Goal: Task Accomplishment & Management: Manage account settings

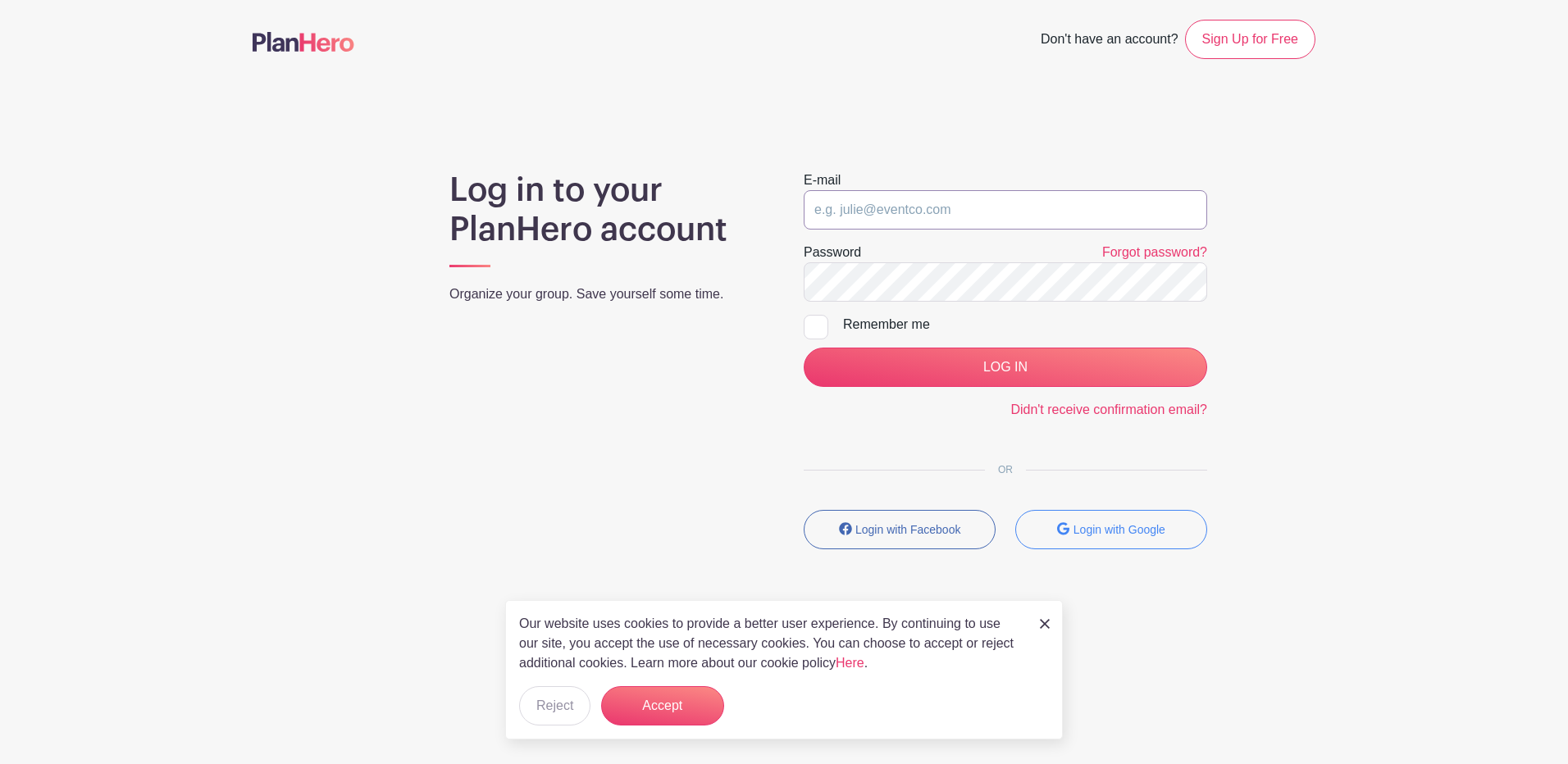
click at [925, 206] on input "email" at bounding box center [1005, 209] width 404 height 39
type input "[EMAIL_ADDRESS][DOMAIN_NAME]"
click at [804, 348] on input "LOG IN" at bounding box center [1005, 367] width 404 height 39
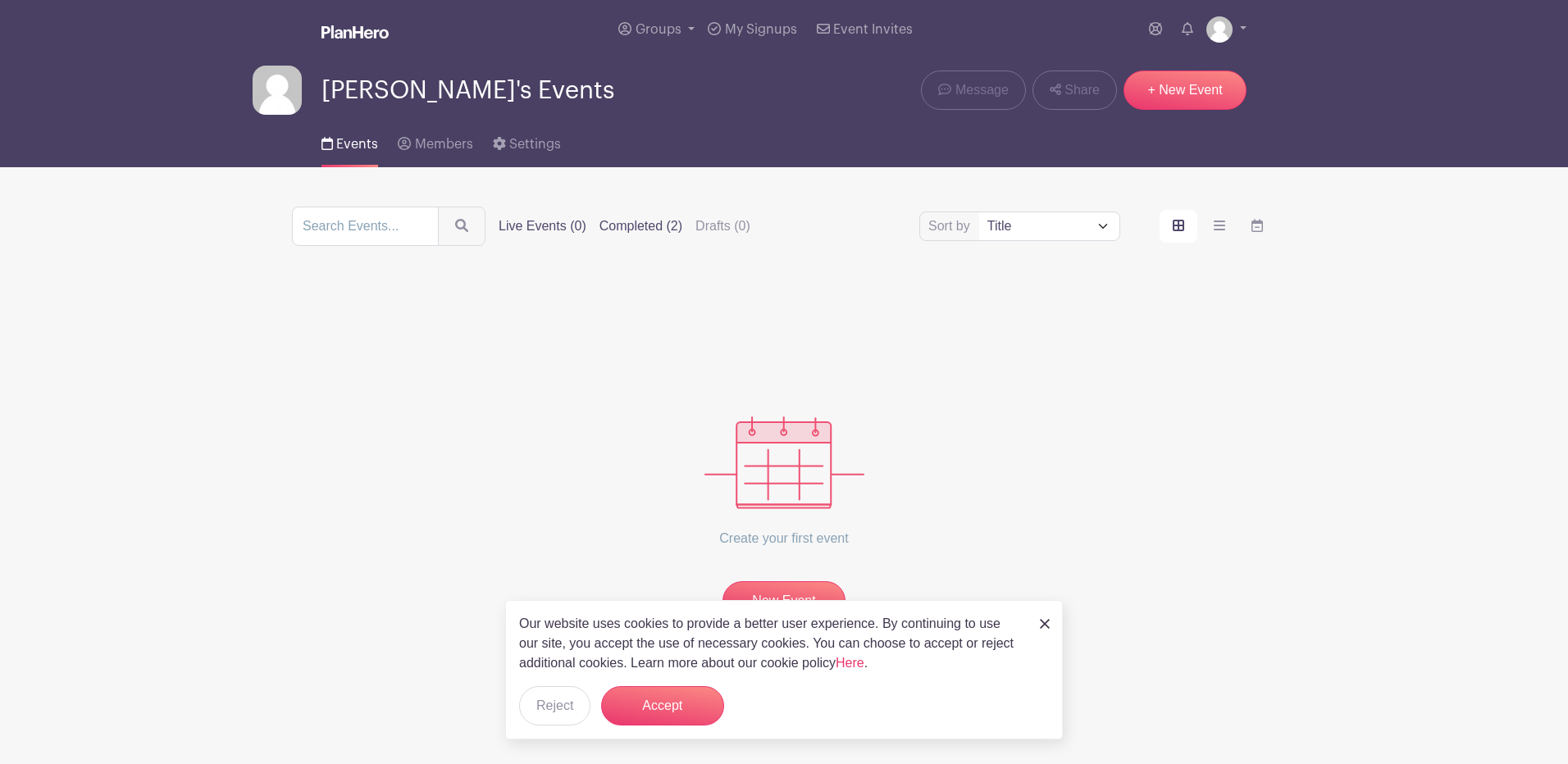
click at [652, 227] on label "Completed (2)" at bounding box center [641, 226] width 83 height 20
click at [0, 0] on input "Completed (2)" at bounding box center [0, 0] width 0 height 0
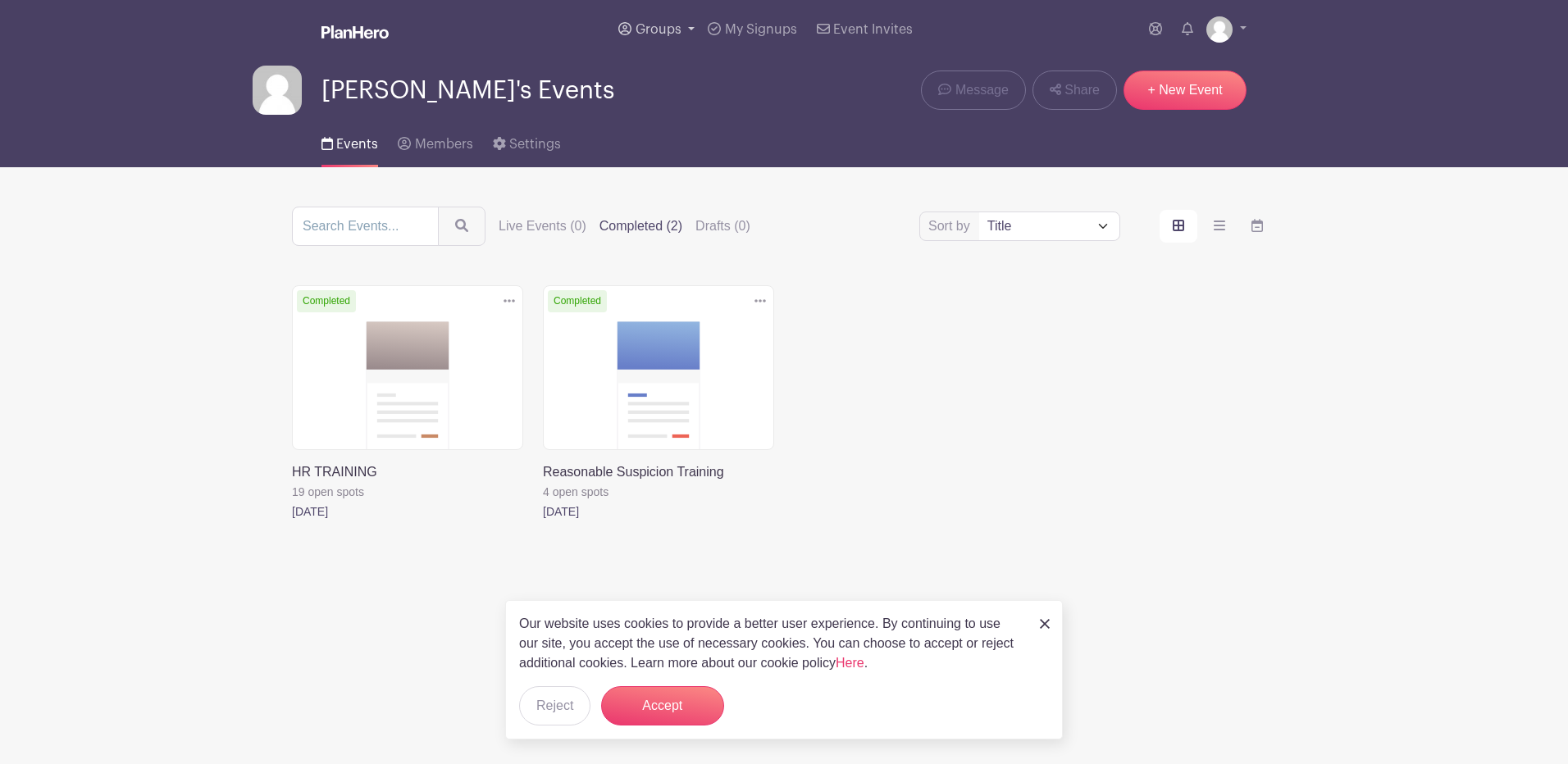
click at [652, 18] on link "Groups" at bounding box center [656, 29] width 90 height 59
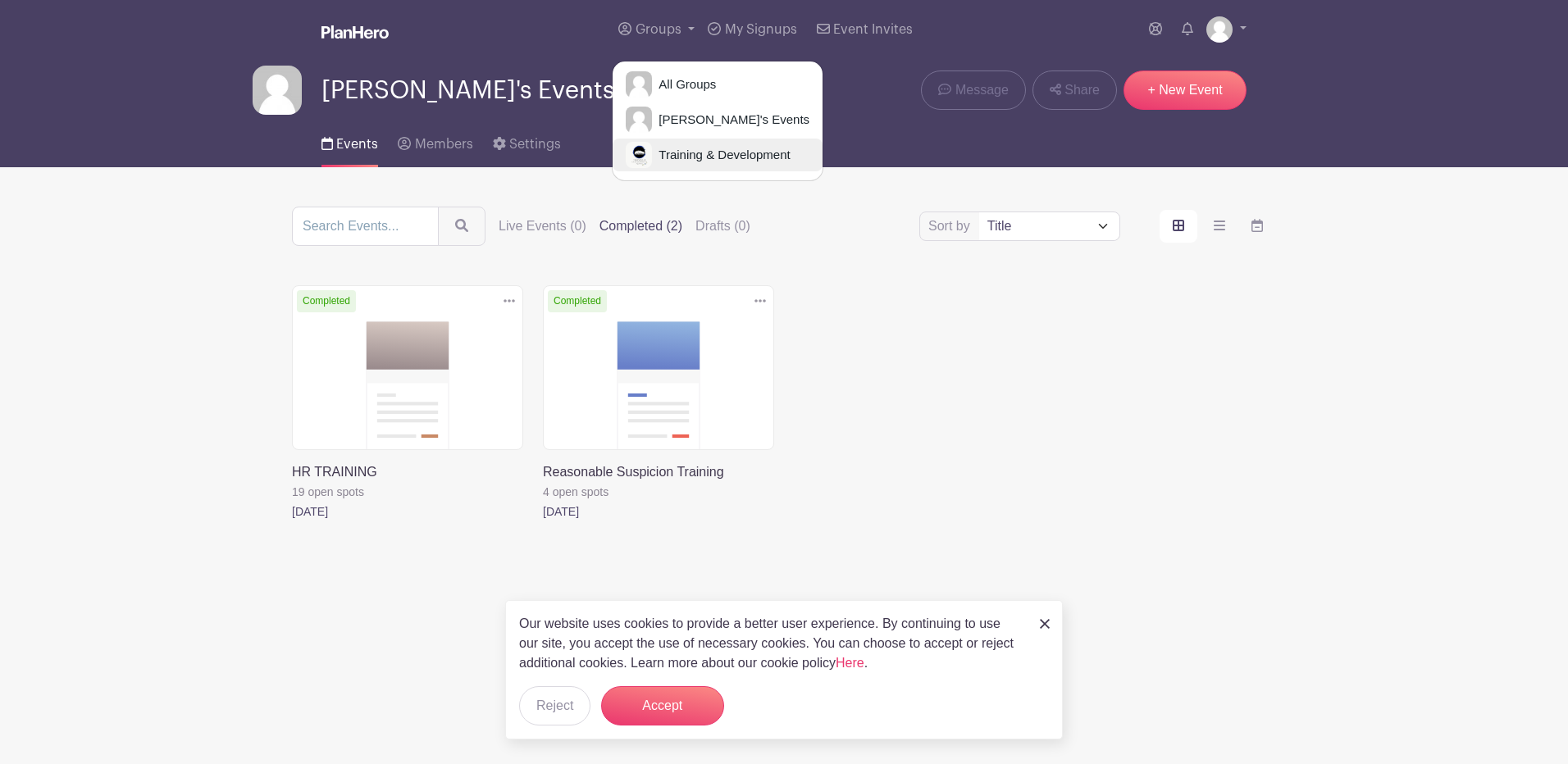
click at [698, 163] on link "Training & Development" at bounding box center [717, 154] width 210 height 33
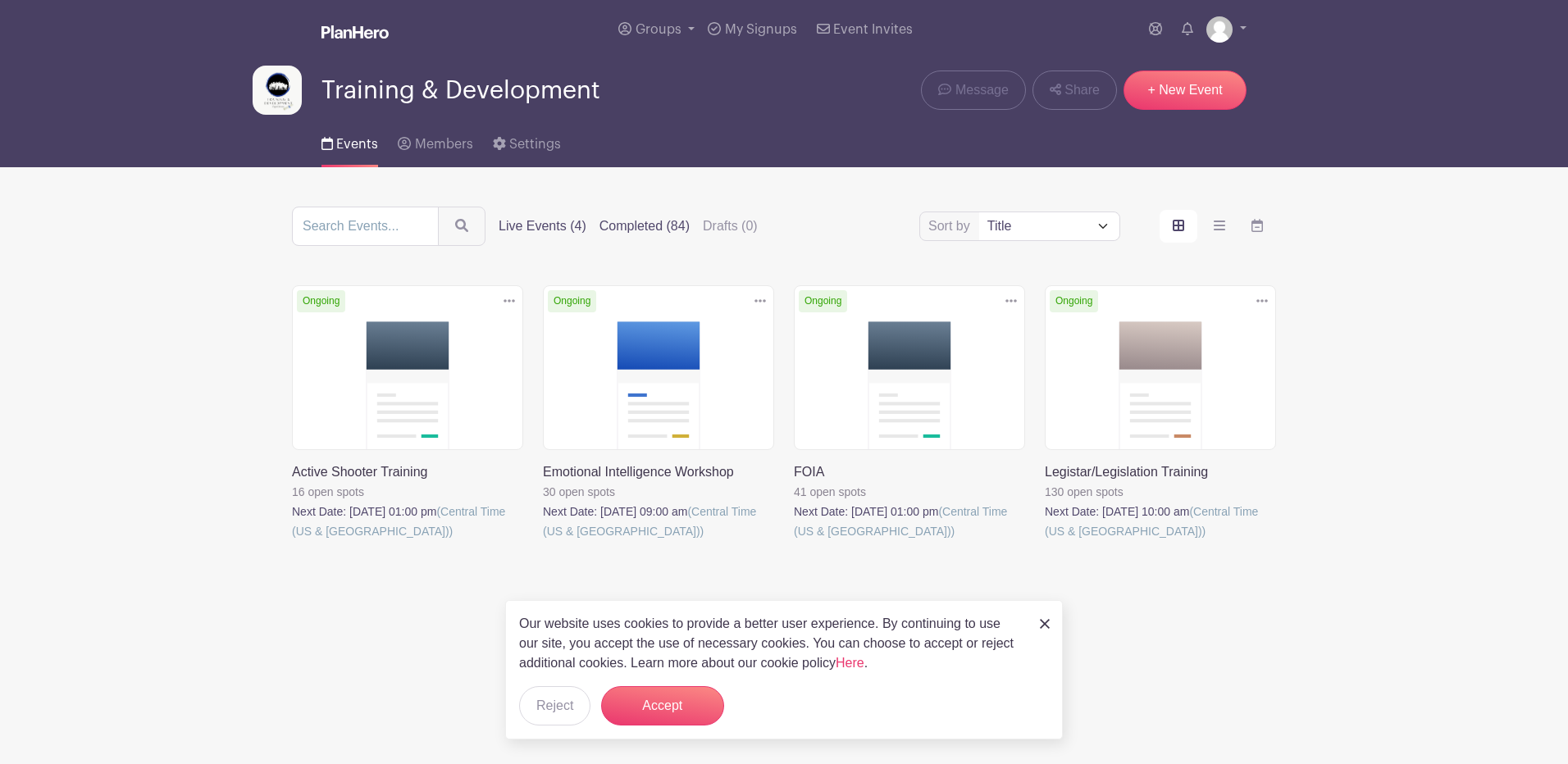
click at [680, 229] on label "Completed (84)" at bounding box center [645, 226] width 91 height 20
click at [0, 0] on input "Completed (84)" at bounding box center [0, 0] width 0 height 0
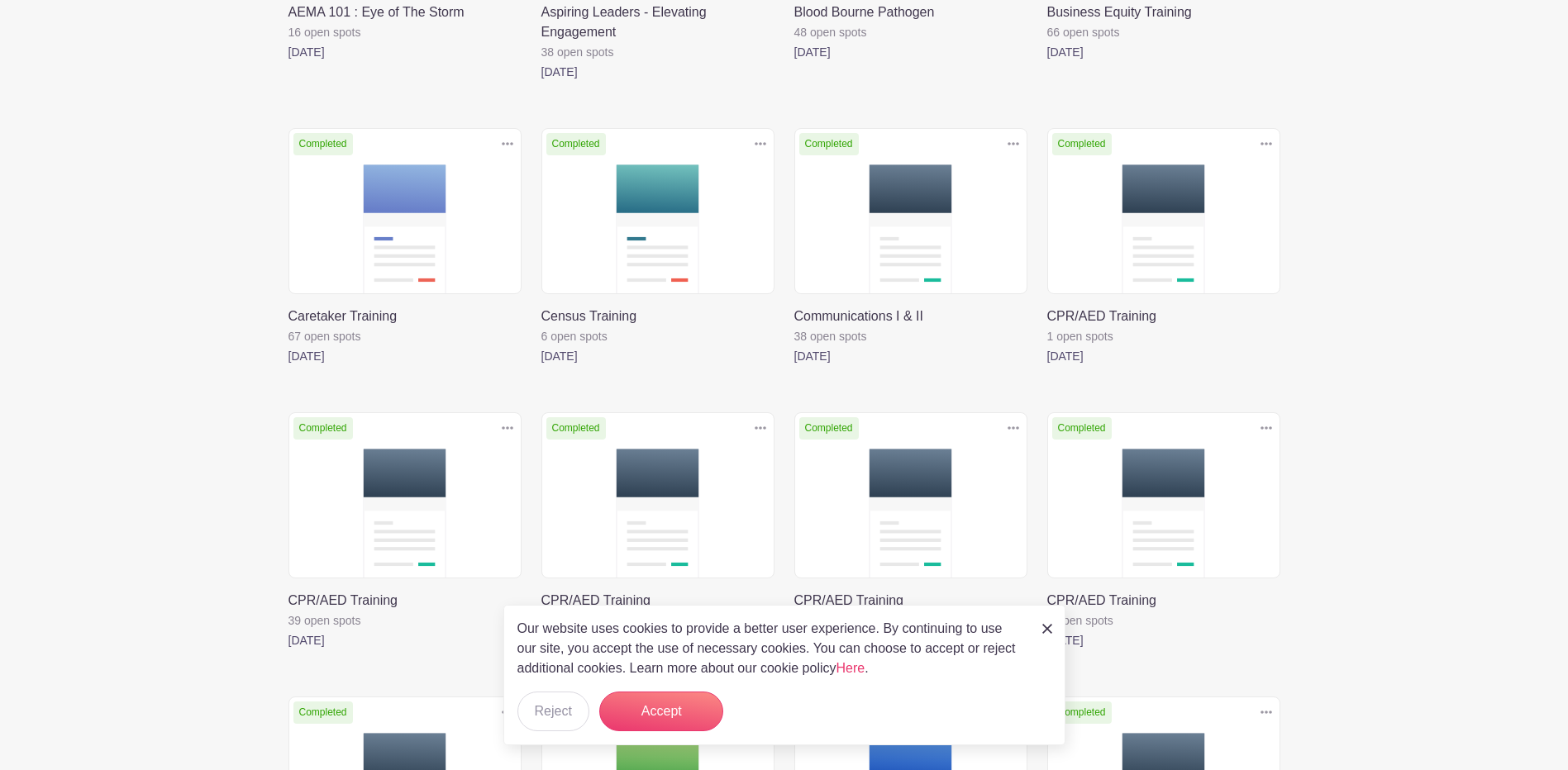
scroll to position [496, 0]
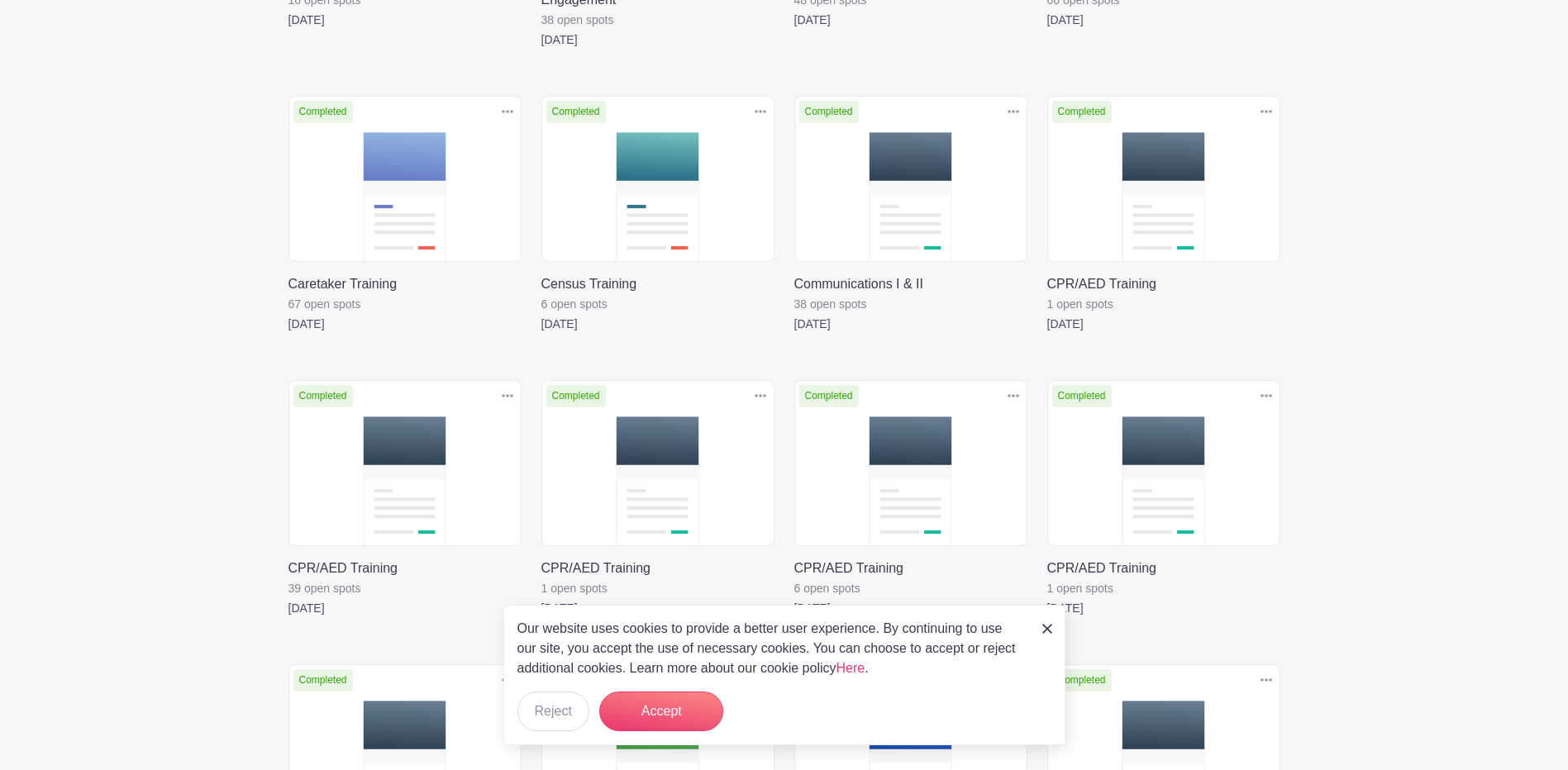
click at [1049, 630] on img at bounding box center [1047, 629] width 10 height 10
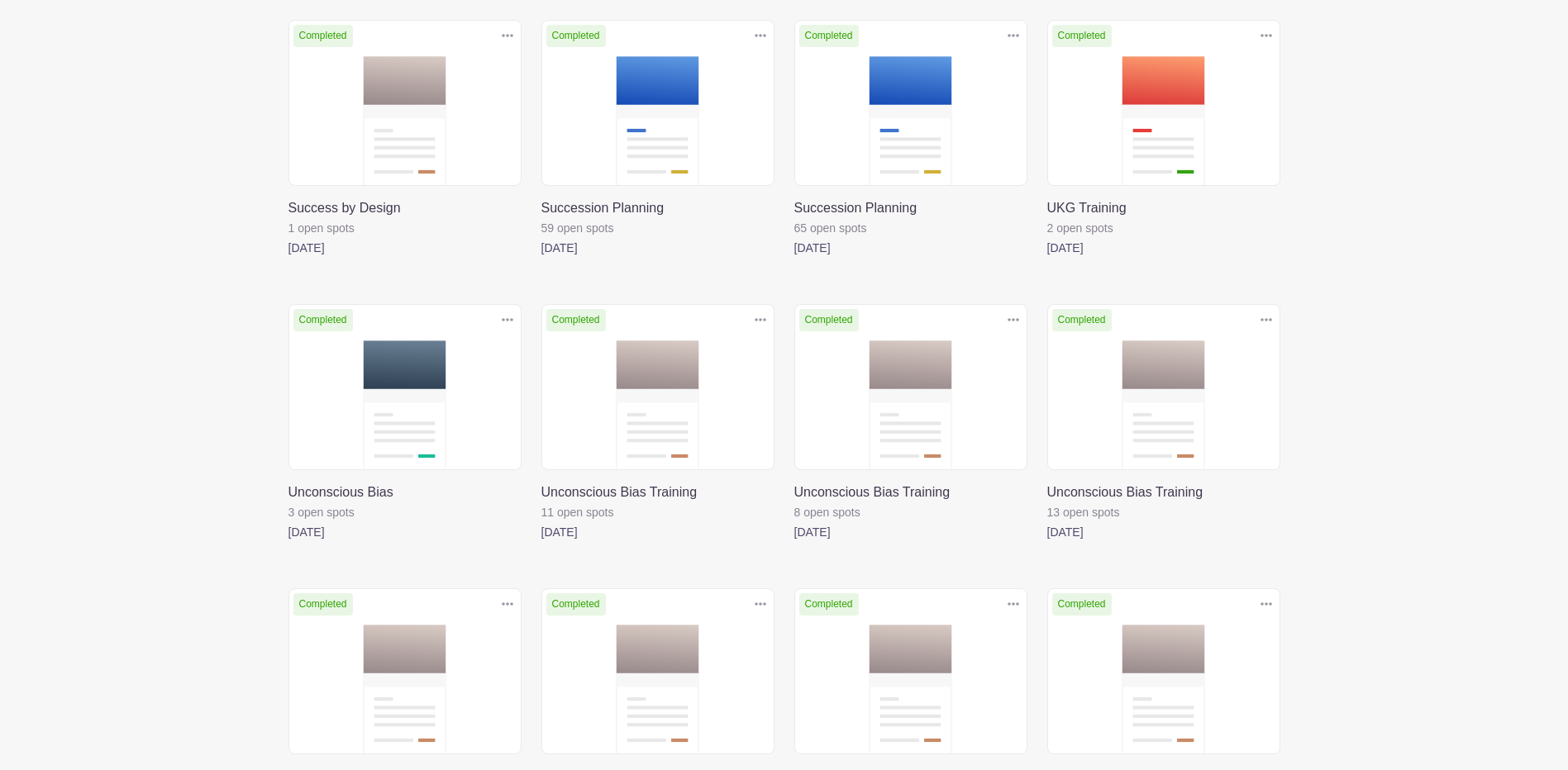
scroll to position [5156, 0]
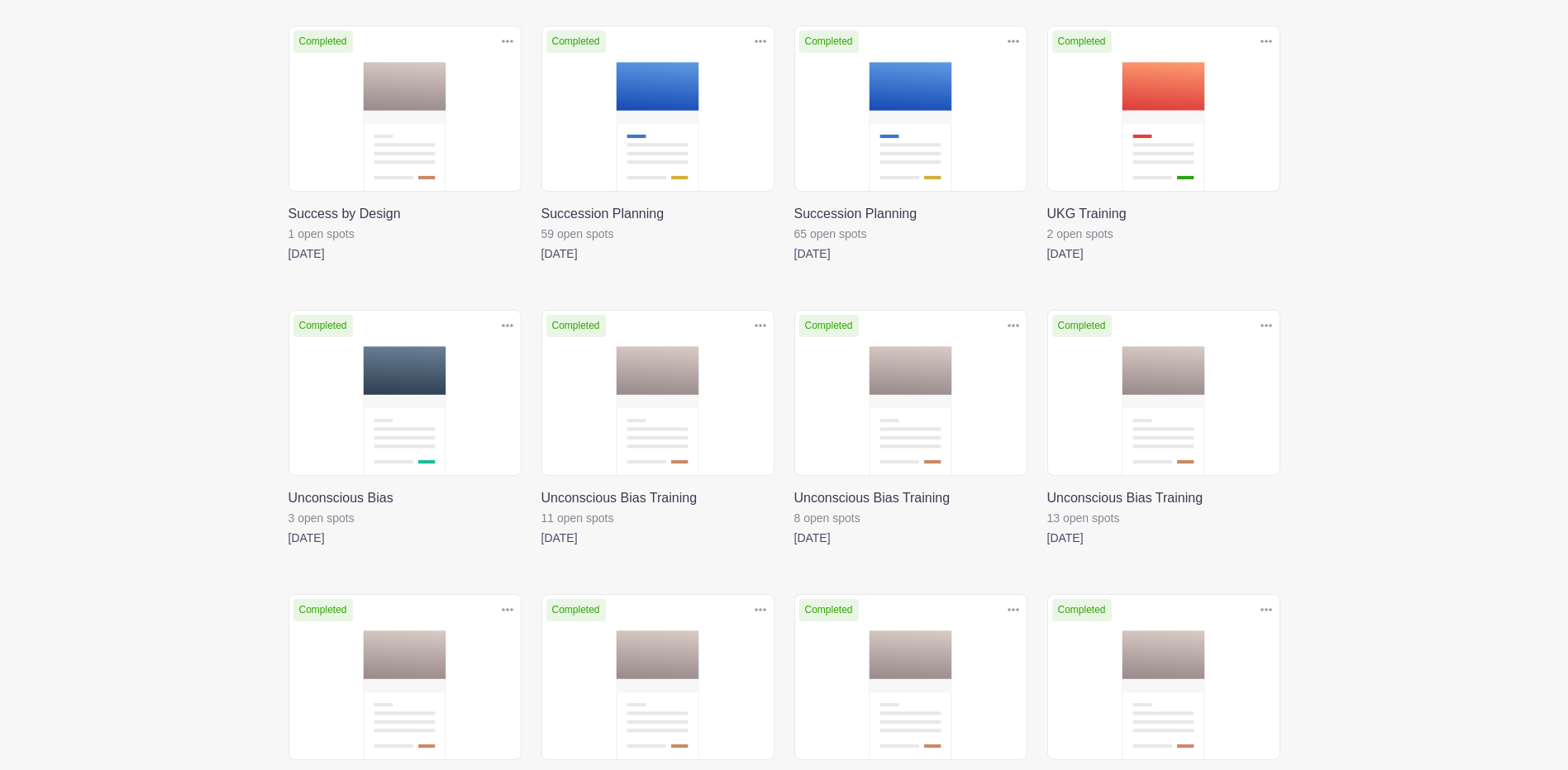
click at [1047, 264] on link at bounding box center [1047, 264] width 0 height 0
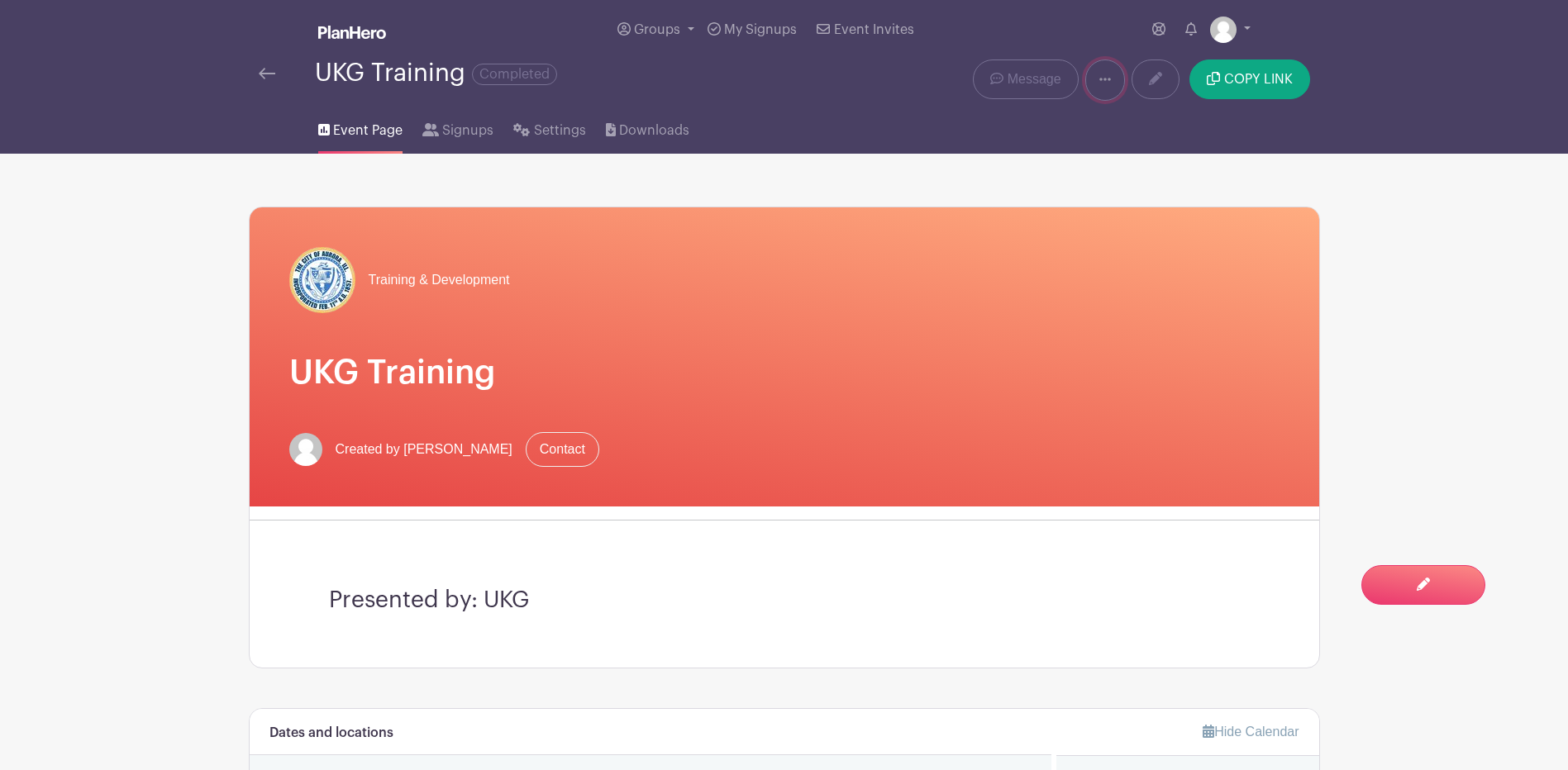
click at [1123, 71] on link at bounding box center [1106, 80] width 39 height 41
click at [1110, 127] on icon at bounding box center [1106, 123] width 13 height 13
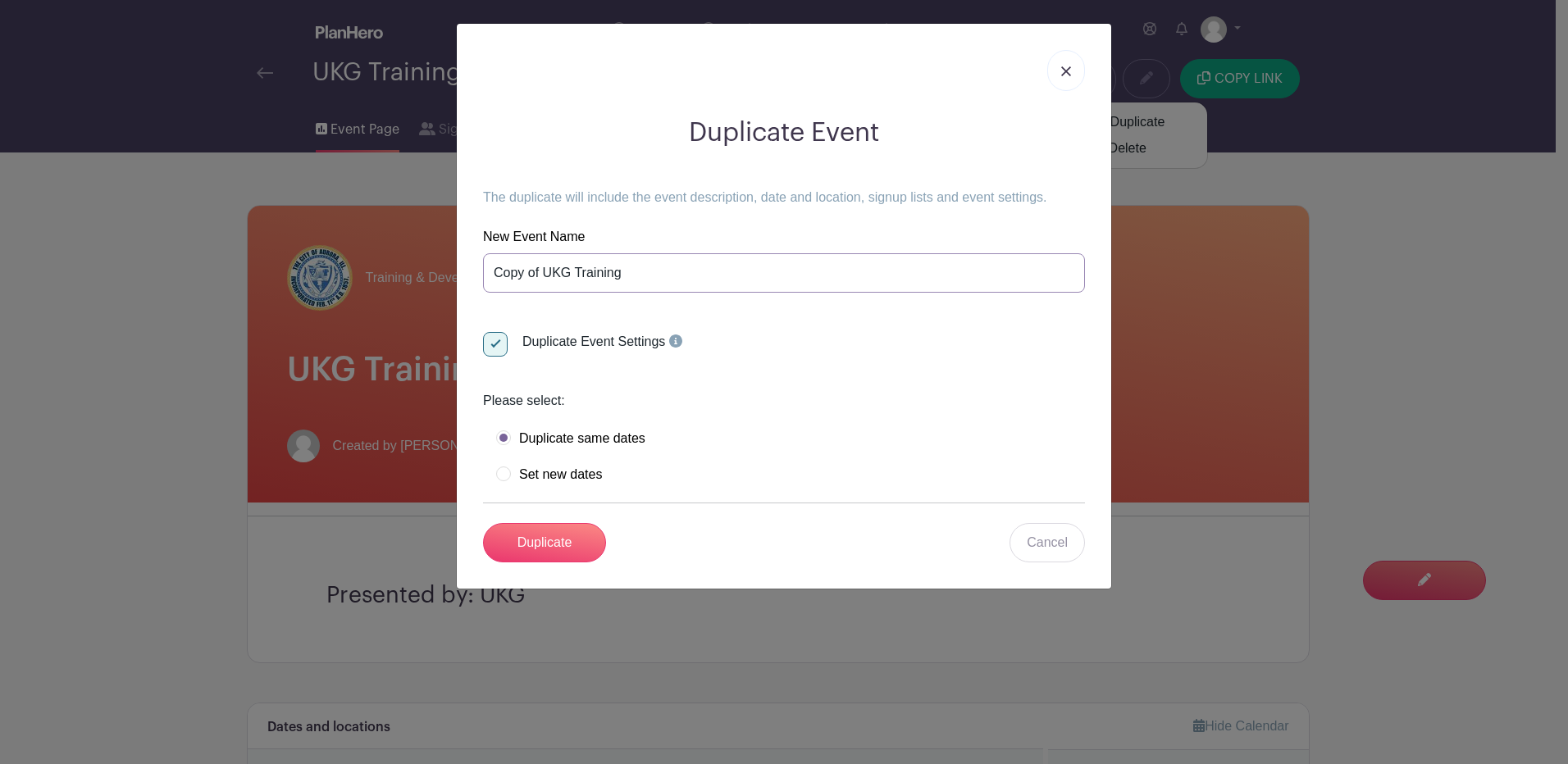
drag, startPoint x: 540, startPoint y: 272, endPoint x: 463, endPoint y: 271, distance: 77.0
click at [463, 271] on div "Duplicate Event The duplicate will include the event description, date and loca…" at bounding box center [784, 306] width 655 height 565
click at [598, 269] on input "UKG Training" at bounding box center [784, 273] width 602 height 39
drag, startPoint x: 600, startPoint y: 269, endPoint x: 525, endPoint y: 279, distance: 75.7
click at [525, 279] on input "UKG Training" at bounding box center [784, 273] width 602 height 39
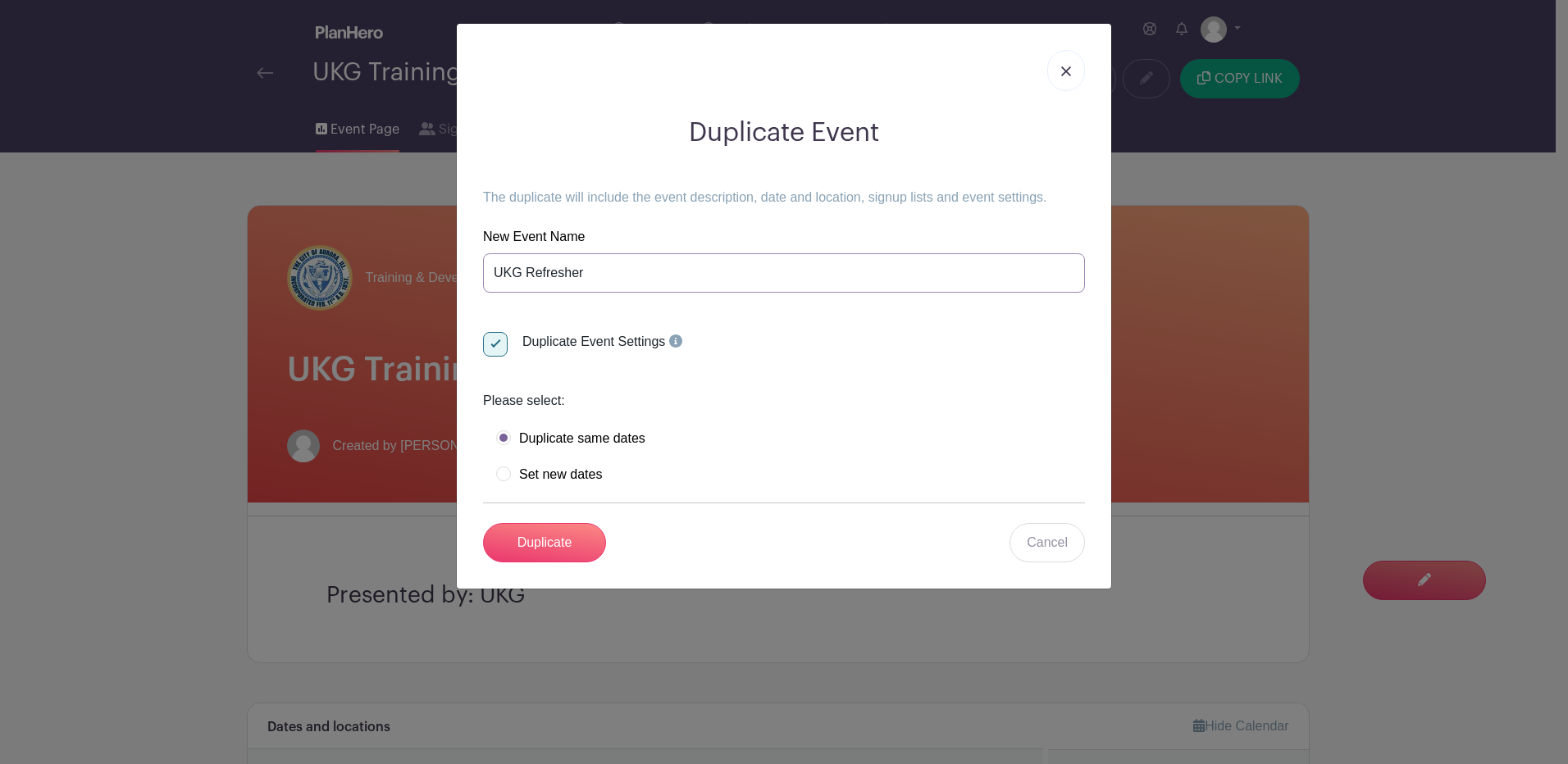
type input "UKG Refresher"
click at [507, 472] on label "Set new dates" at bounding box center [548, 475] width 106 height 16
radio input "true"
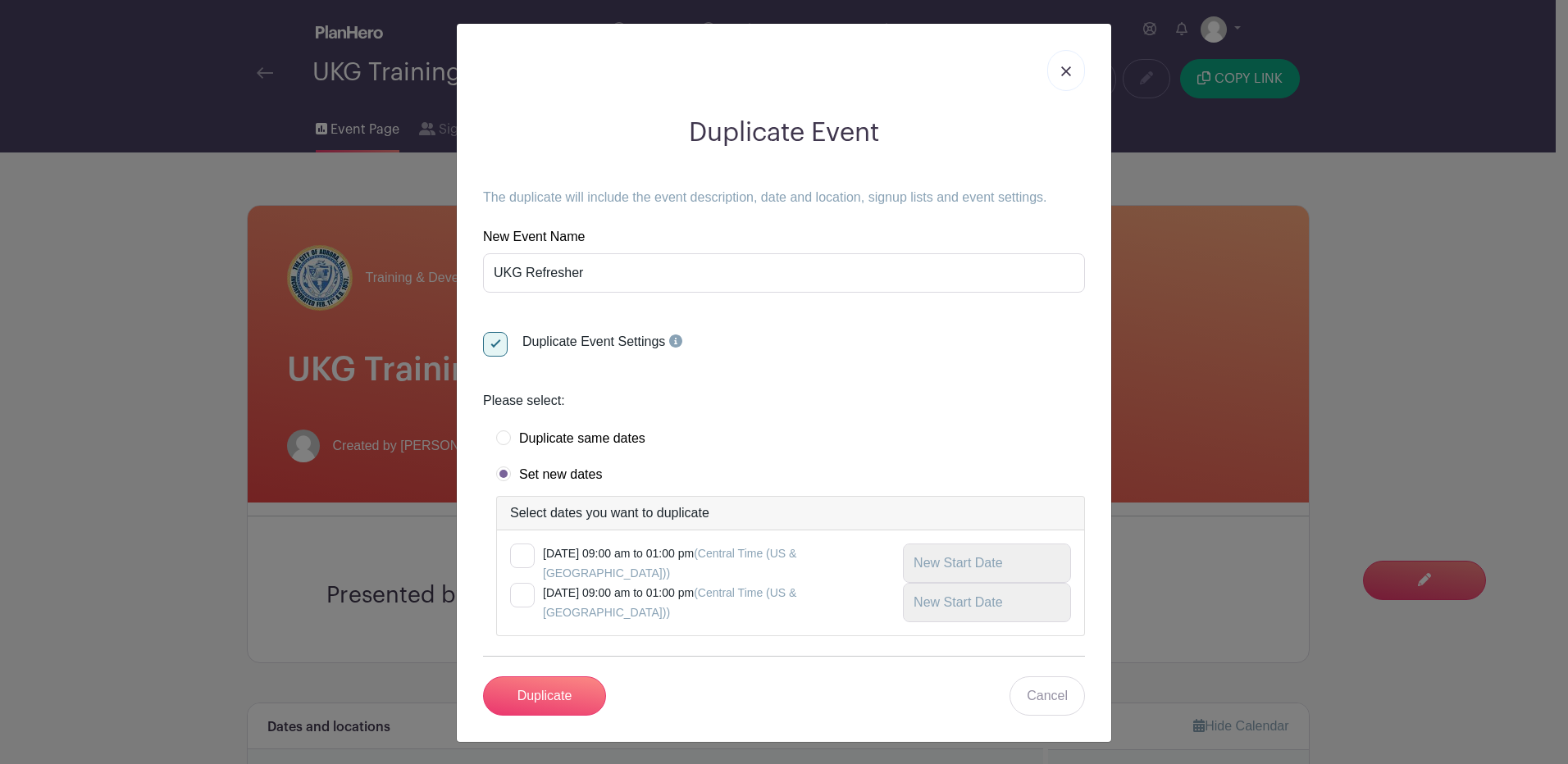
click at [502, 550] on div "Tuesday, April 16, 2024 at 09:00 am to 01:00 pm (Central Time (US & Canada)) We…" at bounding box center [791, 583] width 587 height 105
click at [514, 555] on div at bounding box center [523, 556] width 25 height 25
click at [514, 555] on input "checkbox" at bounding box center [516, 549] width 11 height 11
checkbox input "true"
click at [523, 598] on div at bounding box center [523, 595] width 25 height 25
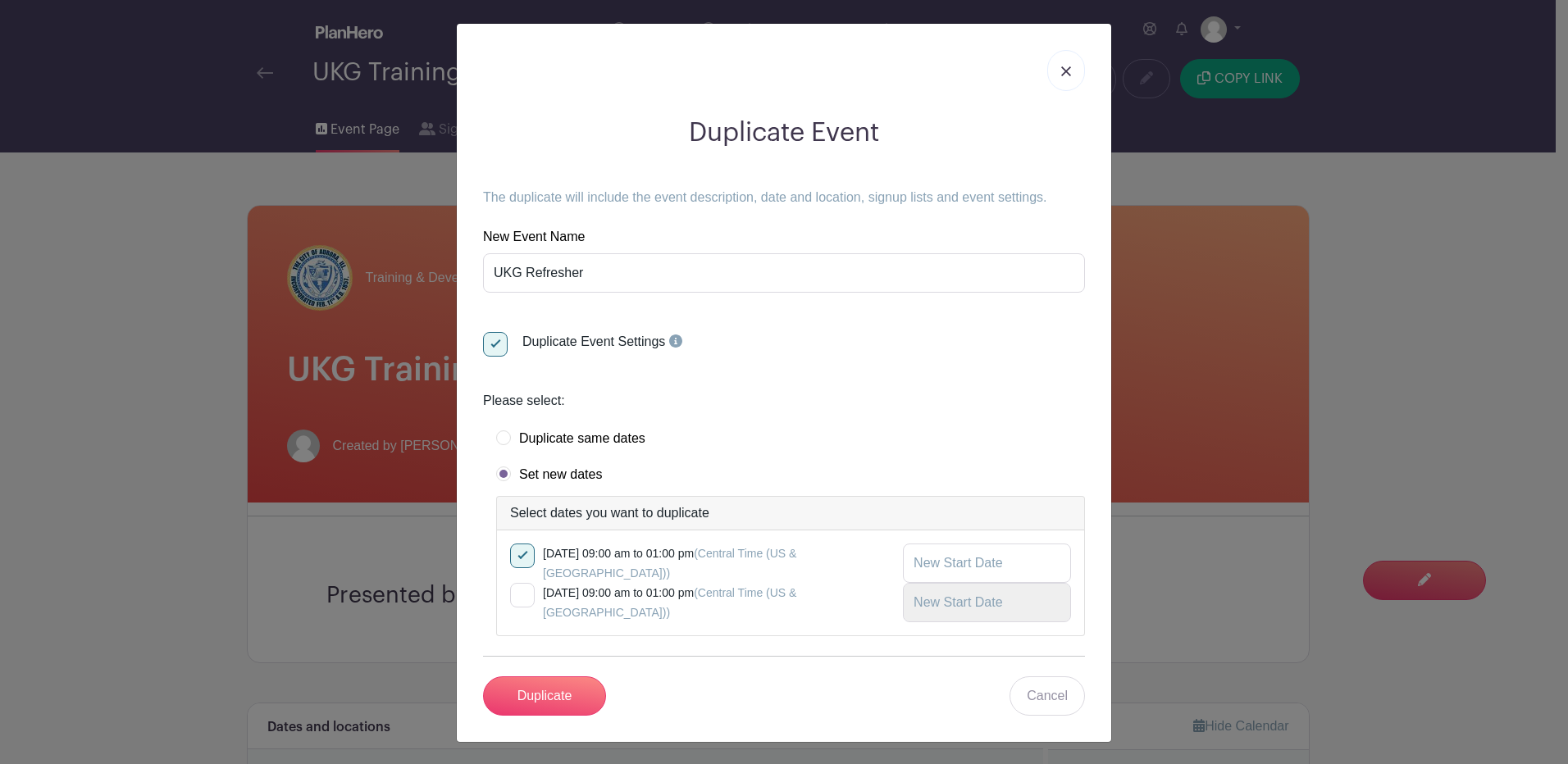
click at [521, 594] on input "checkbox" at bounding box center [516, 588] width 11 height 11
checkbox input "true"
click at [1044, 565] on input "text" at bounding box center [987, 563] width 168 height 39
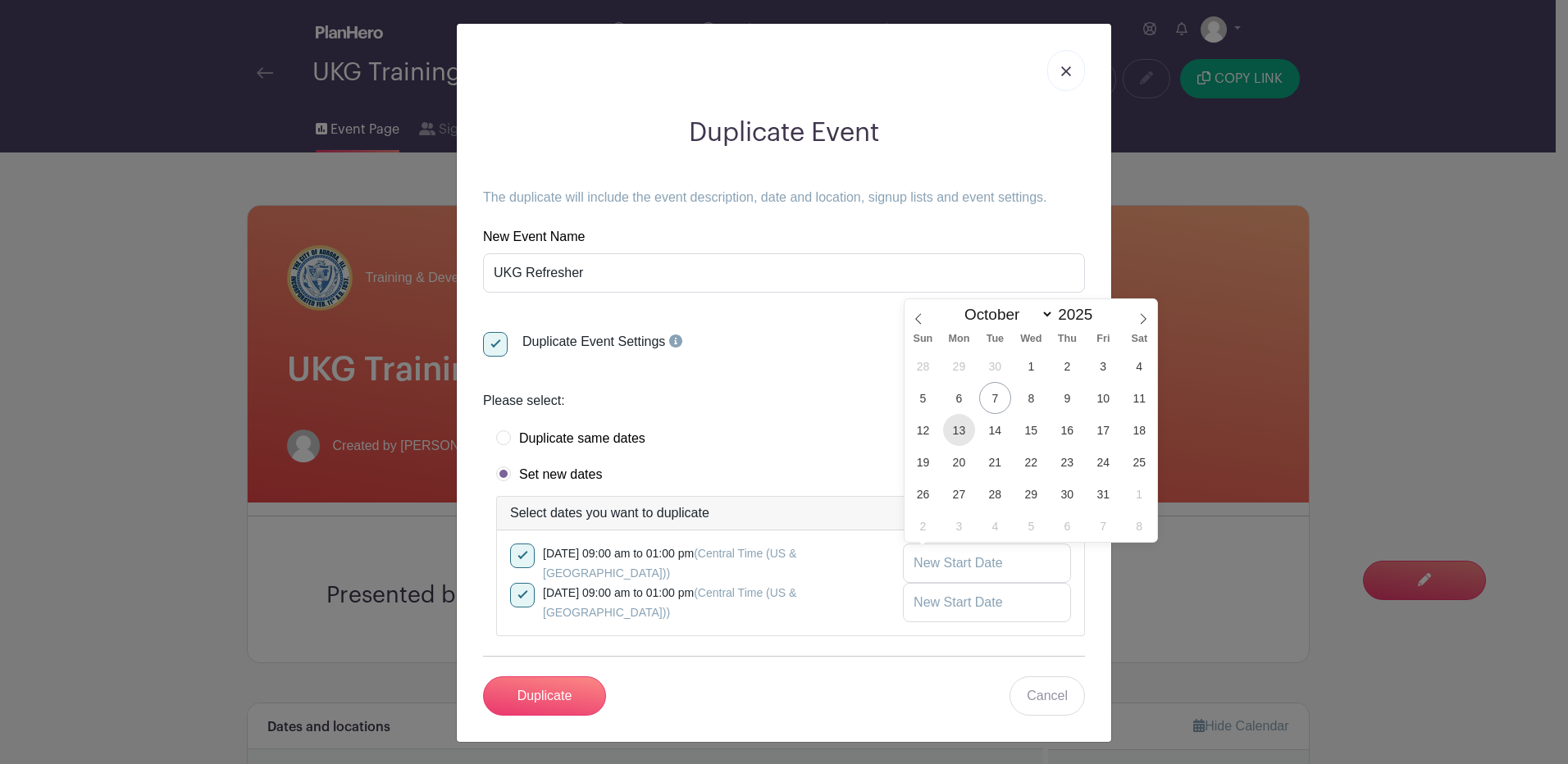
click at [966, 431] on span "13" at bounding box center [959, 430] width 32 height 32
type input "Oct 13 2025"
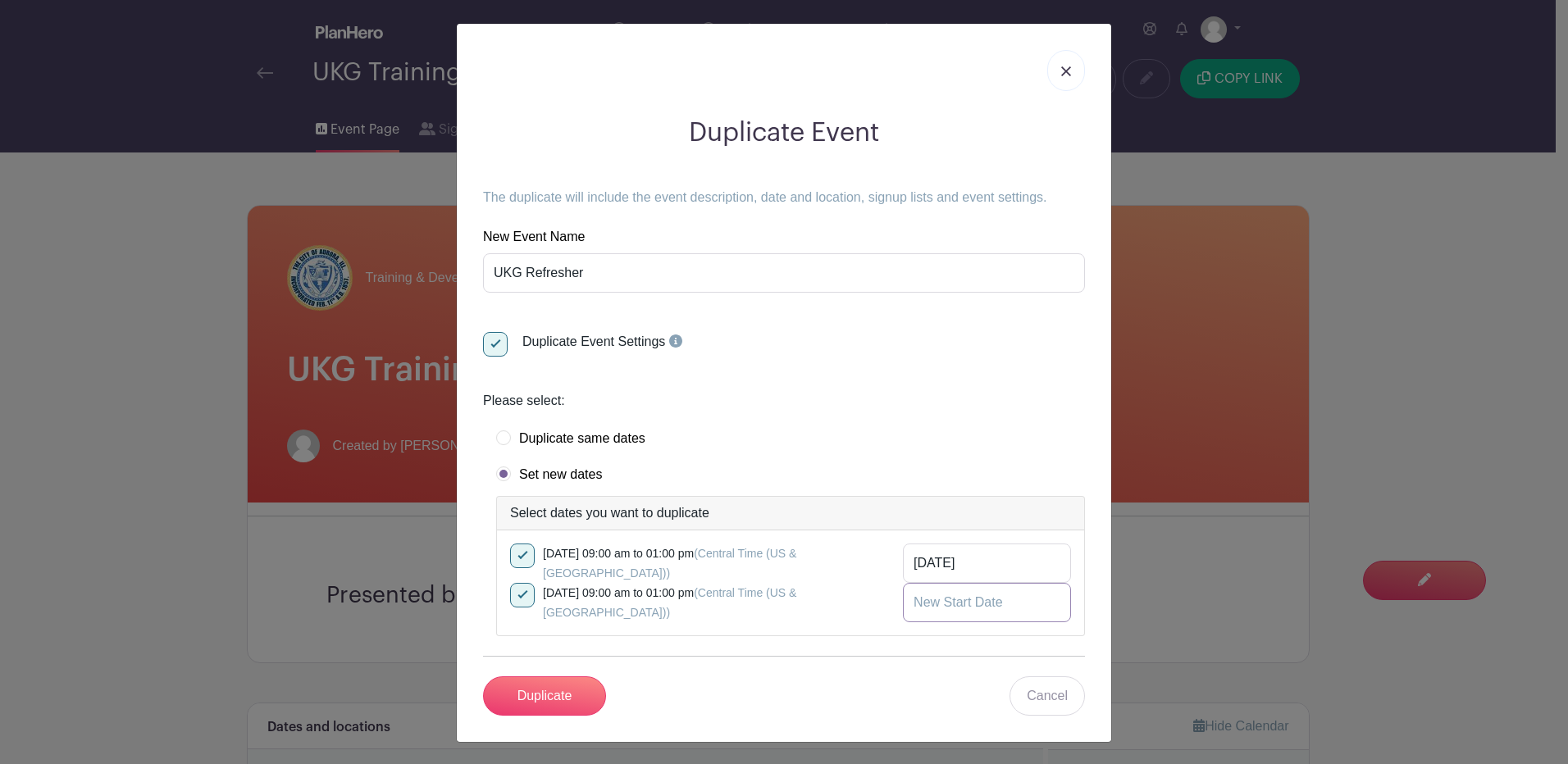
click at [928, 598] on input "text" at bounding box center [987, 603] width 168 height 39
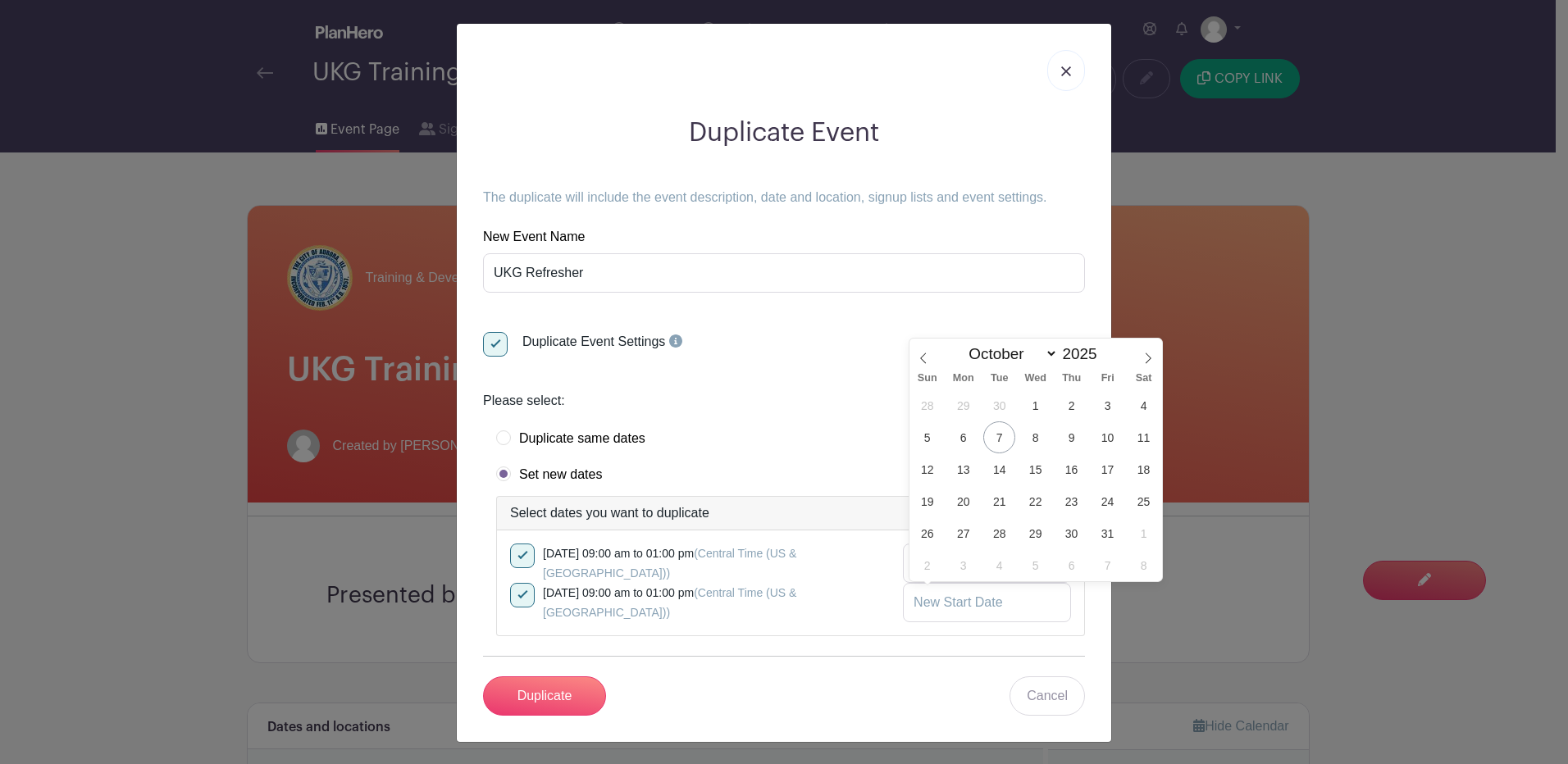
click at [1101, 474] on span "17" at bounding box center [1107, 469] width 32 height 32
type input "Oct 17 2025"
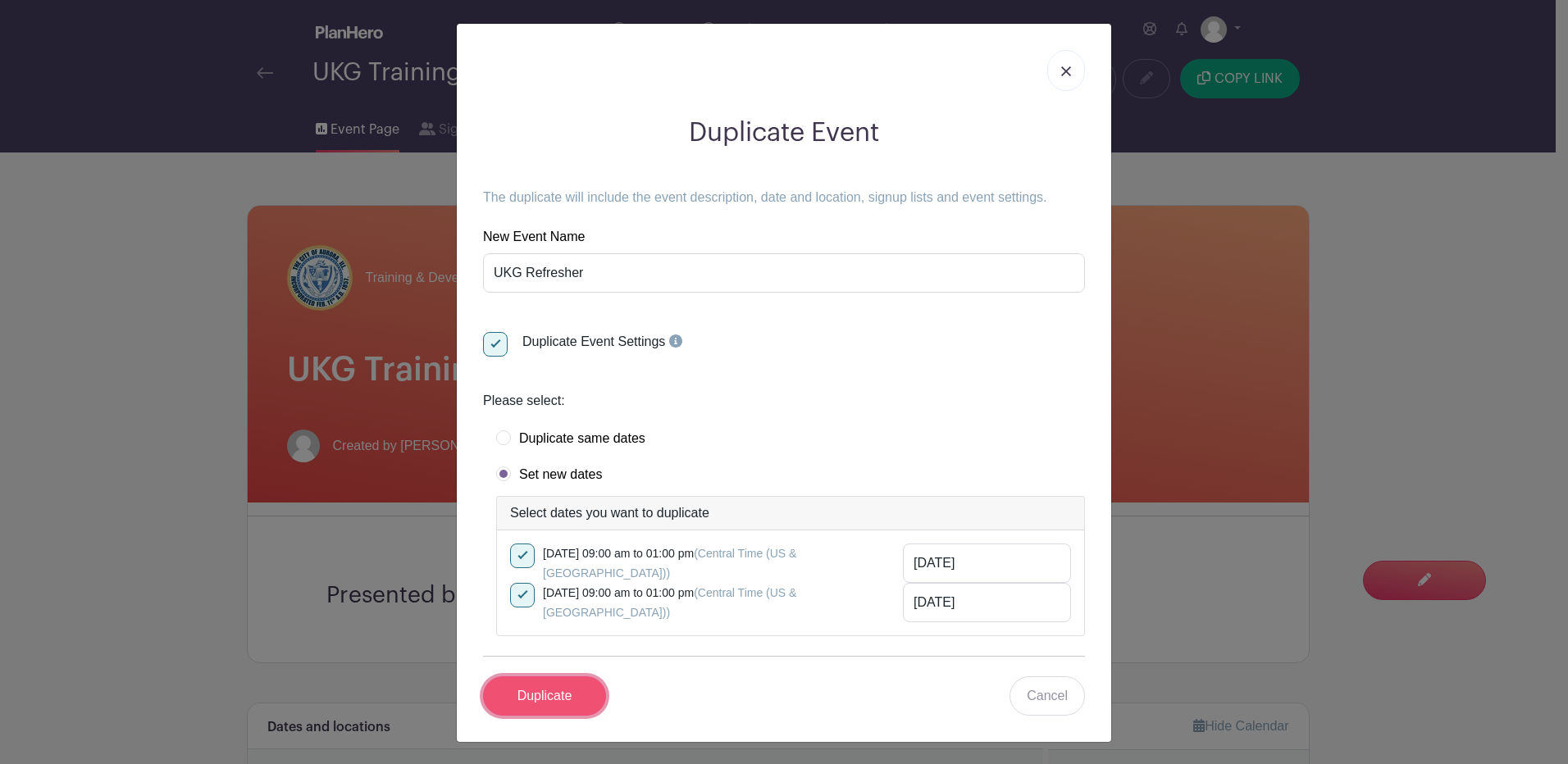
click at [567, 699] on input "Duplicate" at bounding box center [544, 697] width 123 height 39
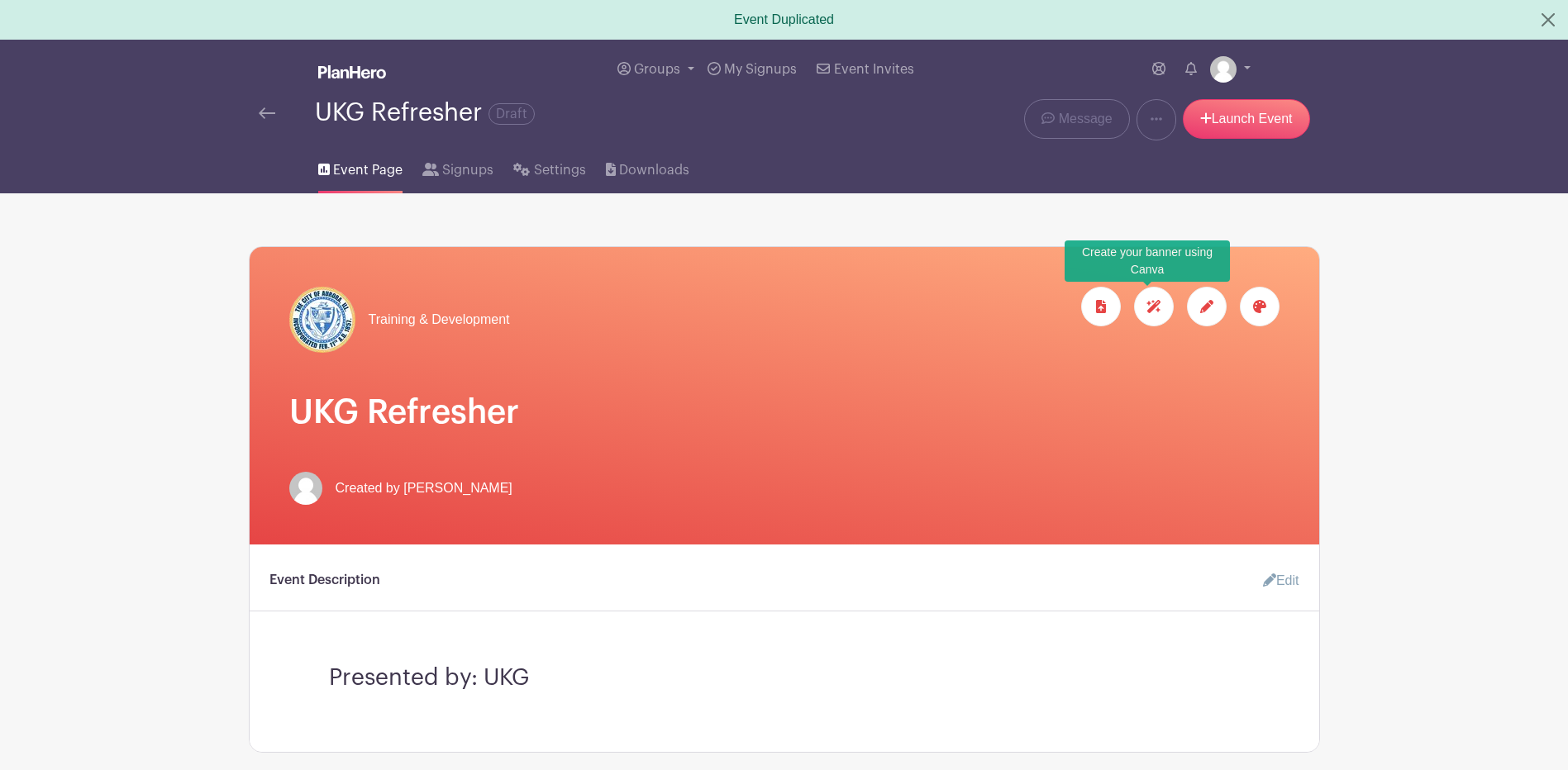
click at [1152, 324] on div at bounding box center [1154, 307] width 39 height 39
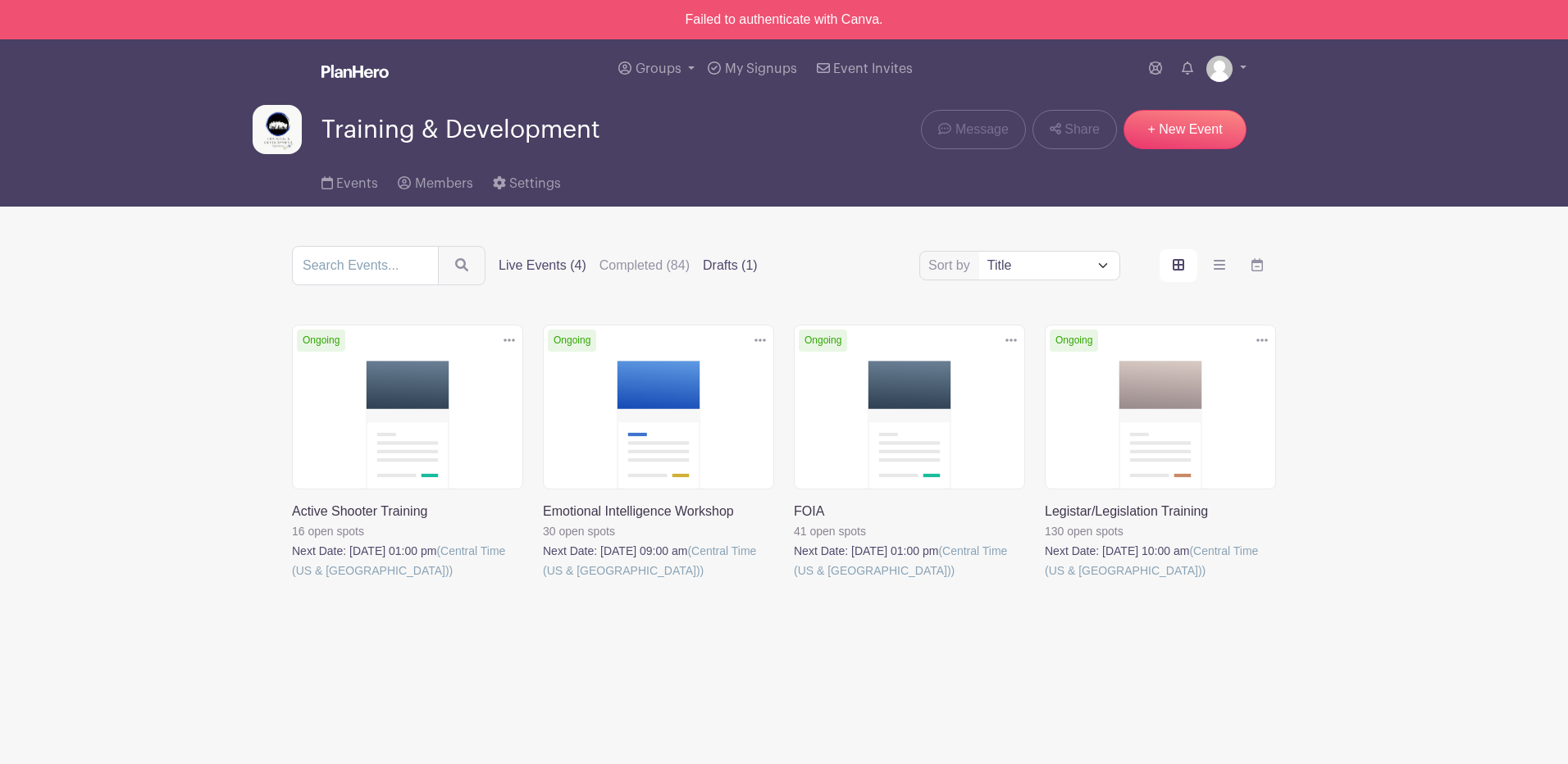
click at [750, 260] on label "Drafts (1)" at bounding box center [730, 265] width 55 height 20
click at [0, 0] on input "Drafts (1)" at bounding box center [0, 0] width 0 height 0
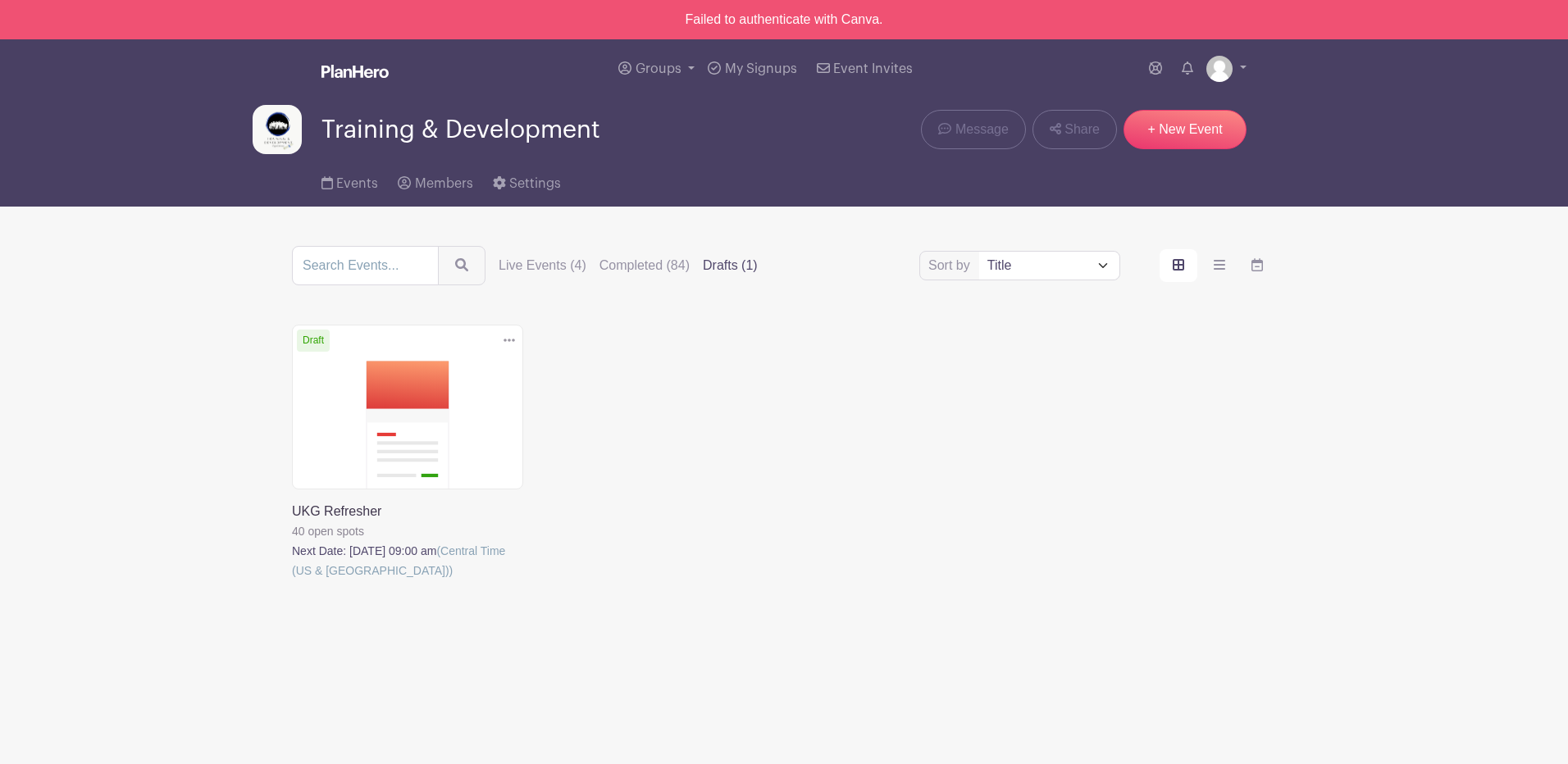
click at [292, 580] on link at bounding box center [292, 580] width 0 height 0
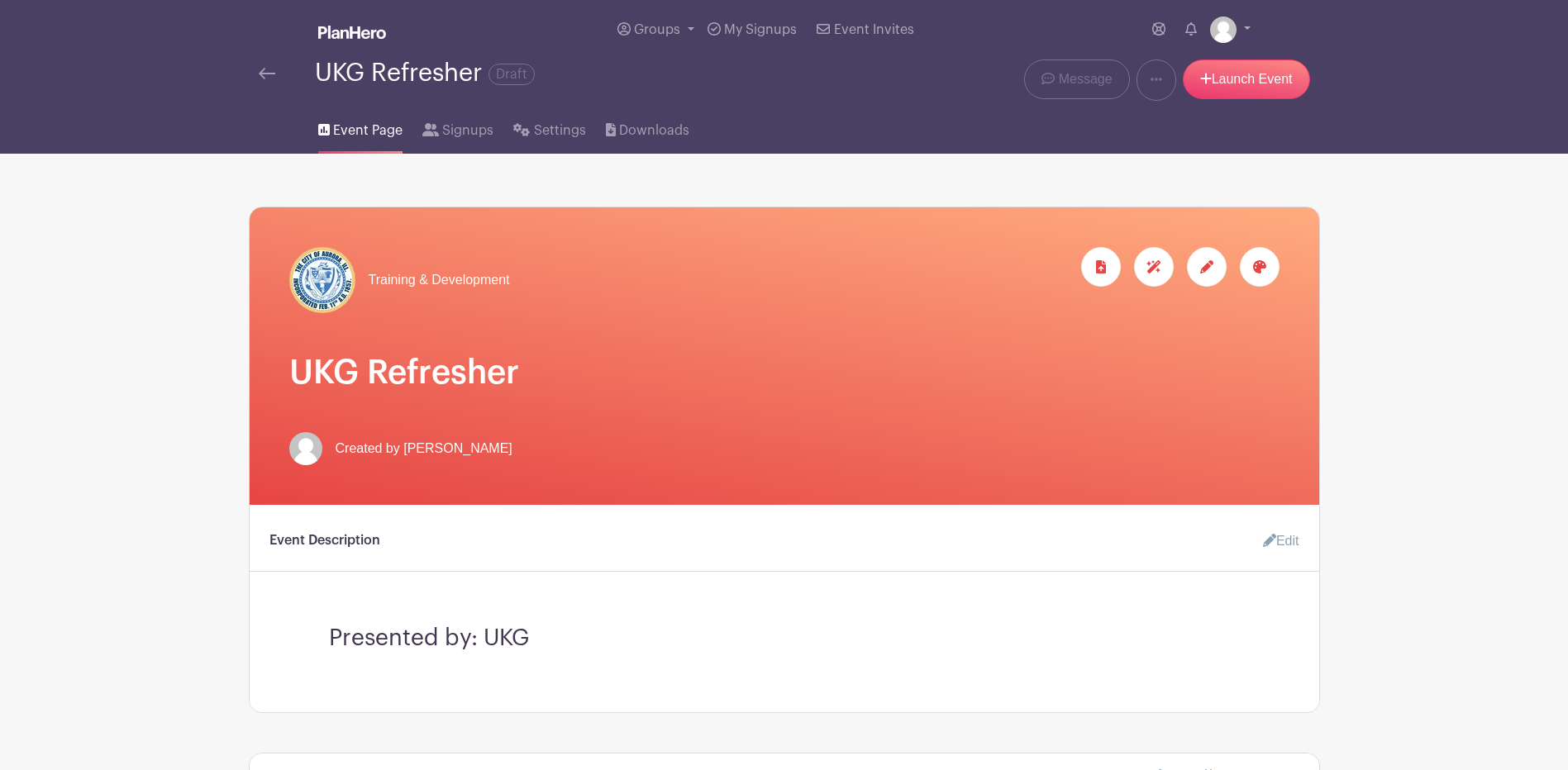
click at [1217, 270] on div at bounding box center [1207, 267] width 39 height 39
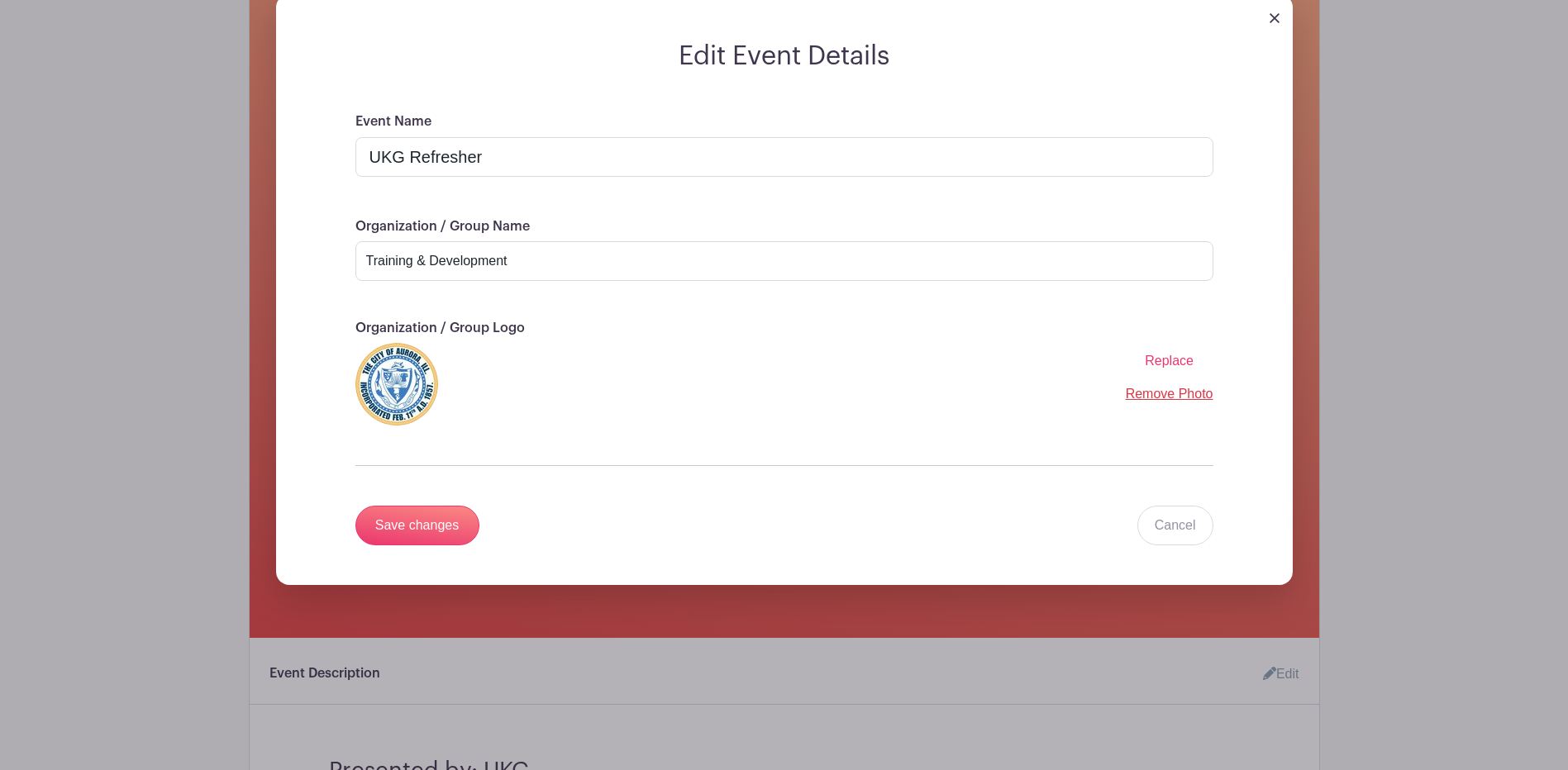
scroll to position [248, 0]
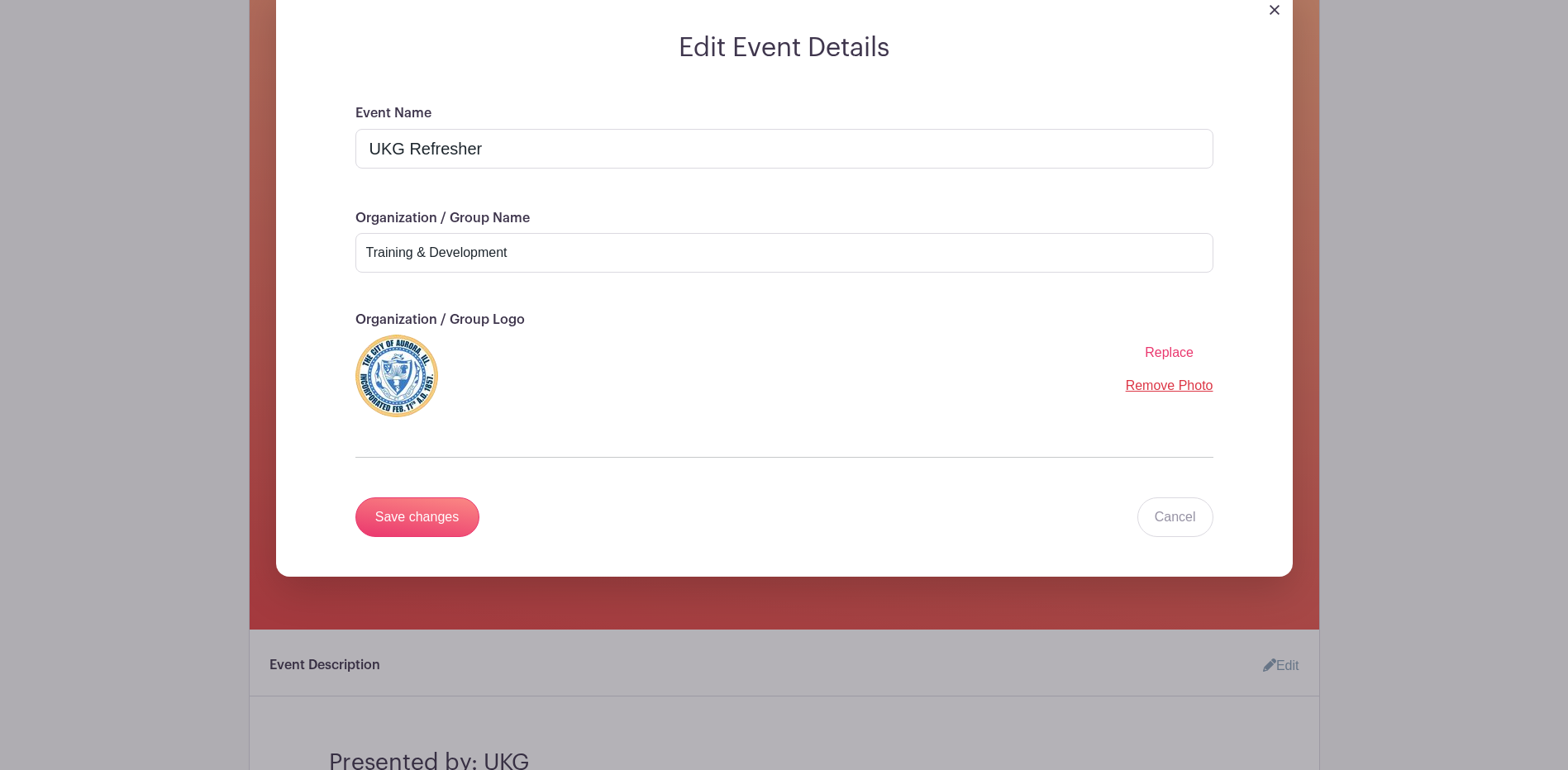
click at [1158, 387] on link "Remove Photo" at bounding box center [1170, 385] width 88 height 14
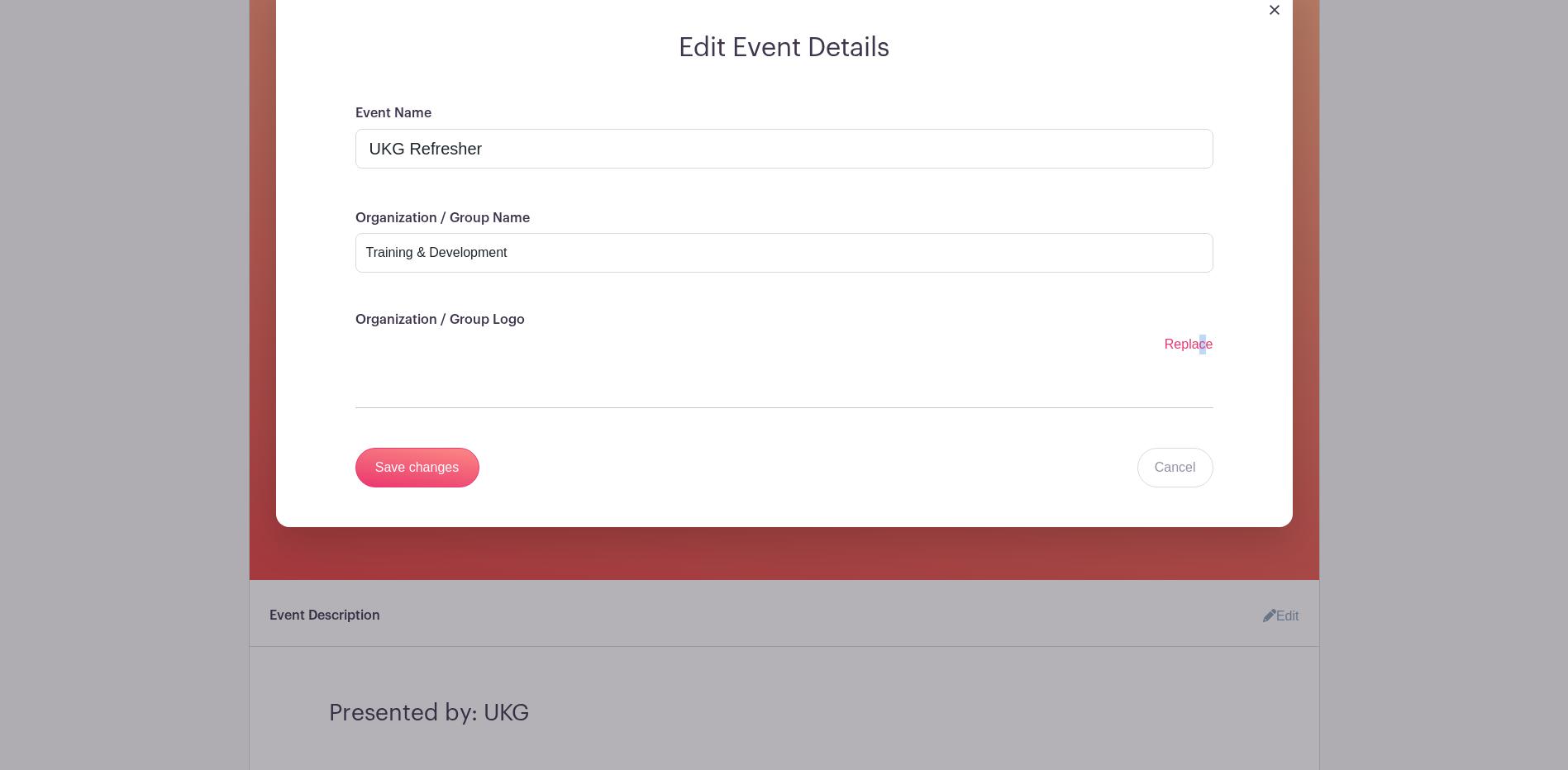
click at [1202, 348] on span "Replace" at bounding box center [1189, 344] width 49 height 14
drag, startPoint x: 1202, startPoint y: 348, endPoint x: 1179, endPoint y: 343, distance: 23.5
click at [1179, 343] on span "Replace" at bounding box center [1189, 344] width 49 height 14
click at [0, 0] on input "Replace" at bounding box center [0, 0] width 0 height 0
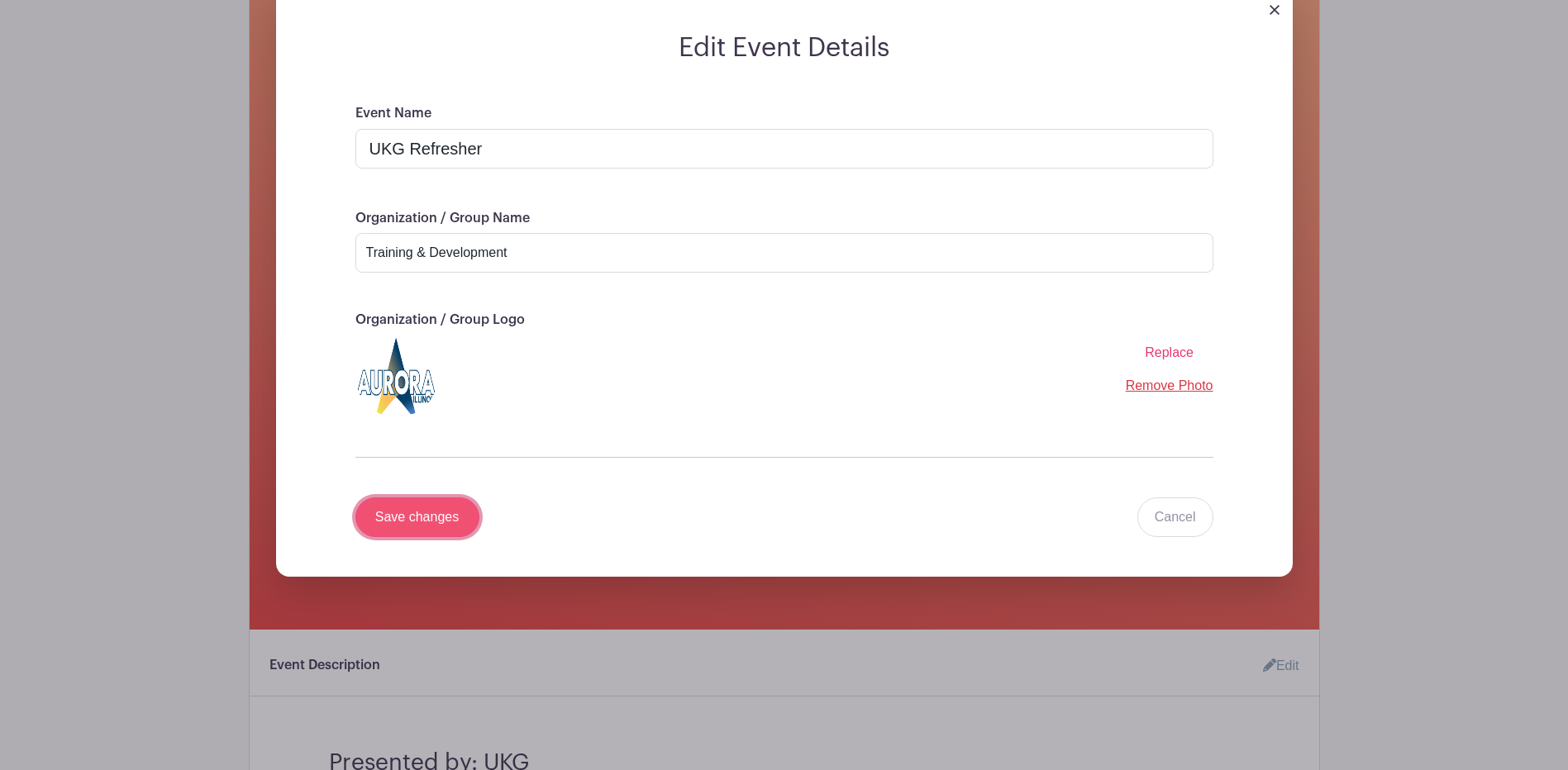
click at [422, 523] on input "Save changes" at bounding box center [417, 517] width 124 height 39
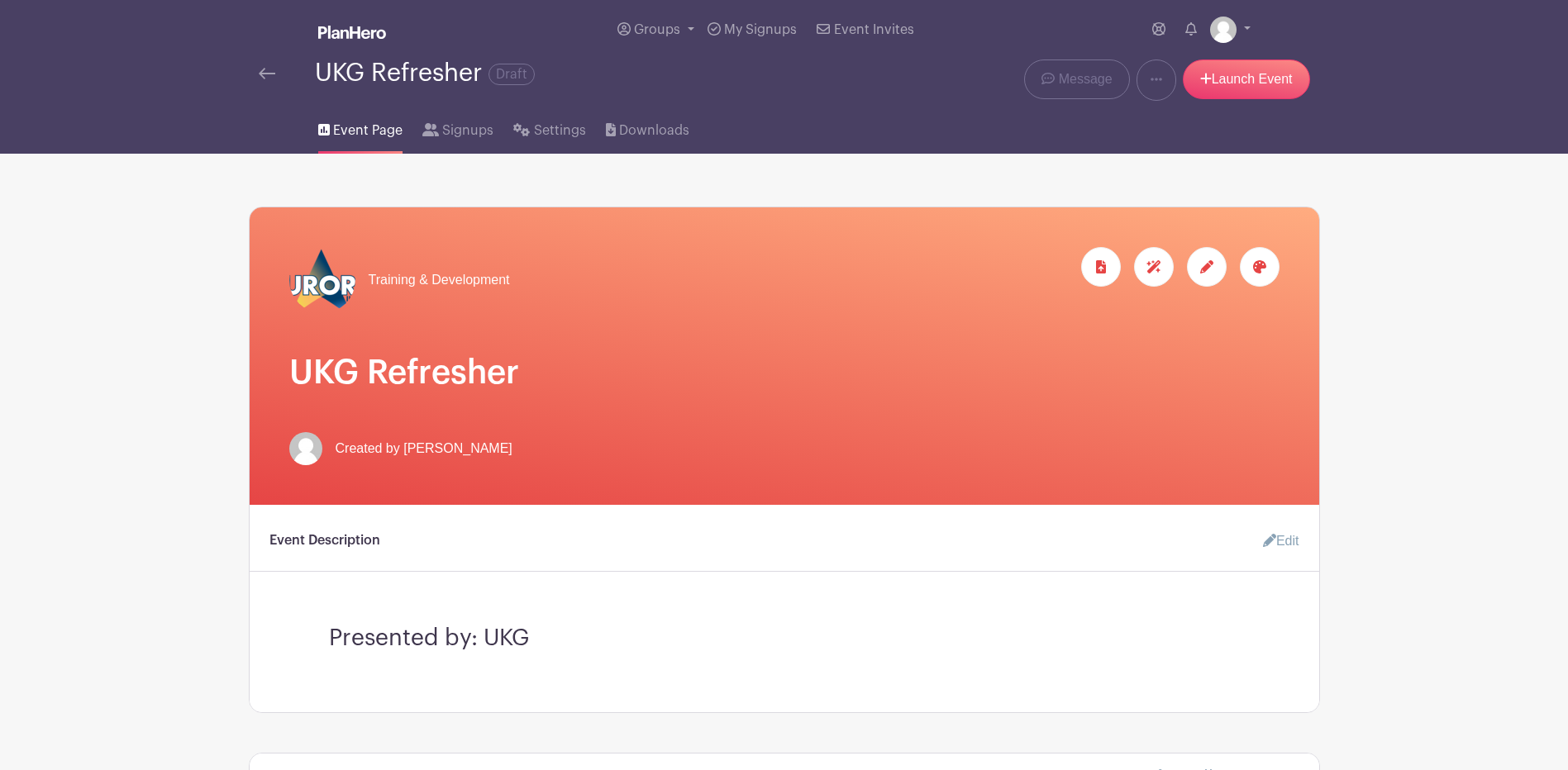
click at [1255, 264] on icon at bounding box center [1259, 267] width 13 height 13
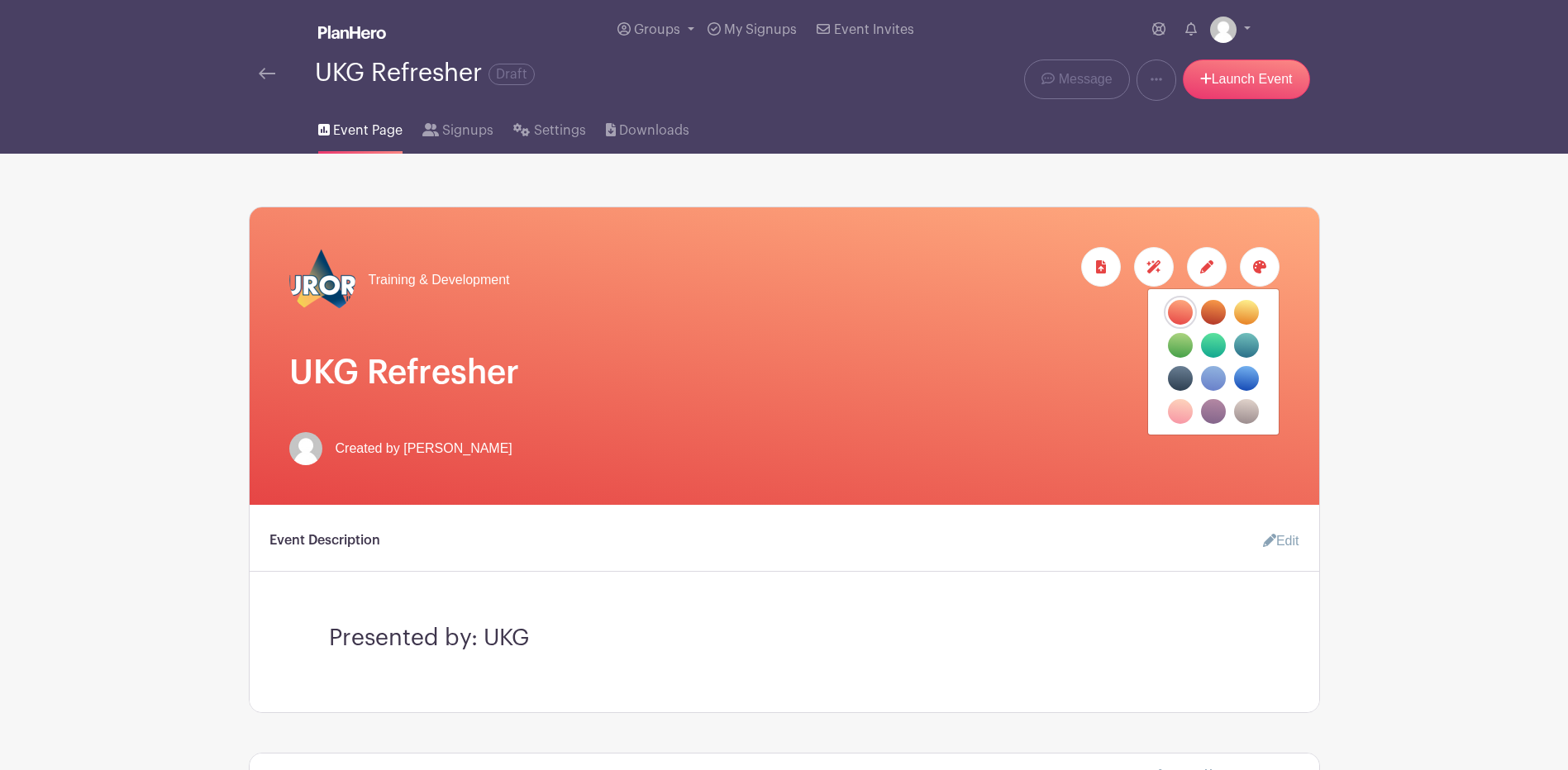
click at [1219, 317] on label "filters" at bounding box center [1214, 313] width 25 height 25
click at [0, 0] on input "filters" at bounding box center [0, 0] width 0 height 0
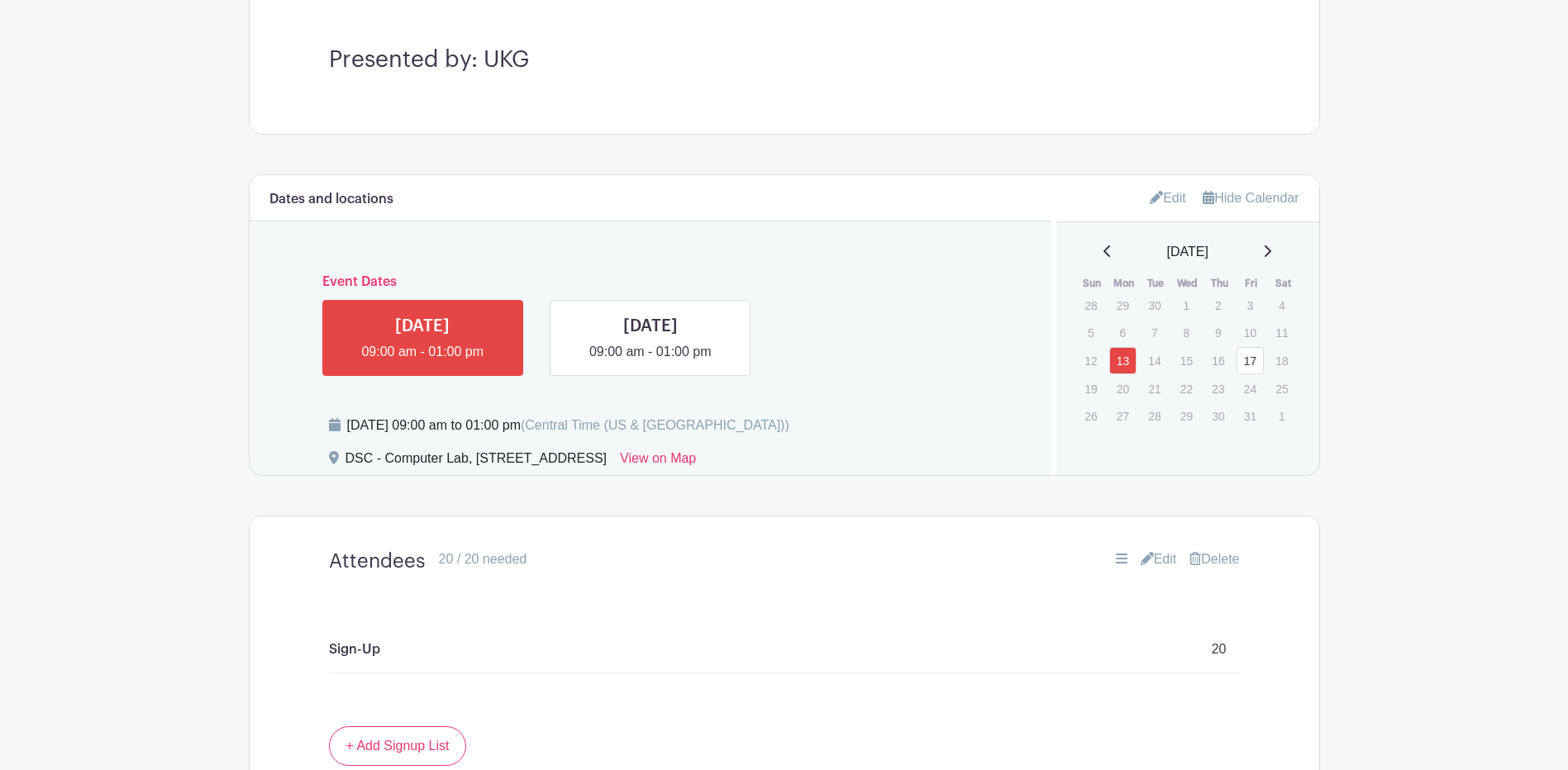
scroll to position [331, 0]
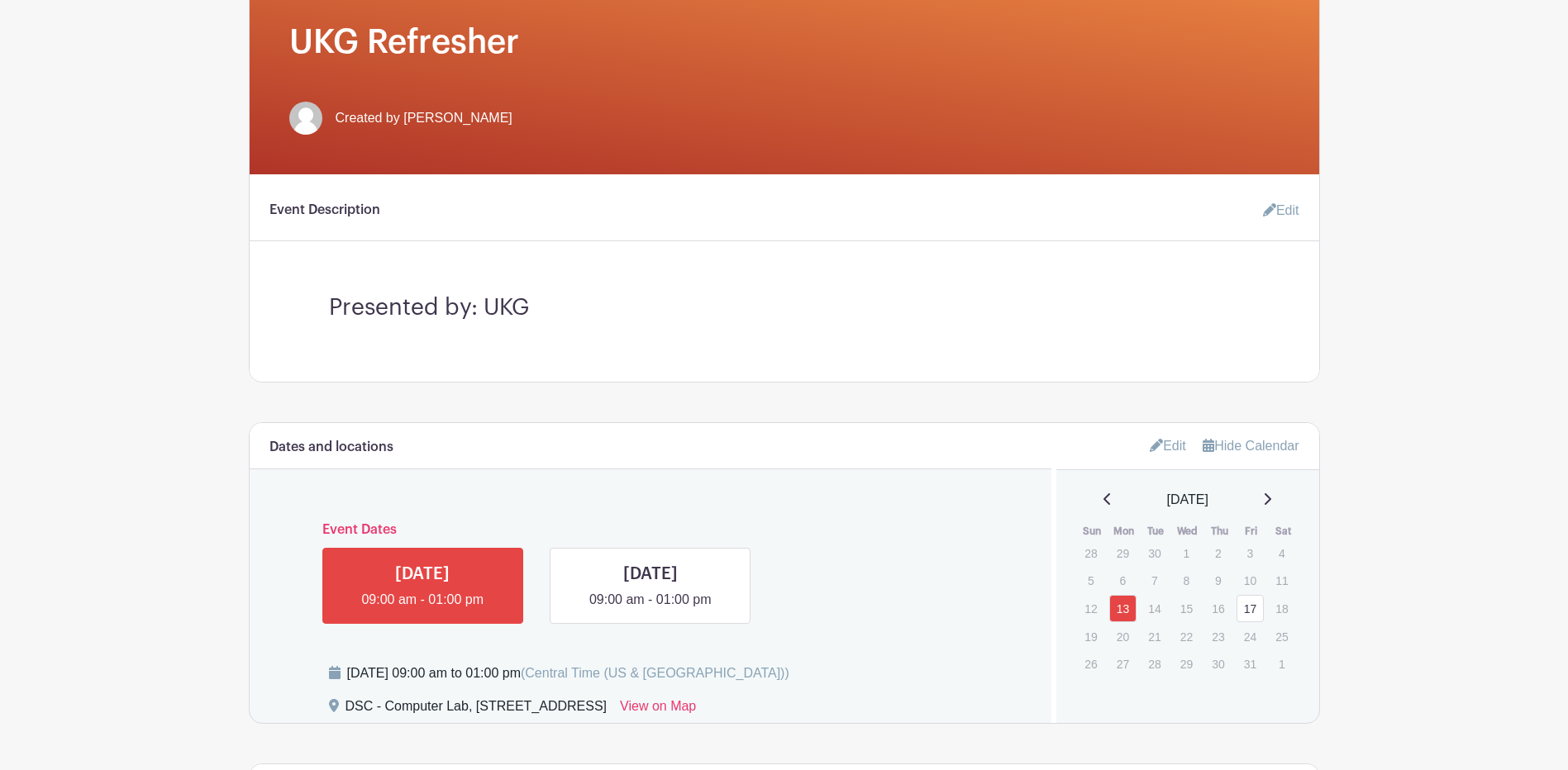
click at [1284, 221] on link "Edit" at bounding box center [1274, 210] width 49 height 33
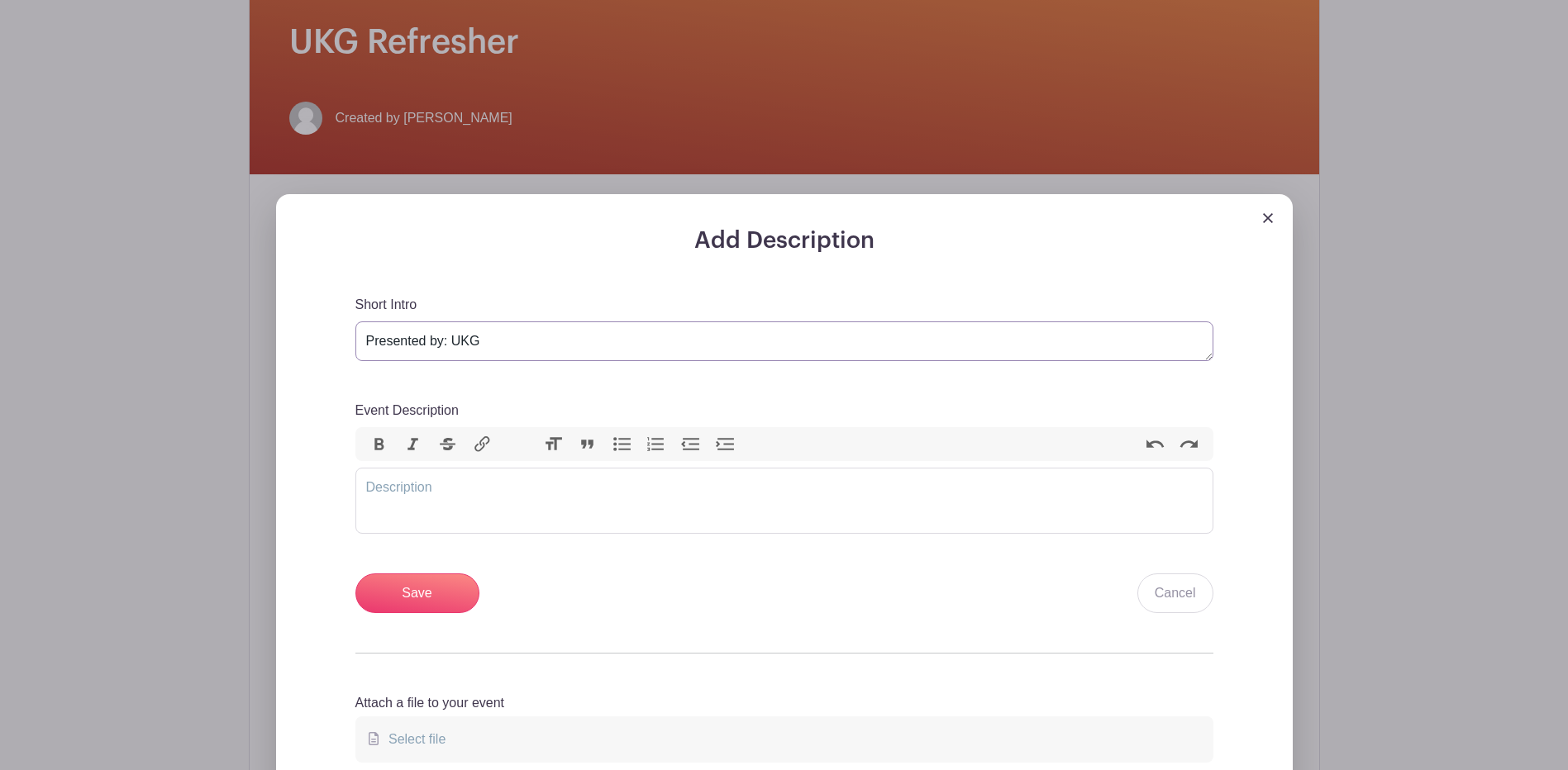
click at [499, 349] on textarea "Presented by: UKG" at bounding box center [784, 342] width 858 height 39
drag, startPoint x: 487, startPoint y: 343, endPoint x: 454, endPoint y: 346, distance: 33.1
click at [454, 346] on textarea "Presented by: UKG" at bounding box center [784, 342] width 858 height 39
type textarea "Presented by: Payroll"
click at [378, 599] on input "Save" at bounding box center [417, 593] width 124 height 39
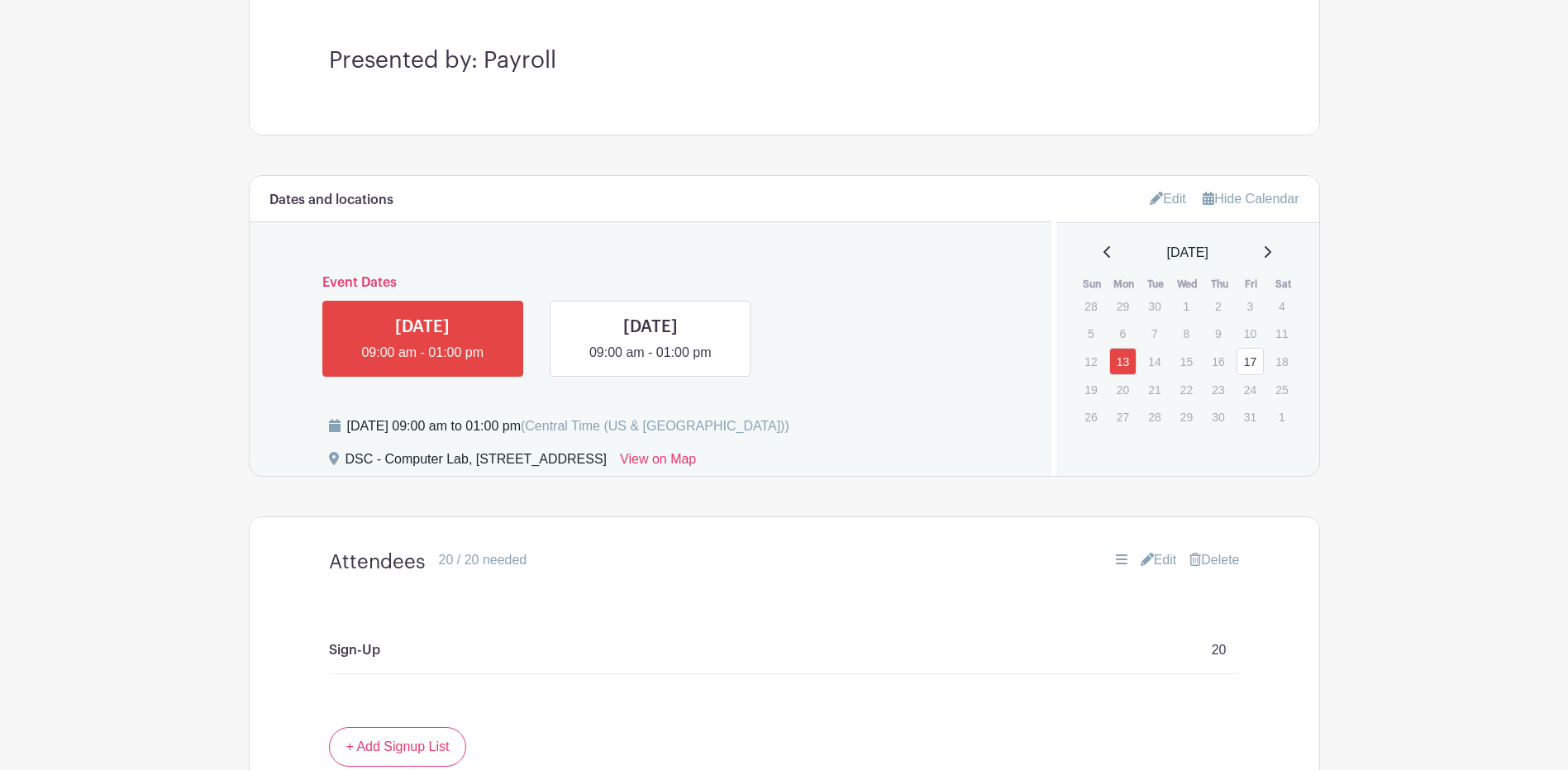
scroll to position [711, 0]
click at [505, 327] on link at bounding box center [453, 320] width 124 height 26
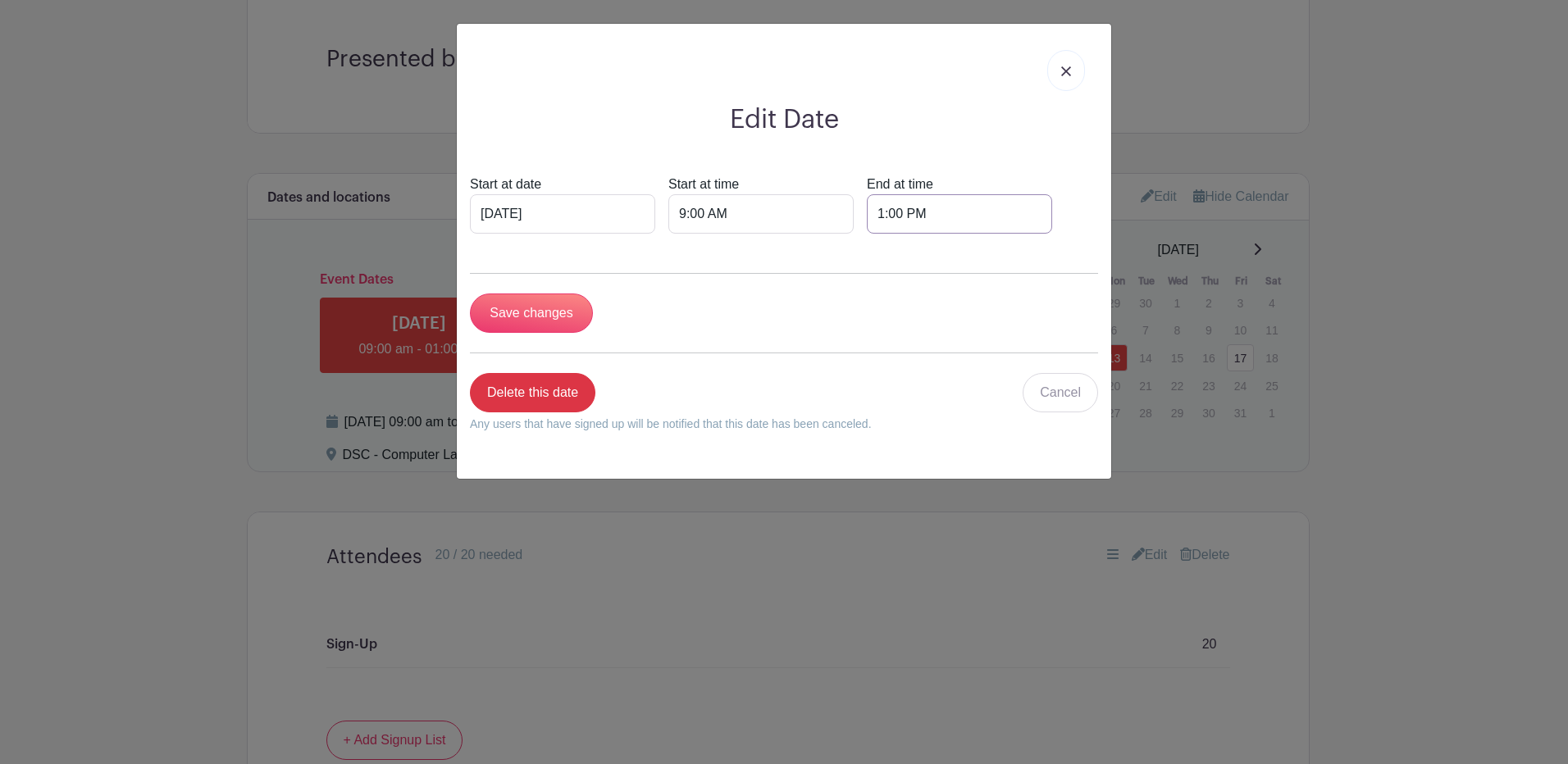
click at [920, 210] on input "1:00 PM" at bounding box center [959, 214] width 185 height 39
click at [702, 209] on input "9:00 AM" at bounding box center [760, 214] width 185 height 39
click at [700, 312] on div at bounding box center [694, 322] width 53 height 31
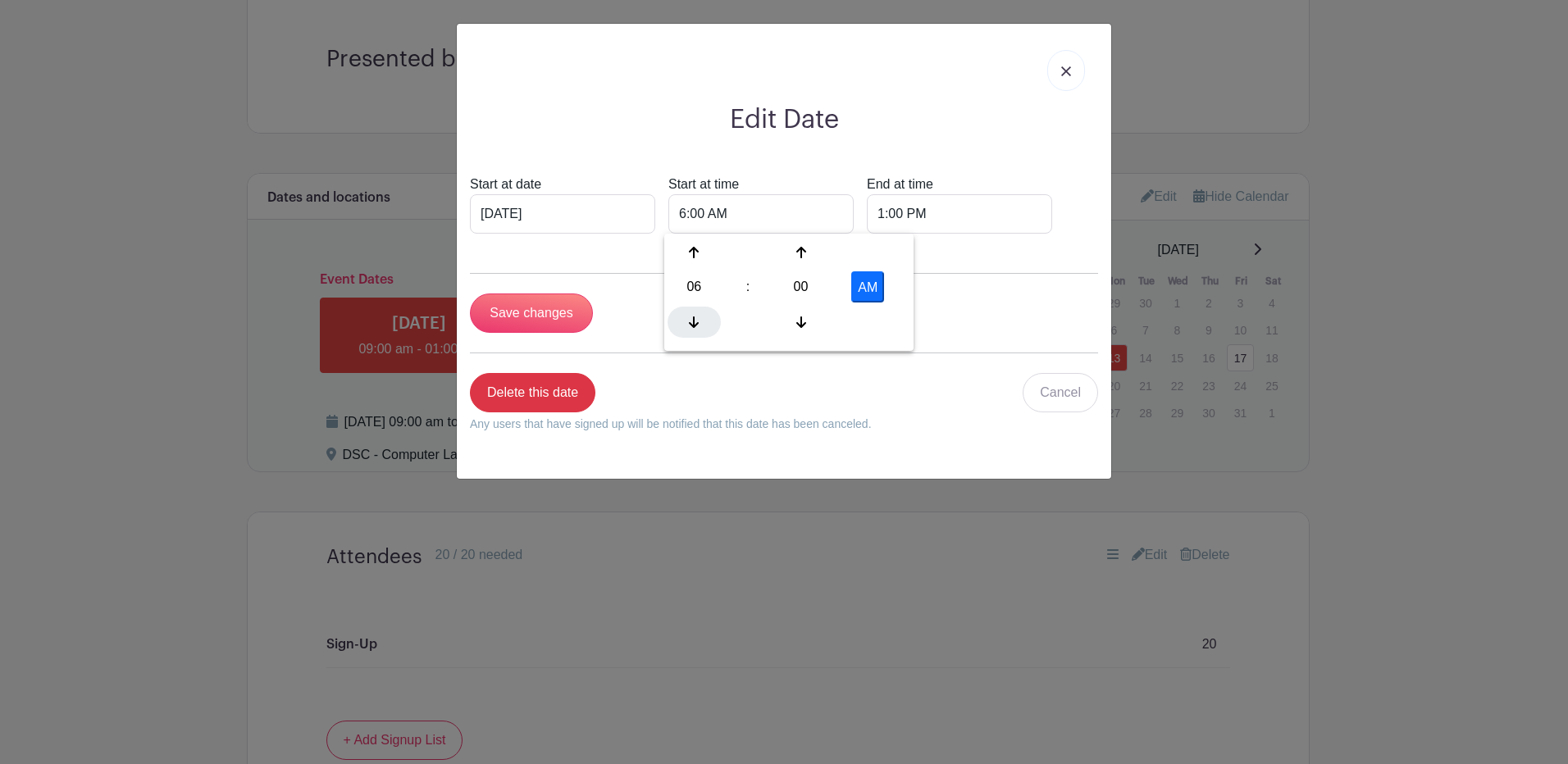
click at [700, 312] on div at bounding box center [694, 322] width 53 height 31
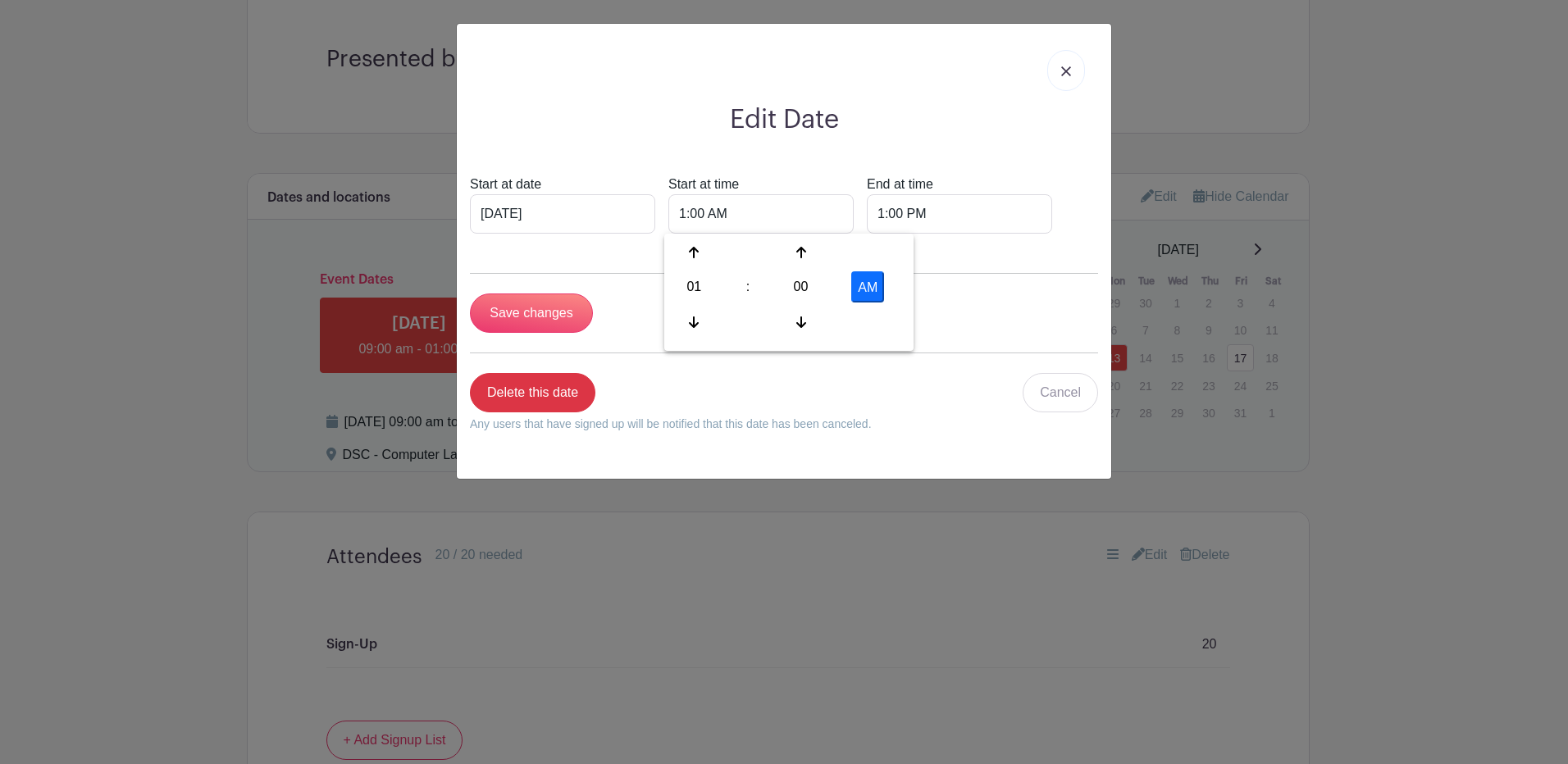
click at [894, 295] on div "AM" at bounding box center [868, 287] width 70 height 31
click at [868, 285] on button "AM" at bounding box center [867, 287] width 33 height 31
type input "1:00 PM"
click at [885, 217] on input "1:00 PM" at bounding box center [959, 214] width 185 height 39
click at [883, 321] on icon at bounding box center [887, 322] width 10 height 13
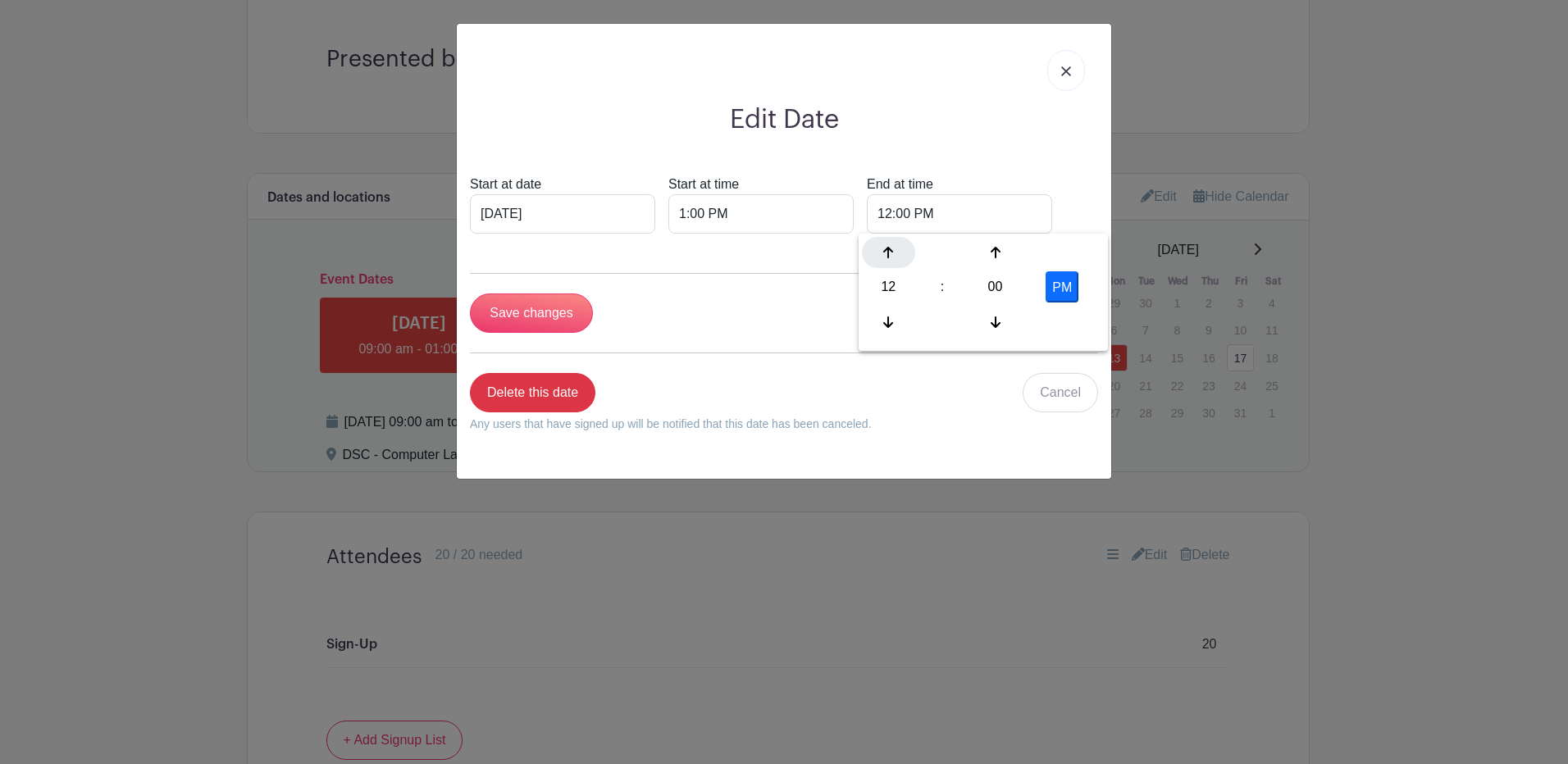
click at [882, 245] on div at bounding box center [888, 252] width 53 height 31
type input "3:00 PM"
click at [975, 408] on div "Delete this date Any users that have signed up will be notified that this date …" at bounding box center [784, 410] width 628 height 73
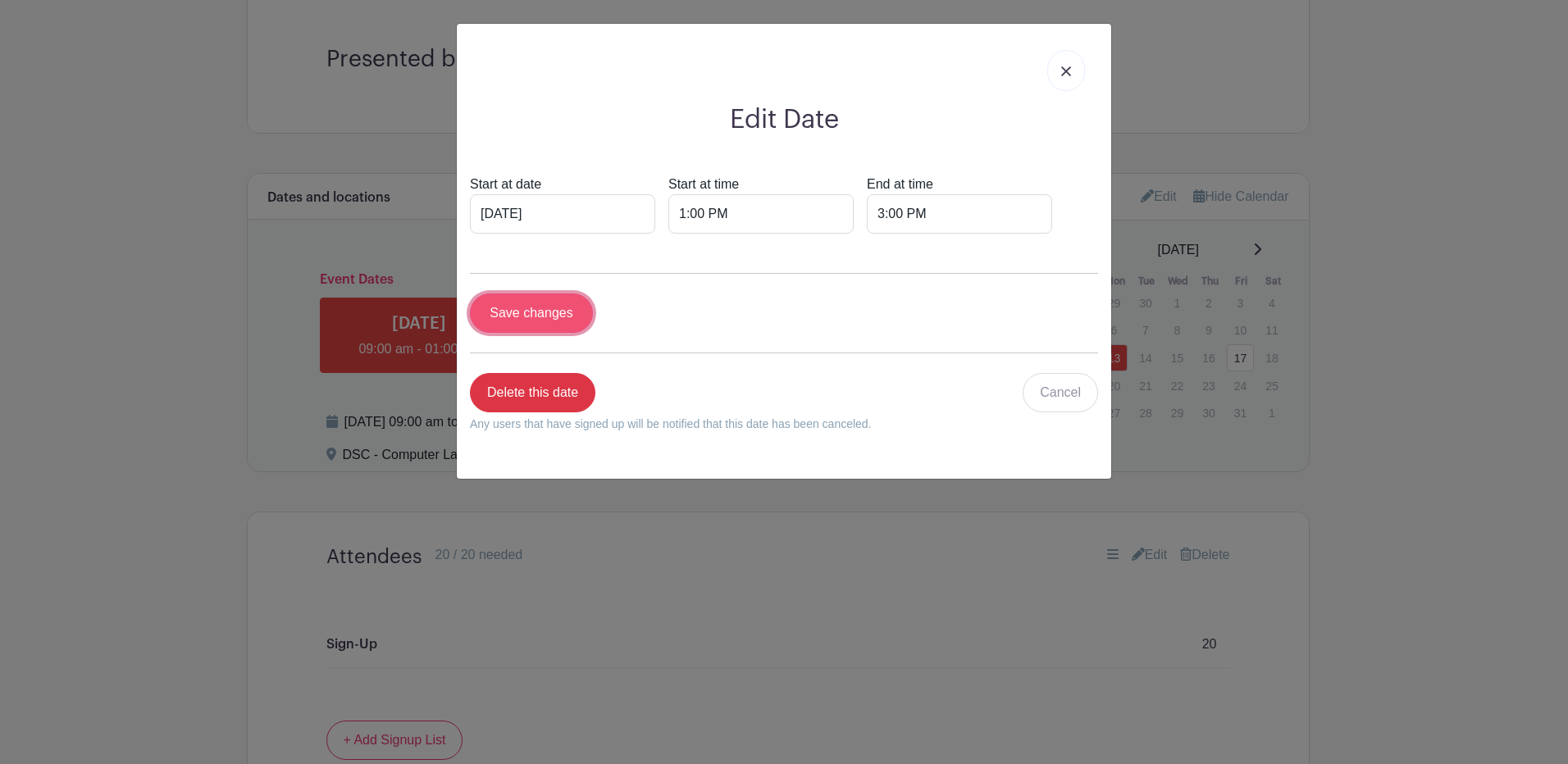
click at [505, 304] on input "Save changes" at bounding box center [532, 313] width 123 height 39
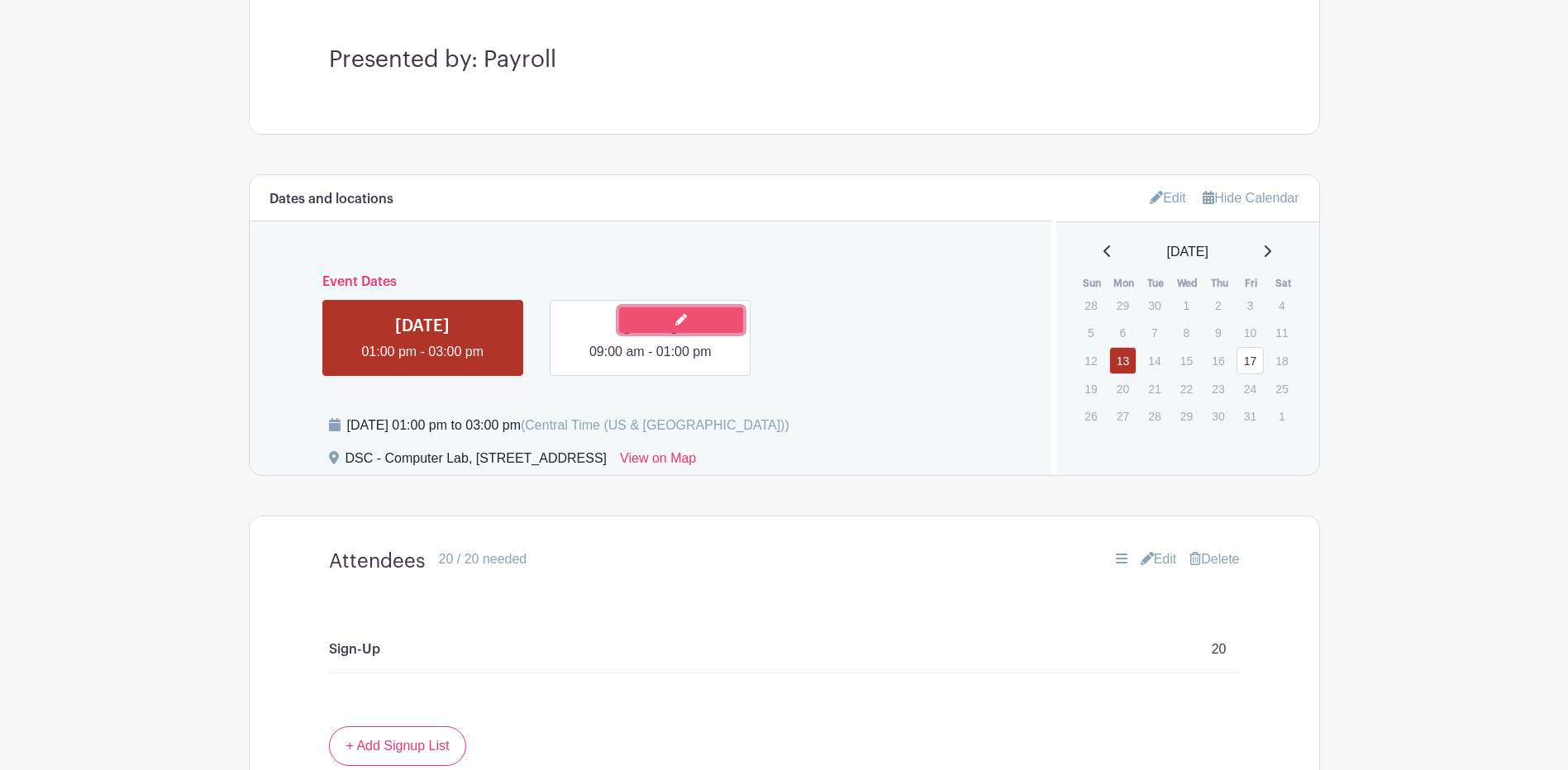
click at [704, 324] on link at bounding box center [681, 320] width 124 height 26
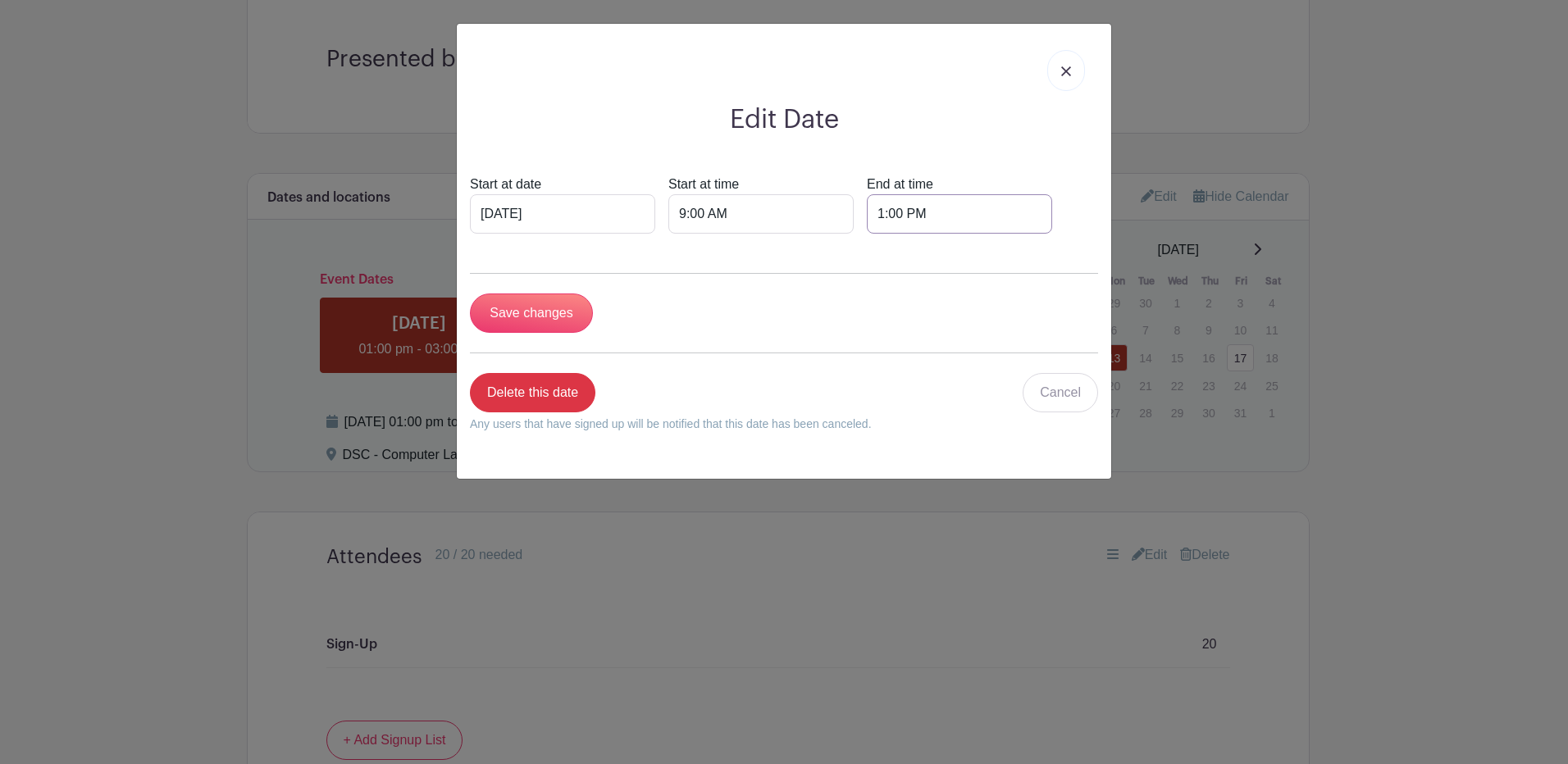
click at [936, 217] on input "1:00 PM" at bounding box center [959, 214] width 185 height 39
click at [894, 280] on div "01" at bounding box center [888, 287] width 53 height 31
click at [1065, 320] on div "11" at bounding box center [1072, 322] width 55 height 31
click at [1068, 287] on button "PM" at bounding box center [1061, 287] width 33 height 31
type input "11:00 AM"
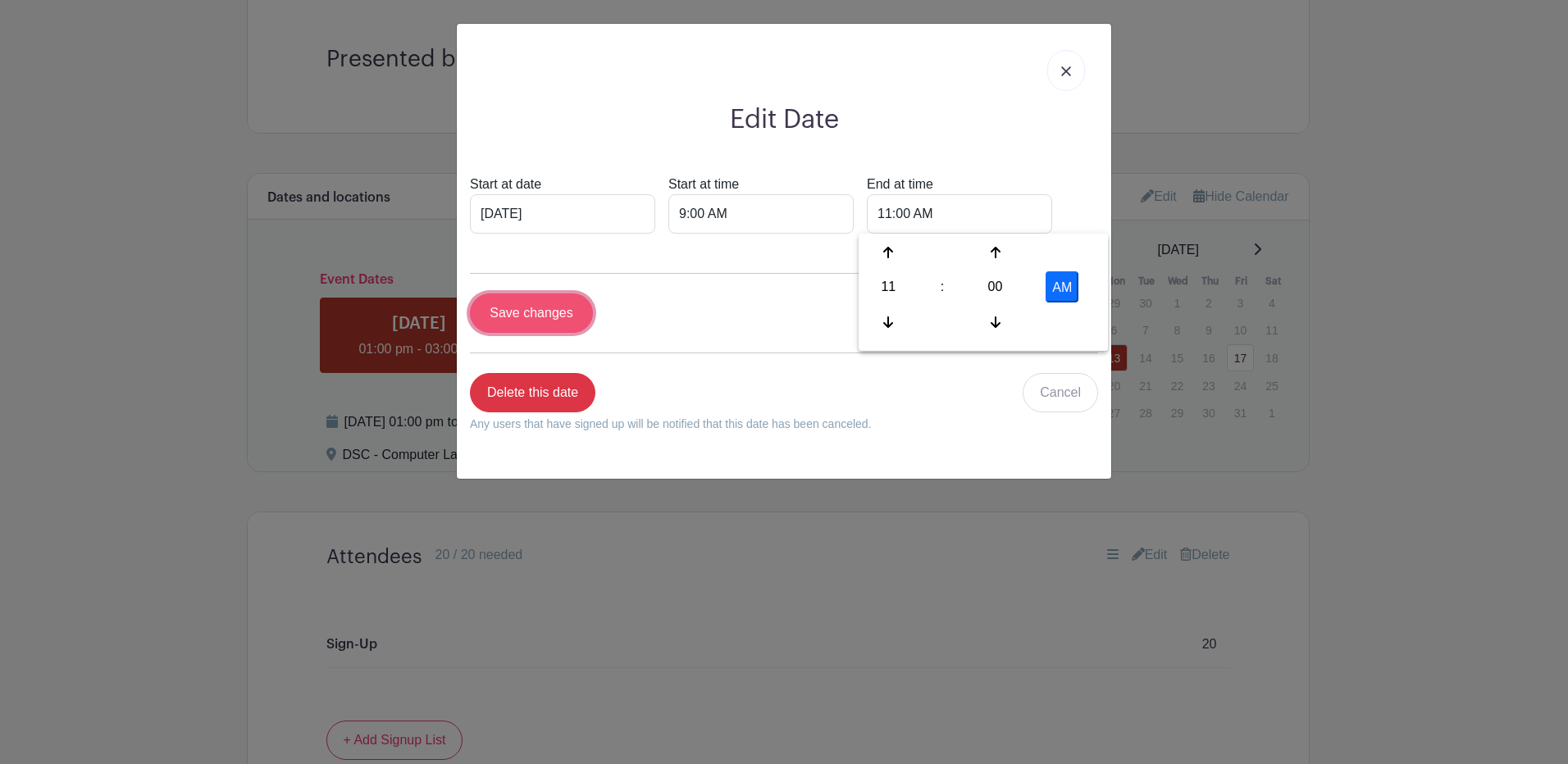
click at [551, 314] on input "Save changes" at bounding box center [532, 313] width 123 height 39
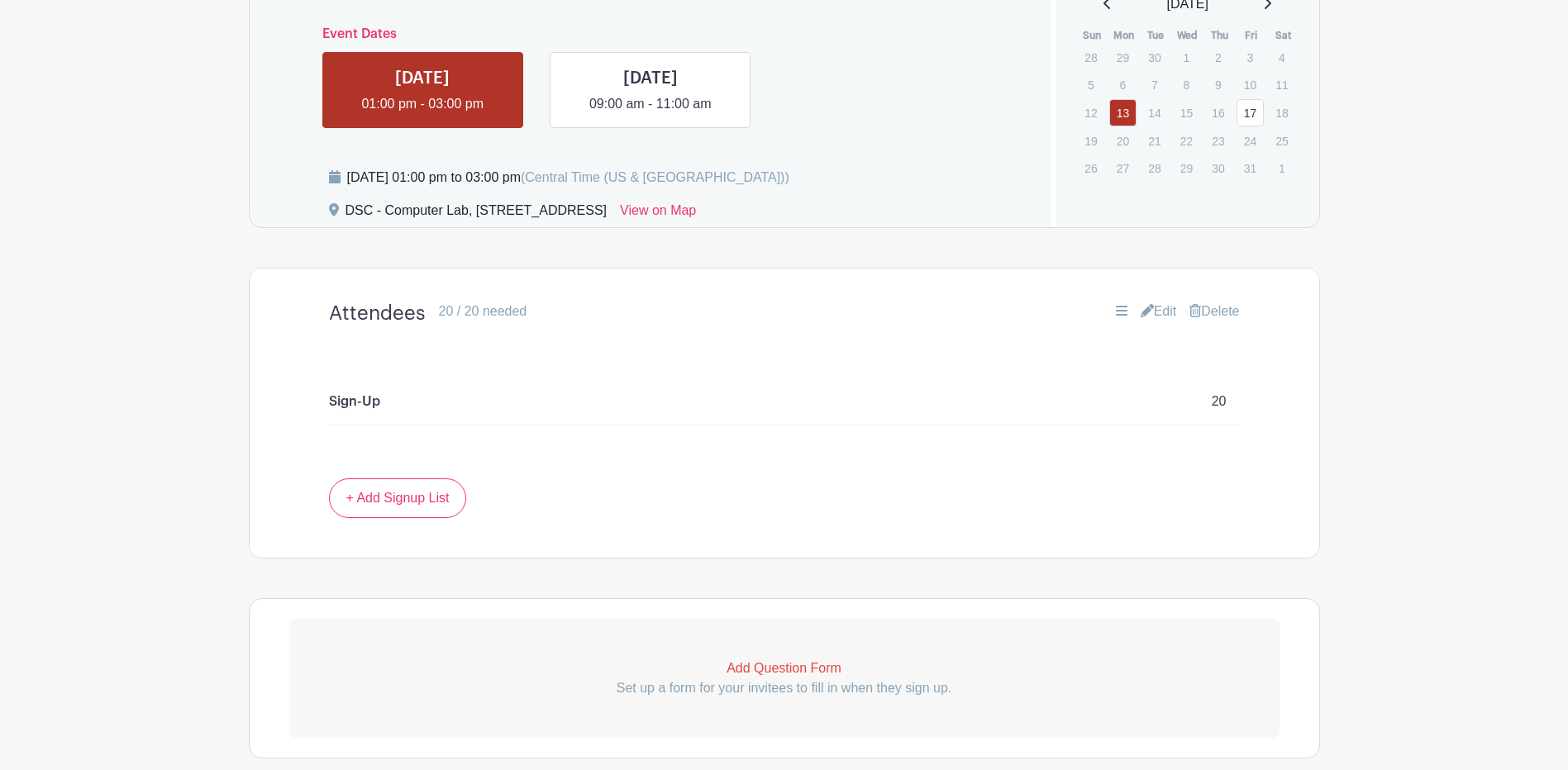
scroll to position [1042, 0]
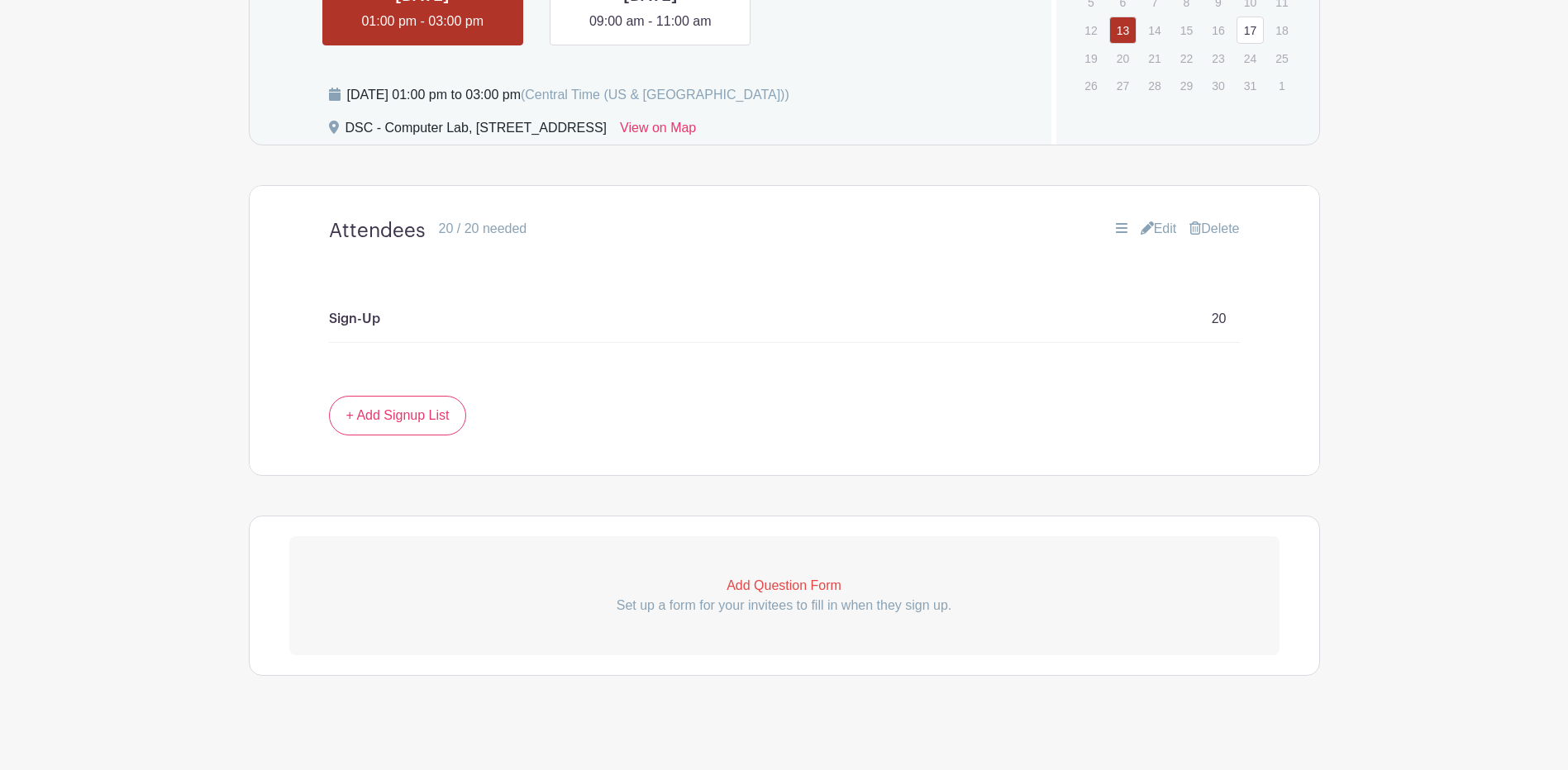
click at [1163, 231] on link "Edit" at bounding box center [1158, 229] width 37 height 20
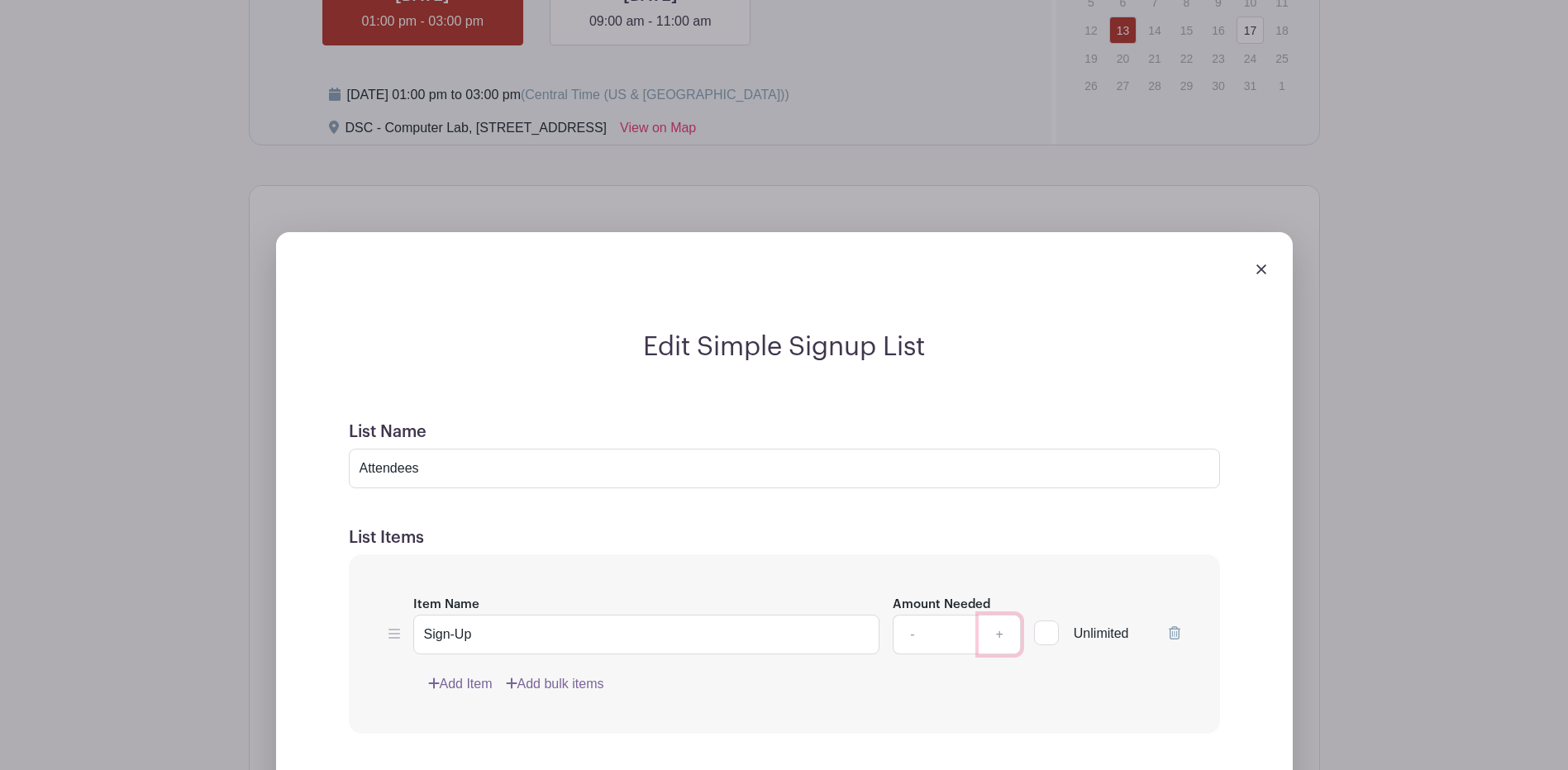
click at [997, 637] on link "+" at bounding box center [999, 635] width 41 height 39
drag, startPoint x: 1055, startPoint y: 649, endPoint x: 1031, endPoint y: 639, distance: 26.0
click at [1048, 646] on div "Unlimited" at bounding box center [1081, 624] width 95 height 60
click at [1011, 633] on link "+" at bounding box center [999, 635] width 41 height 39
click at [996, 633] on link "+" at bounding box center [999, 635] width 41 height 39
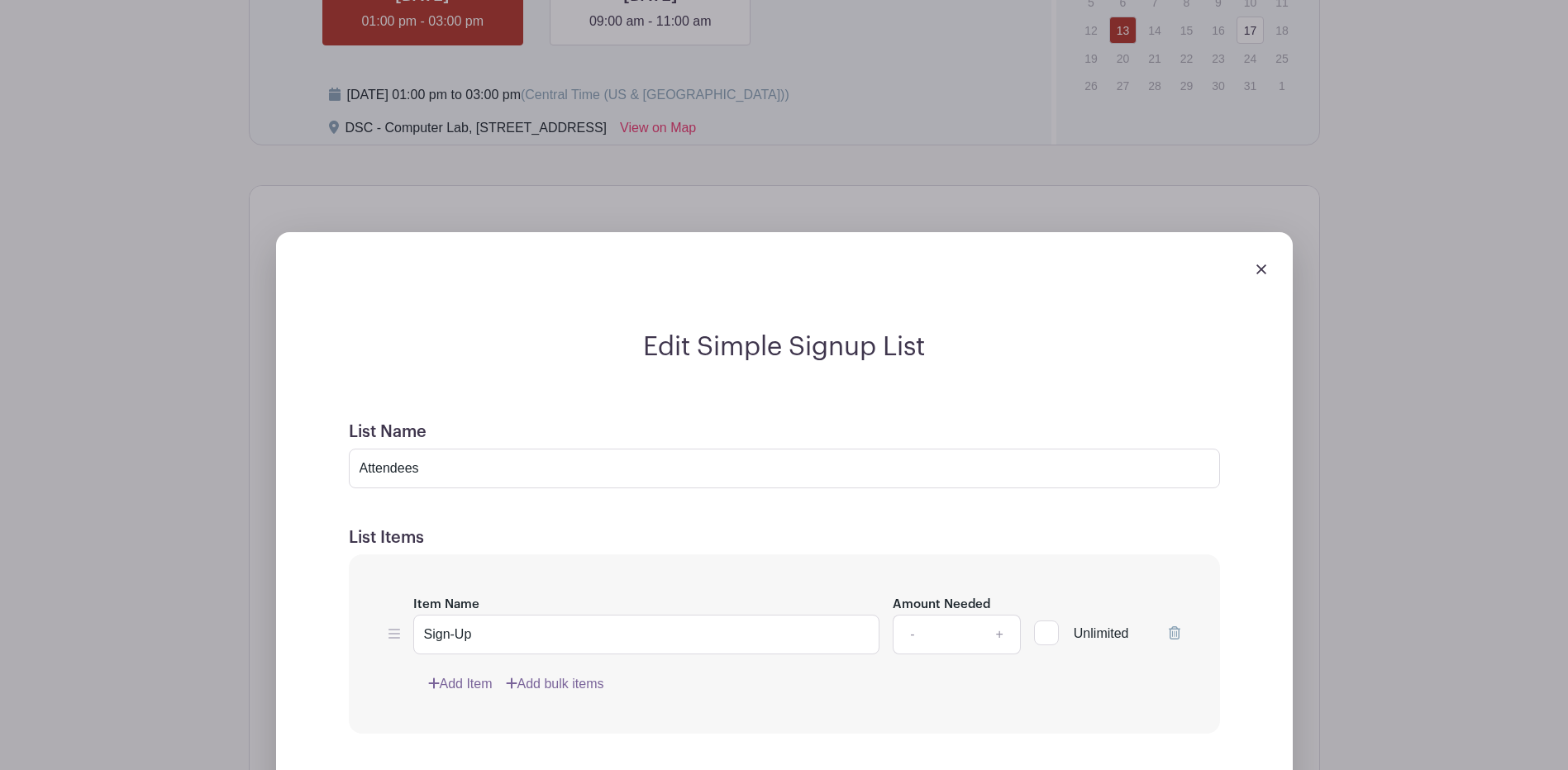
click at [976, 638] on input "Amount Needed" at bounding box center [954, 635] width 49 height 39
type input "40"
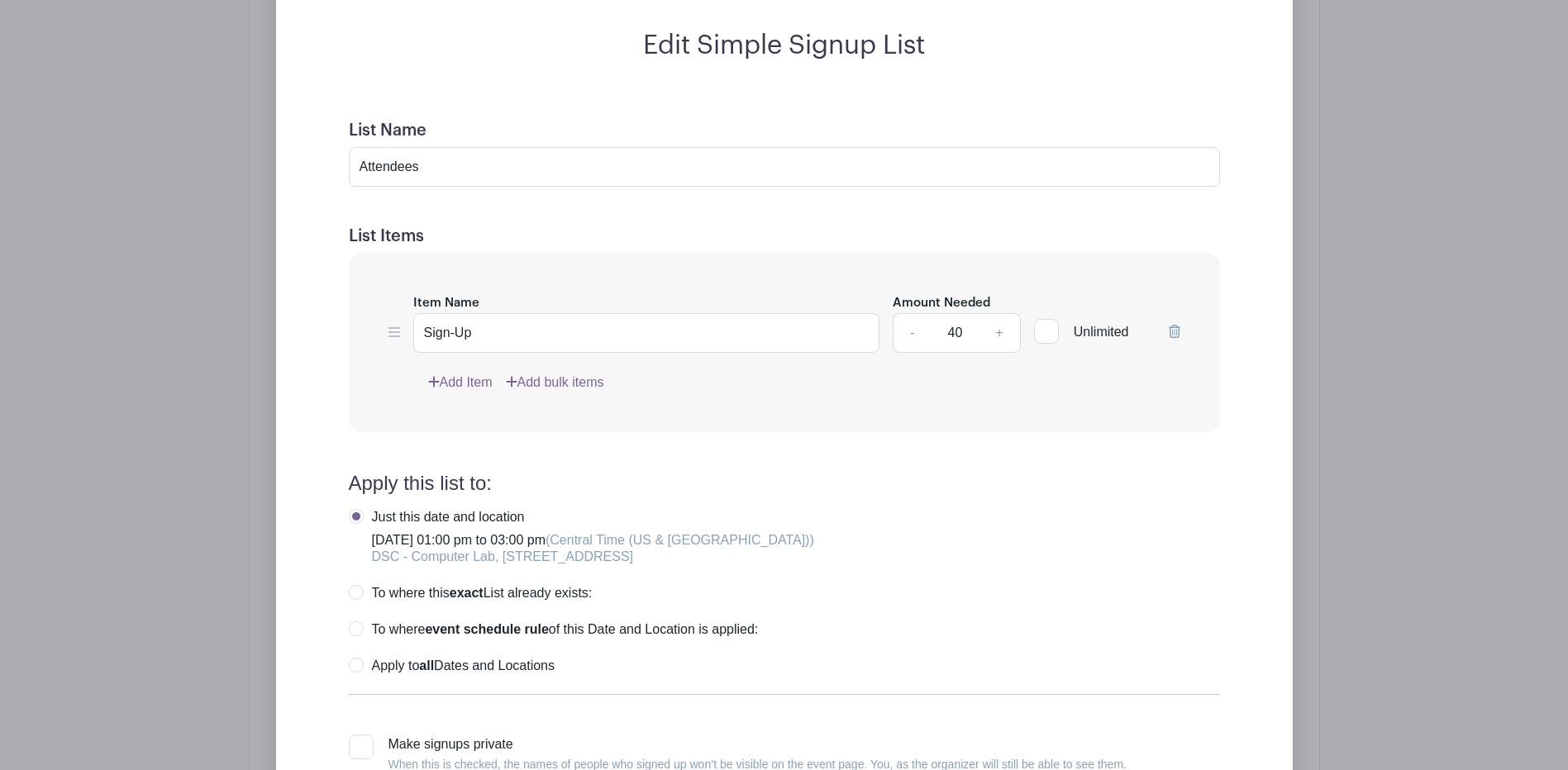
scroll to position [1372, 0]
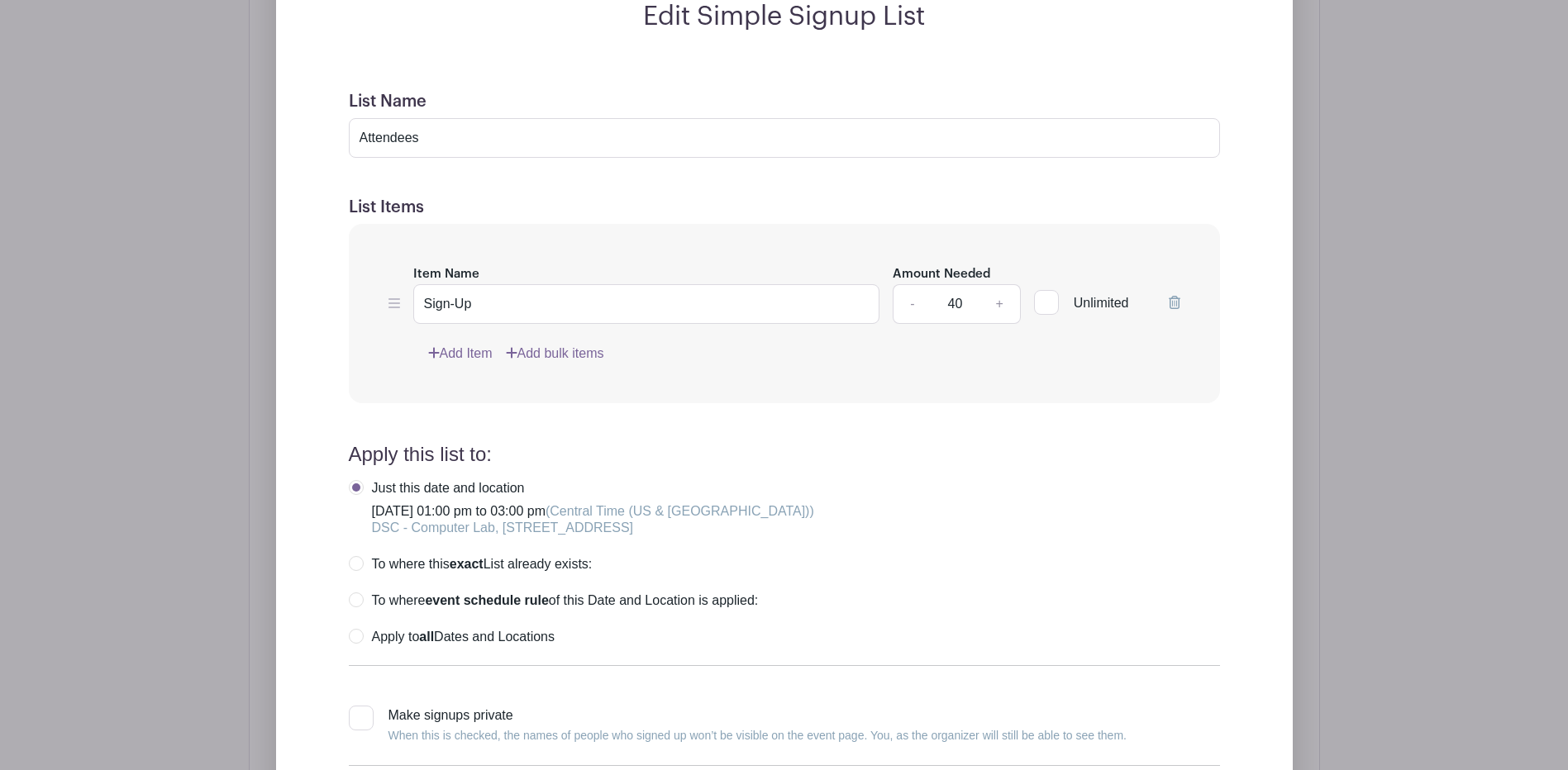
click at [362, 637] on label "Apply to all Dates and Locations" at bounding box center [452, 637] width 206 height 16
radio input "true"
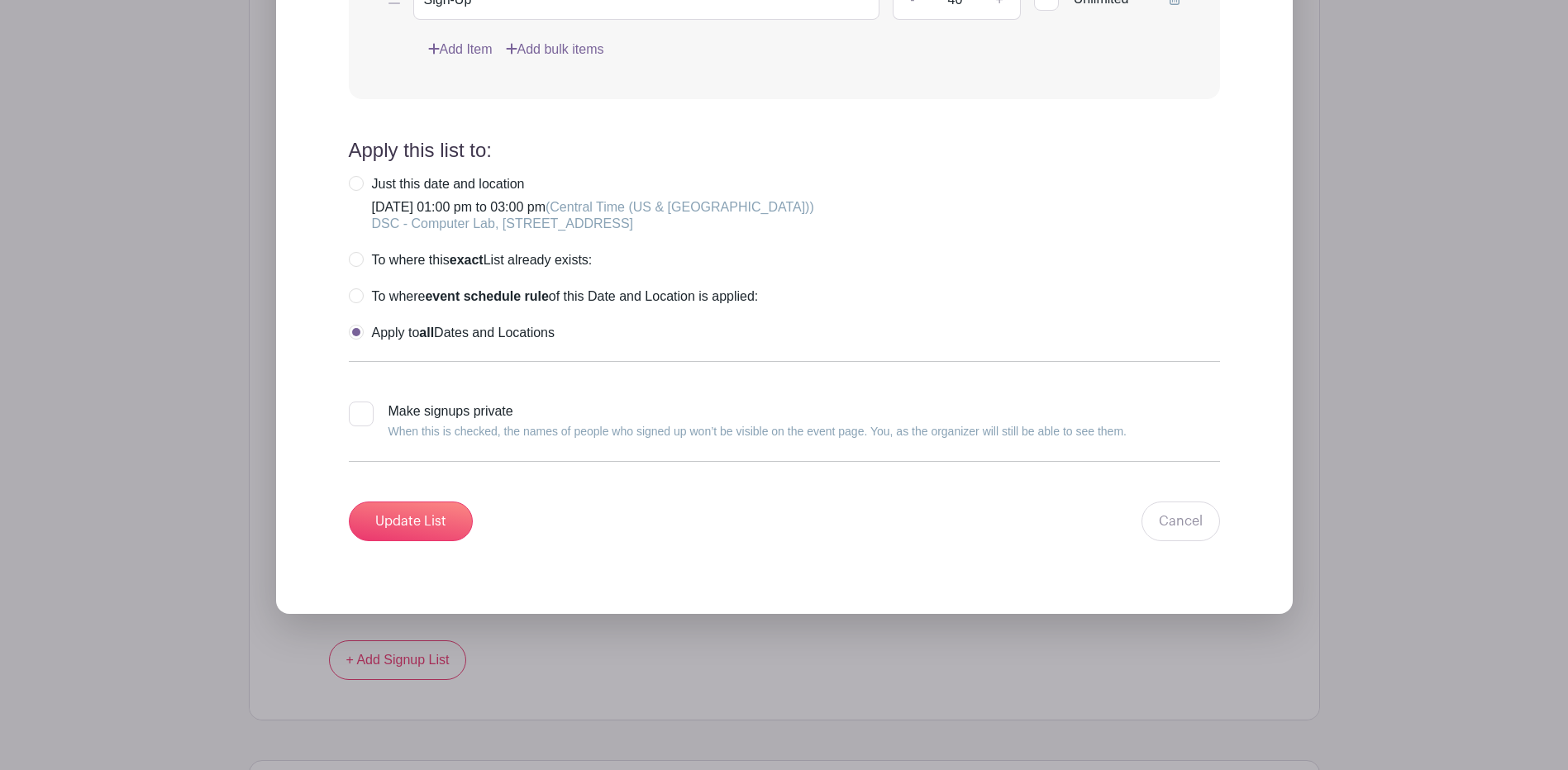
scroll to position [1703, 0]
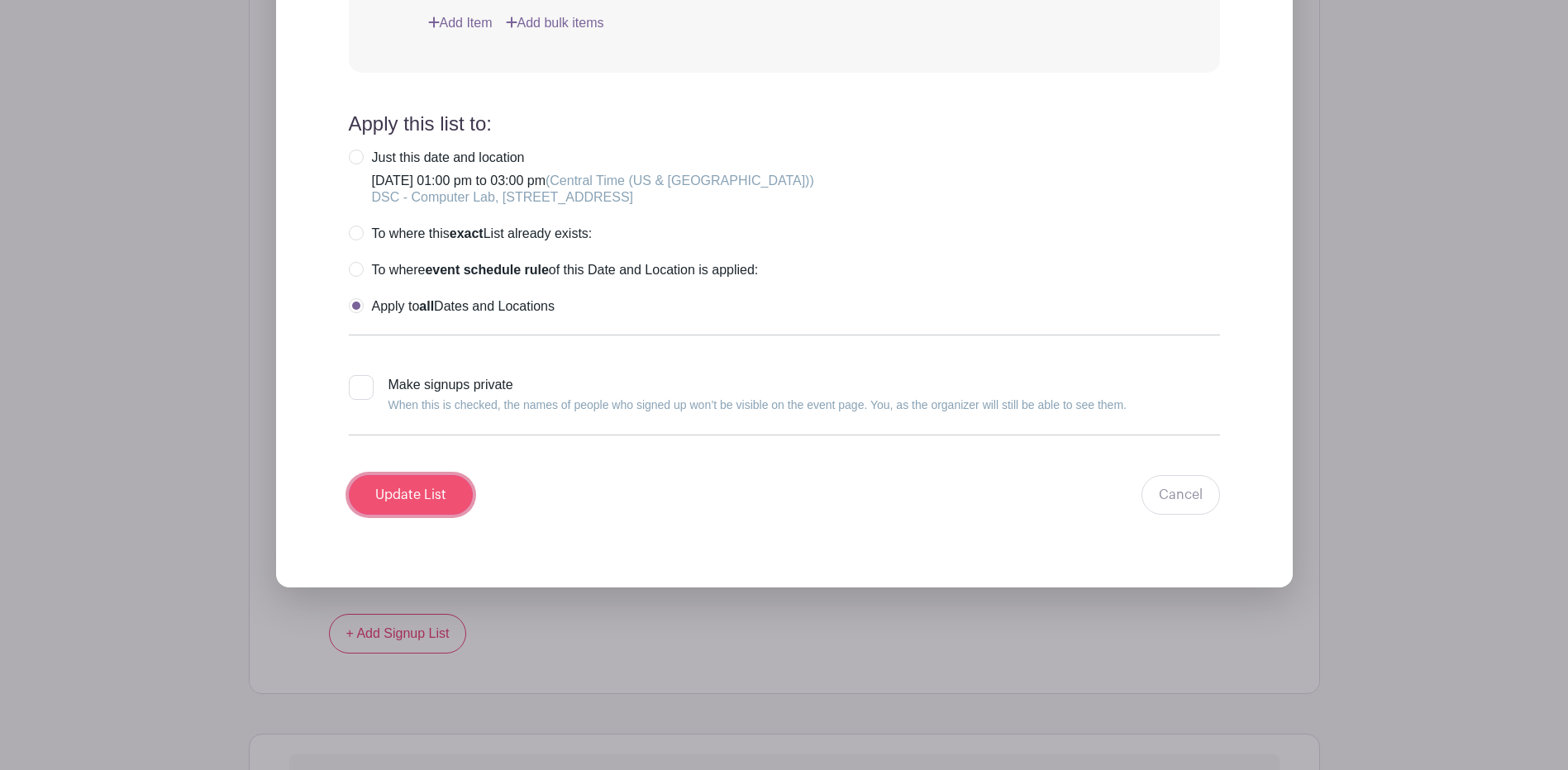
click at [380, 489] on input "Update List" at bounding box center [411, 495] width 124 height 39
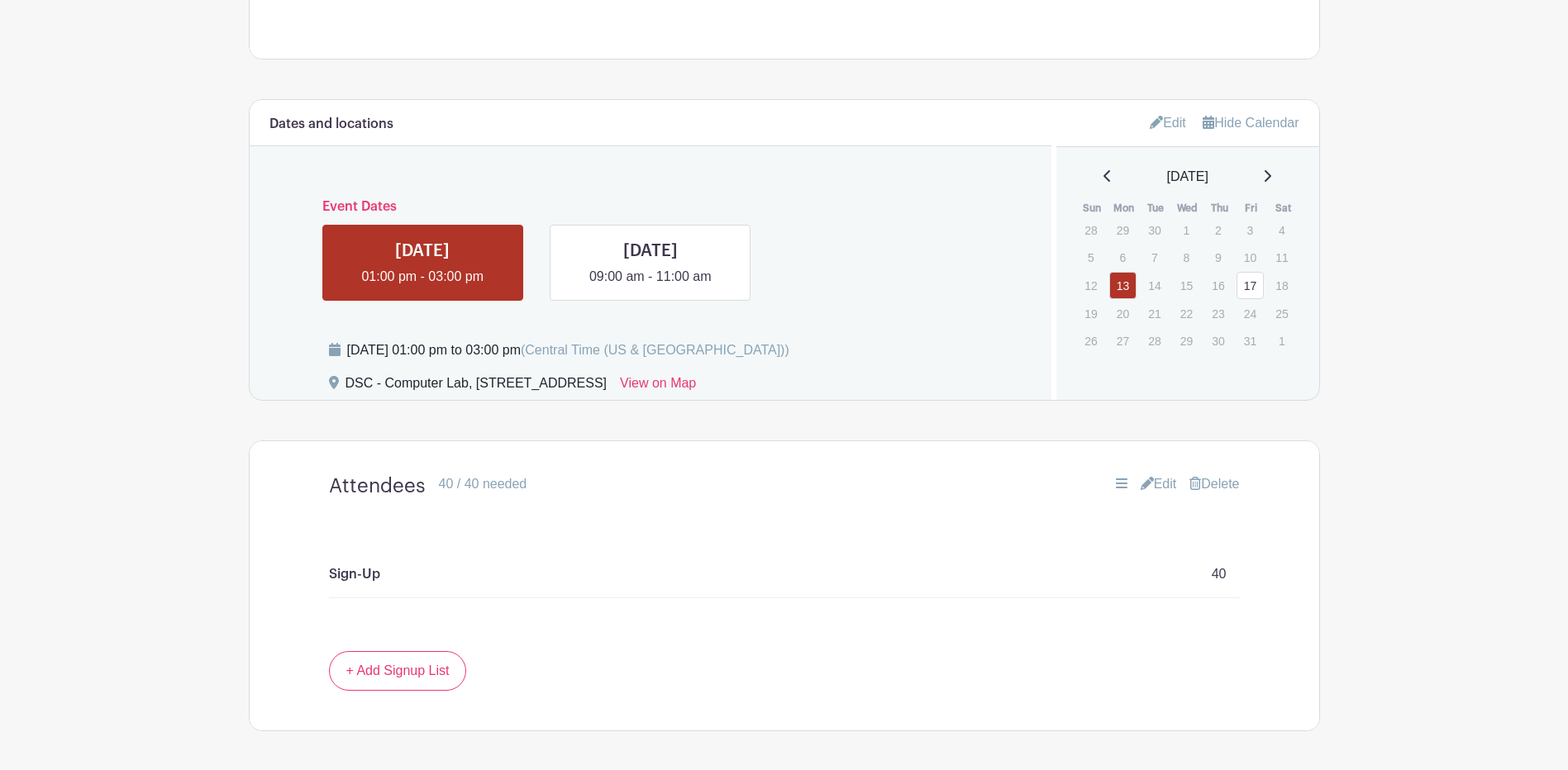
scroll to position [588, 0]
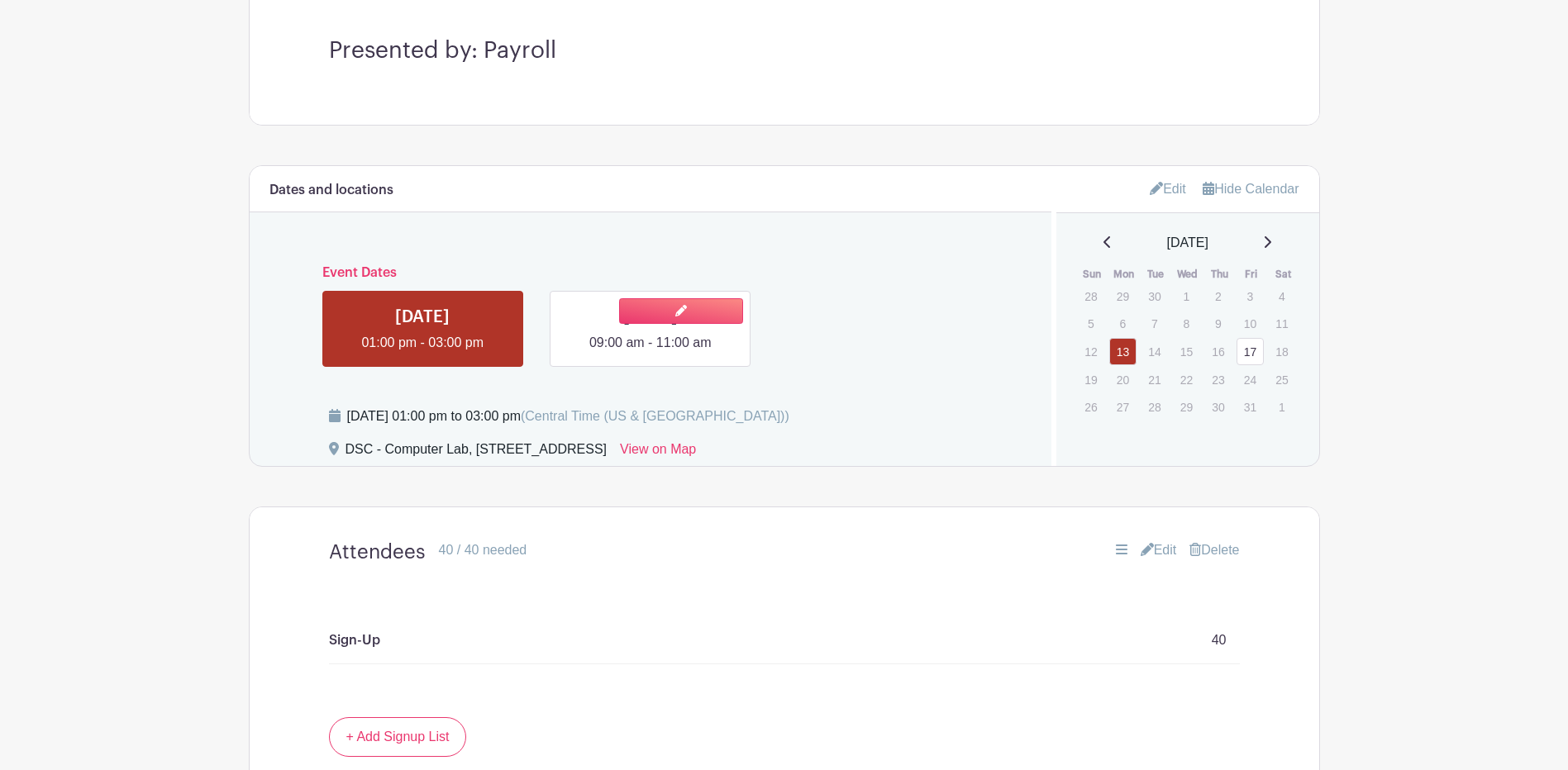
click at [650, 353] on link at bounding box center [650, 353] width 0 height 0
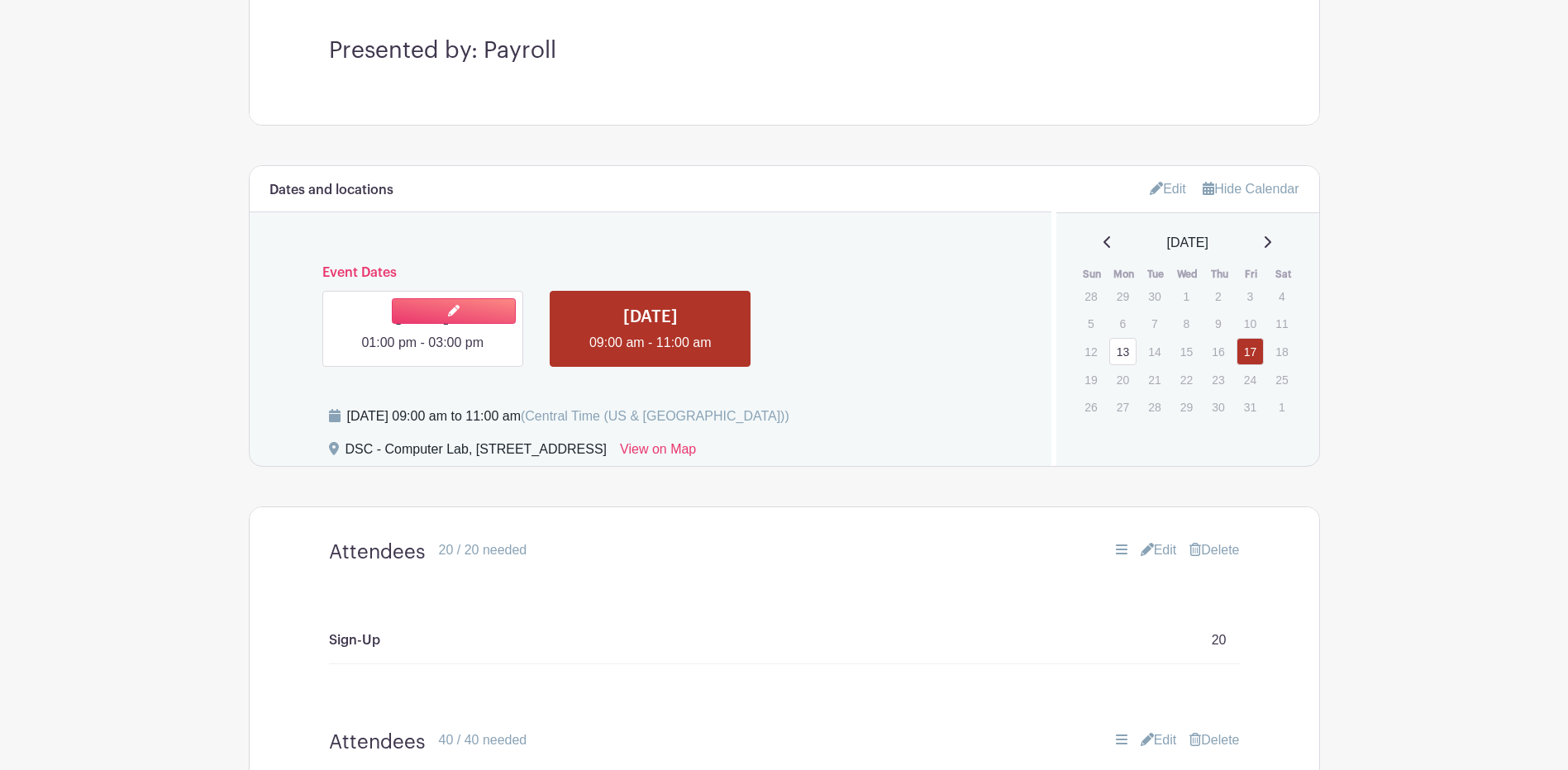
click at [422, 353] on link at bounding box center [422, 353] width 0 height 0
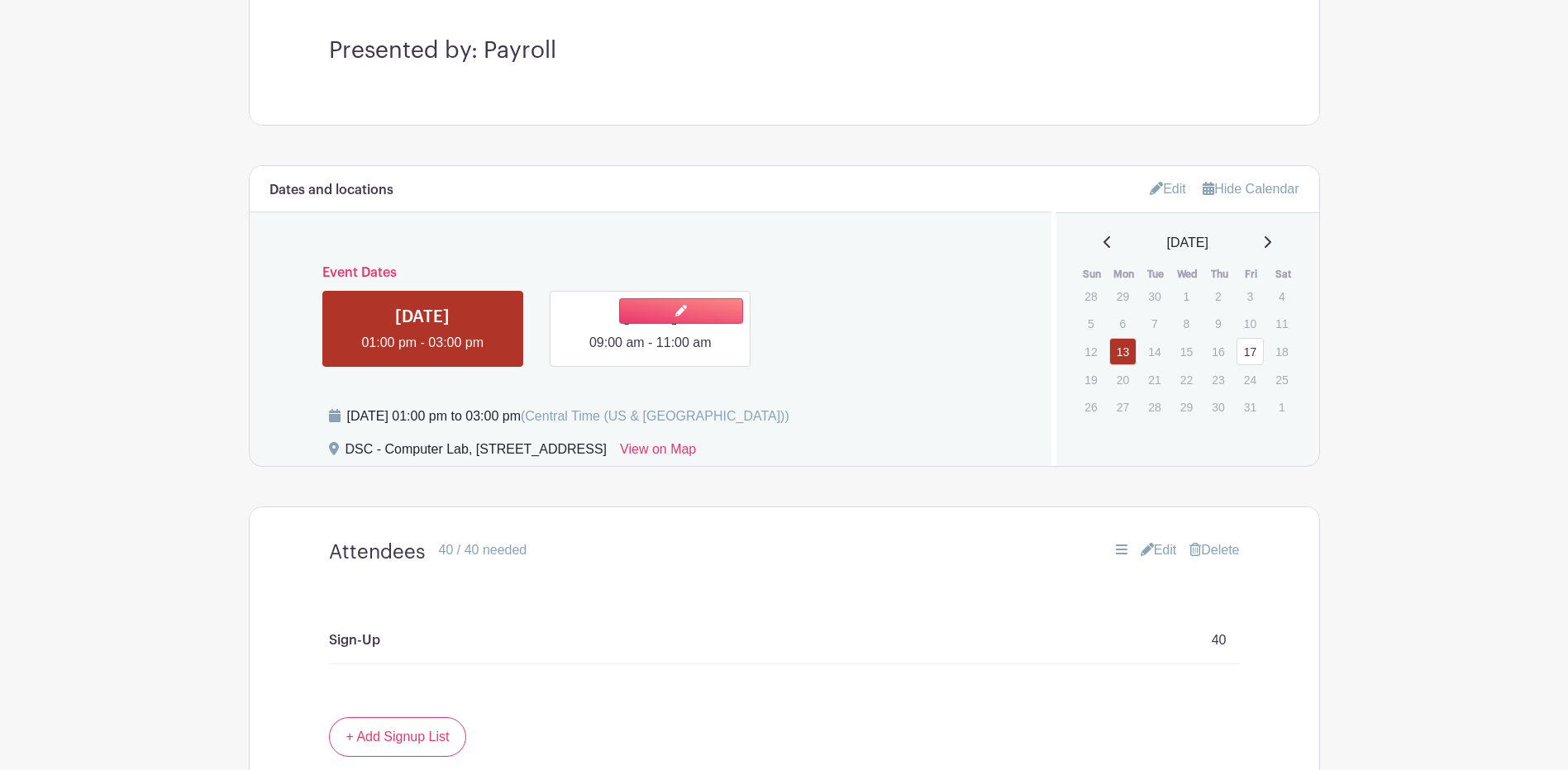
click at [650, 353] on link at bounding box center [650, 353] width 0 height 0
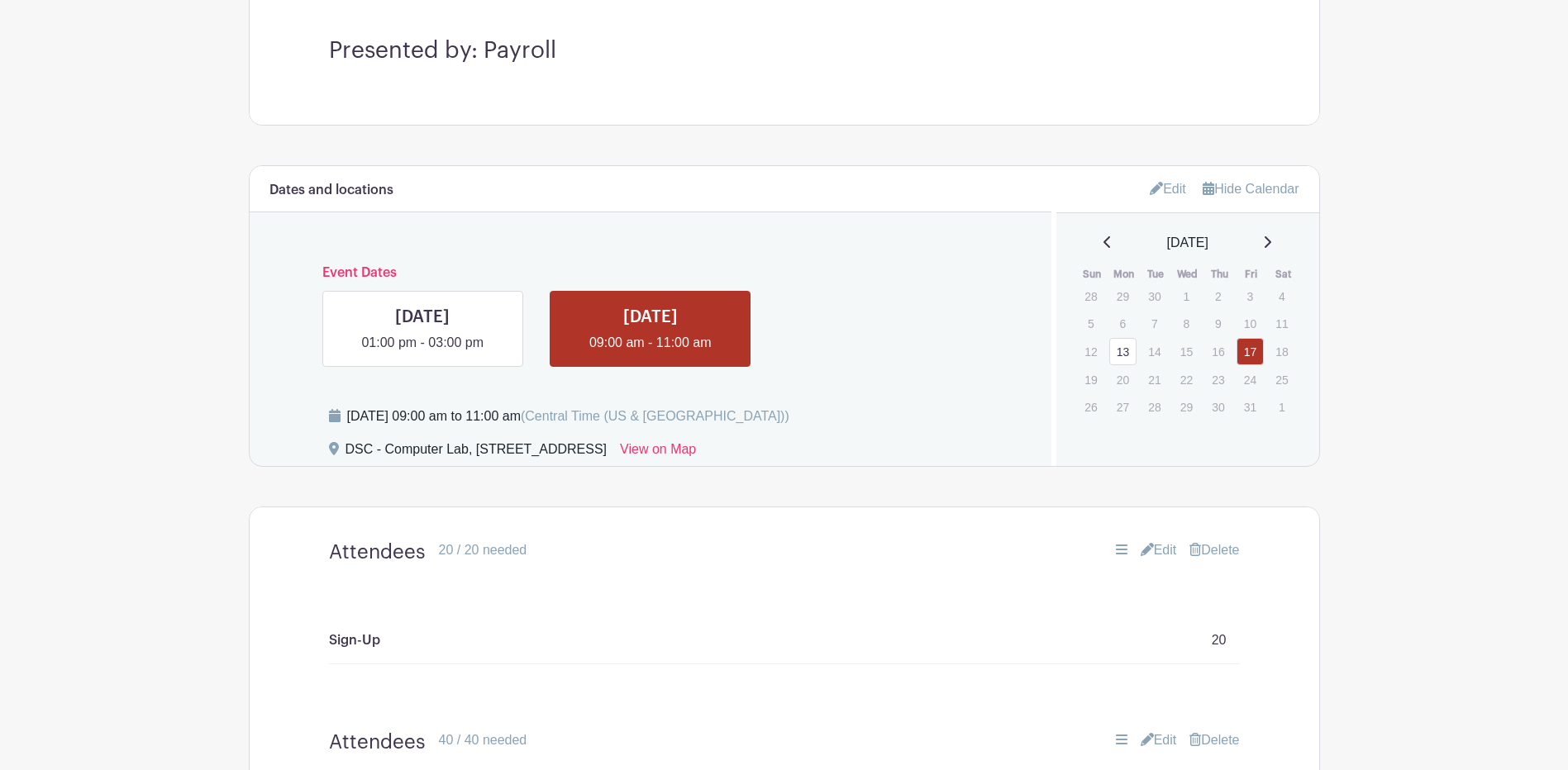
click at [1151, 553] on link "Edit" at bounding box center [1158, 550] width 37 height 20
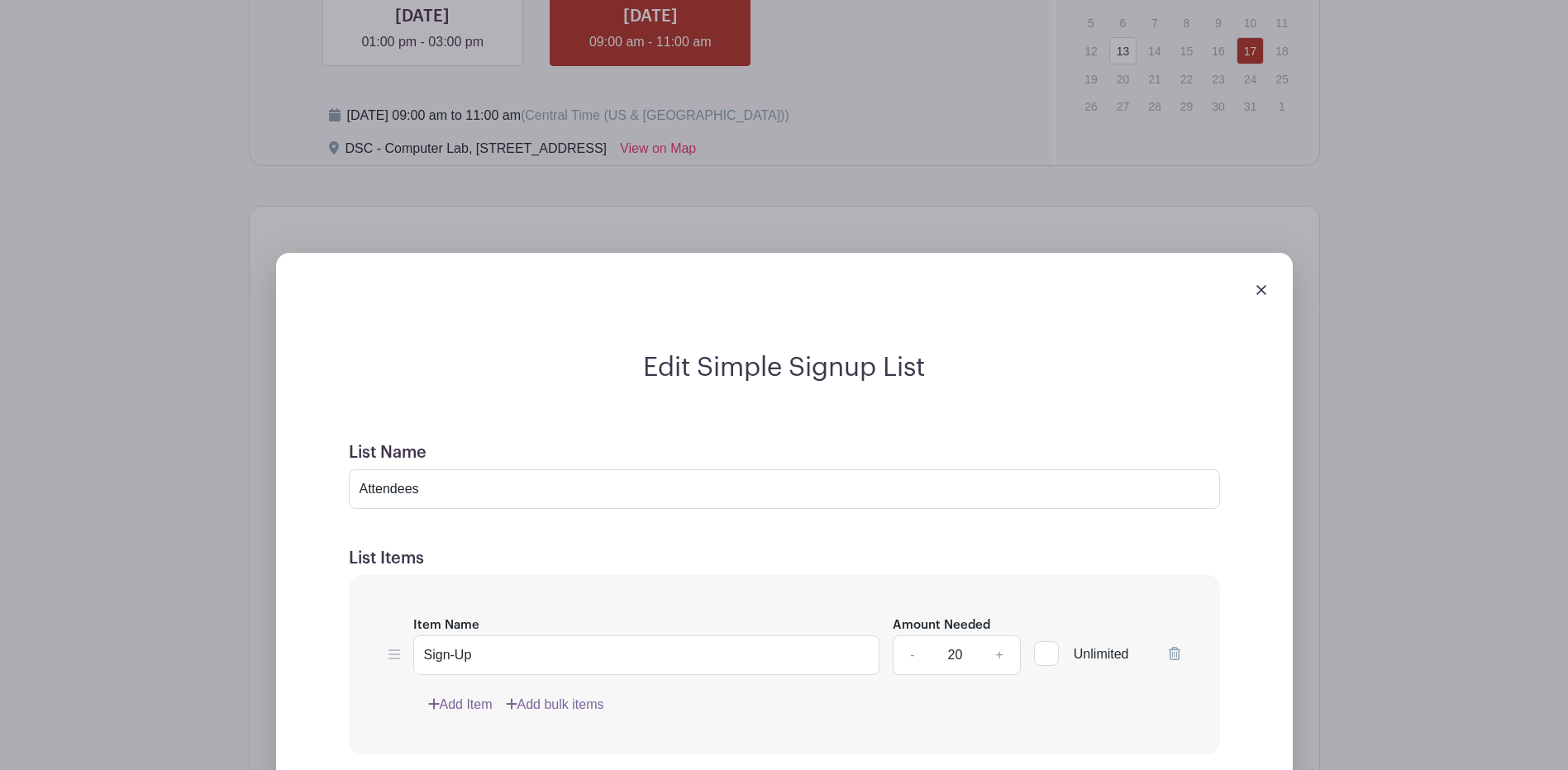
scroll to position [918, 0]
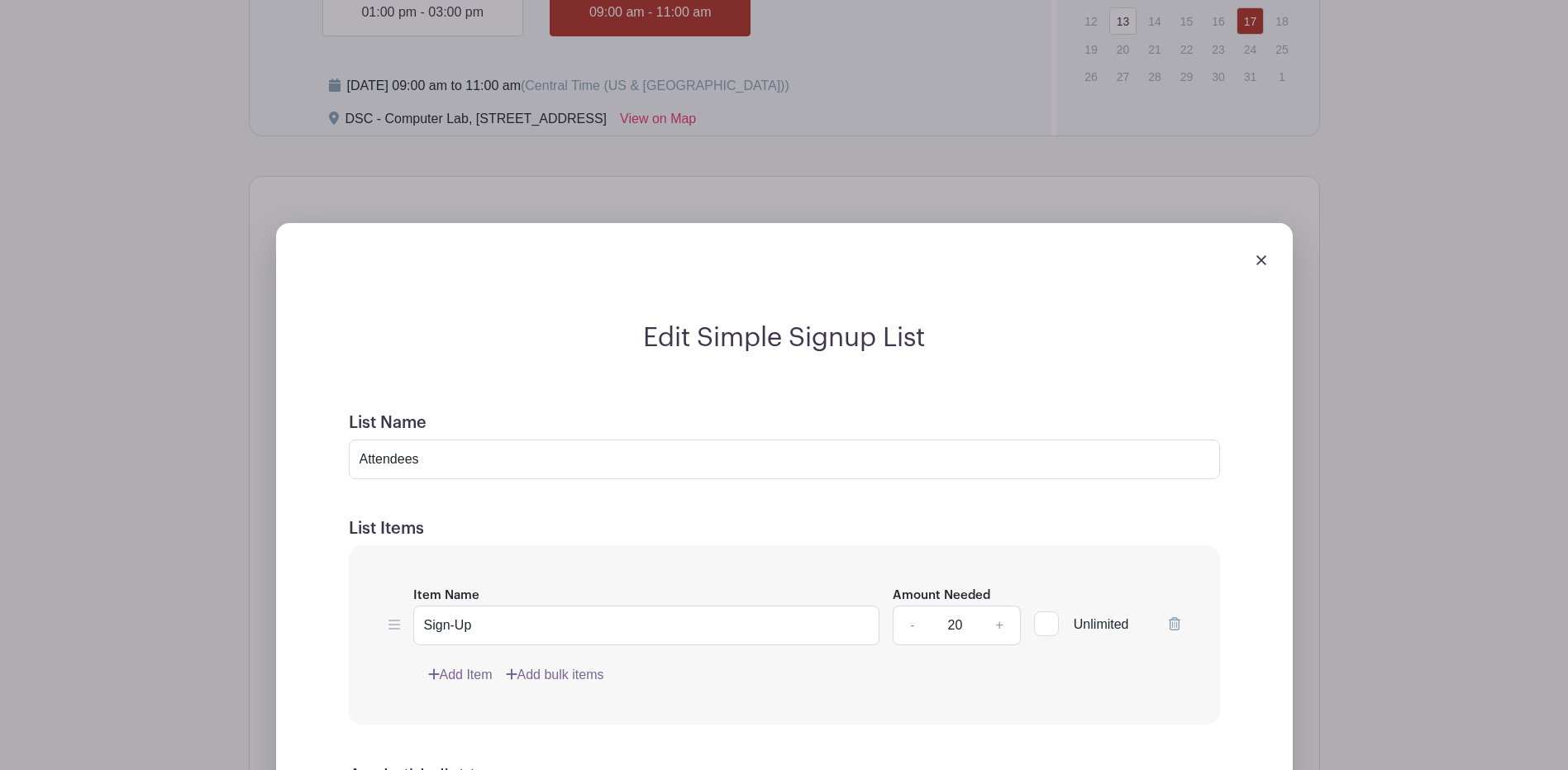
drag, startPoint x: 975, startPoint y: 627, endPoint x: 944, endPoint y: 630, distance: 31.1
click at [944, 630] on input "20" at bounding box center [954, 625] width 49 height 39
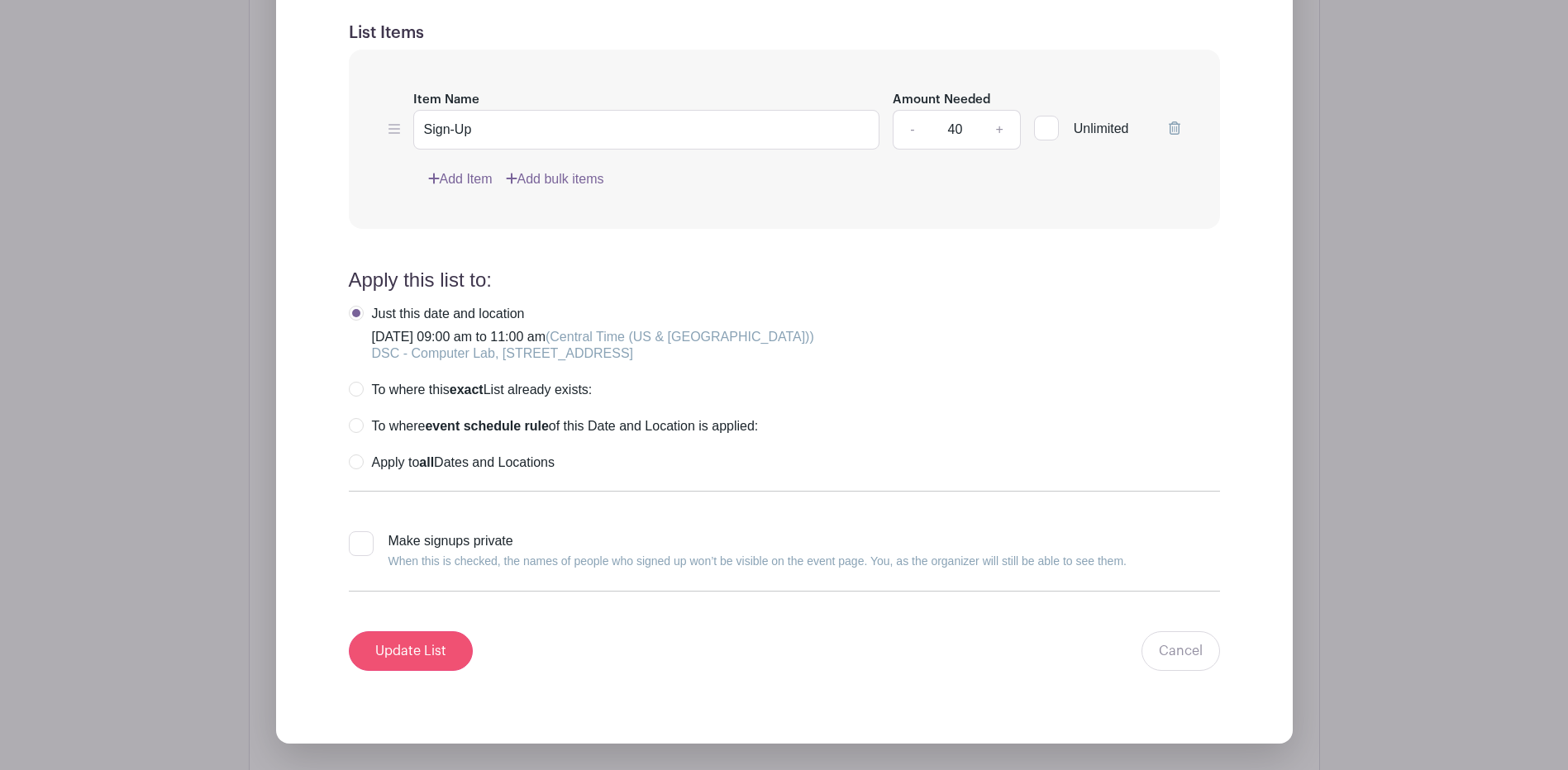
type input "40"
click at [398, 662] on input "Update List" at bounding box center [411, 651] width 124 height 39
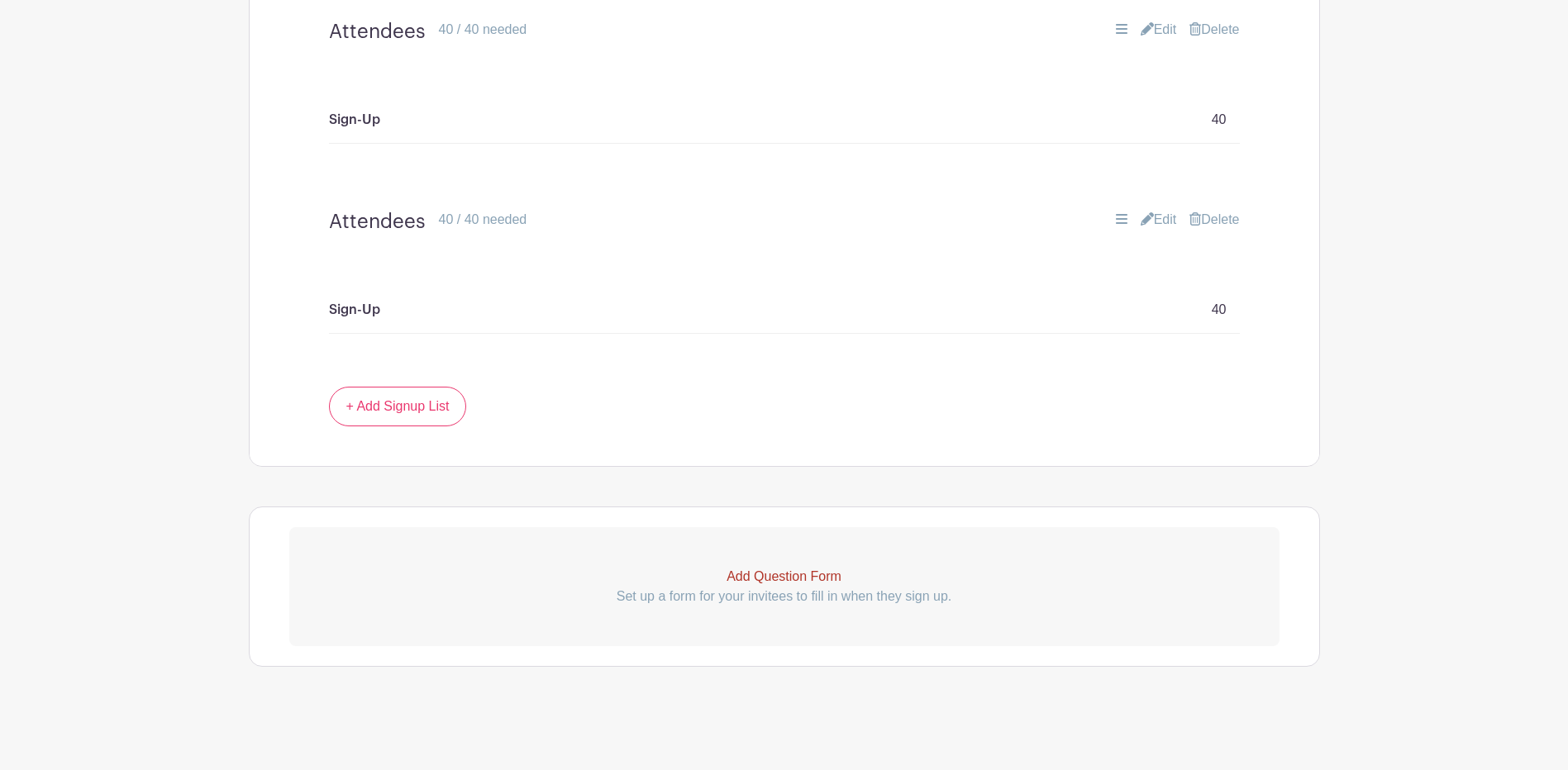
click at [723, 354] on div "Sign-Up 40" at bounding box center [784, 317] width 990 height 140
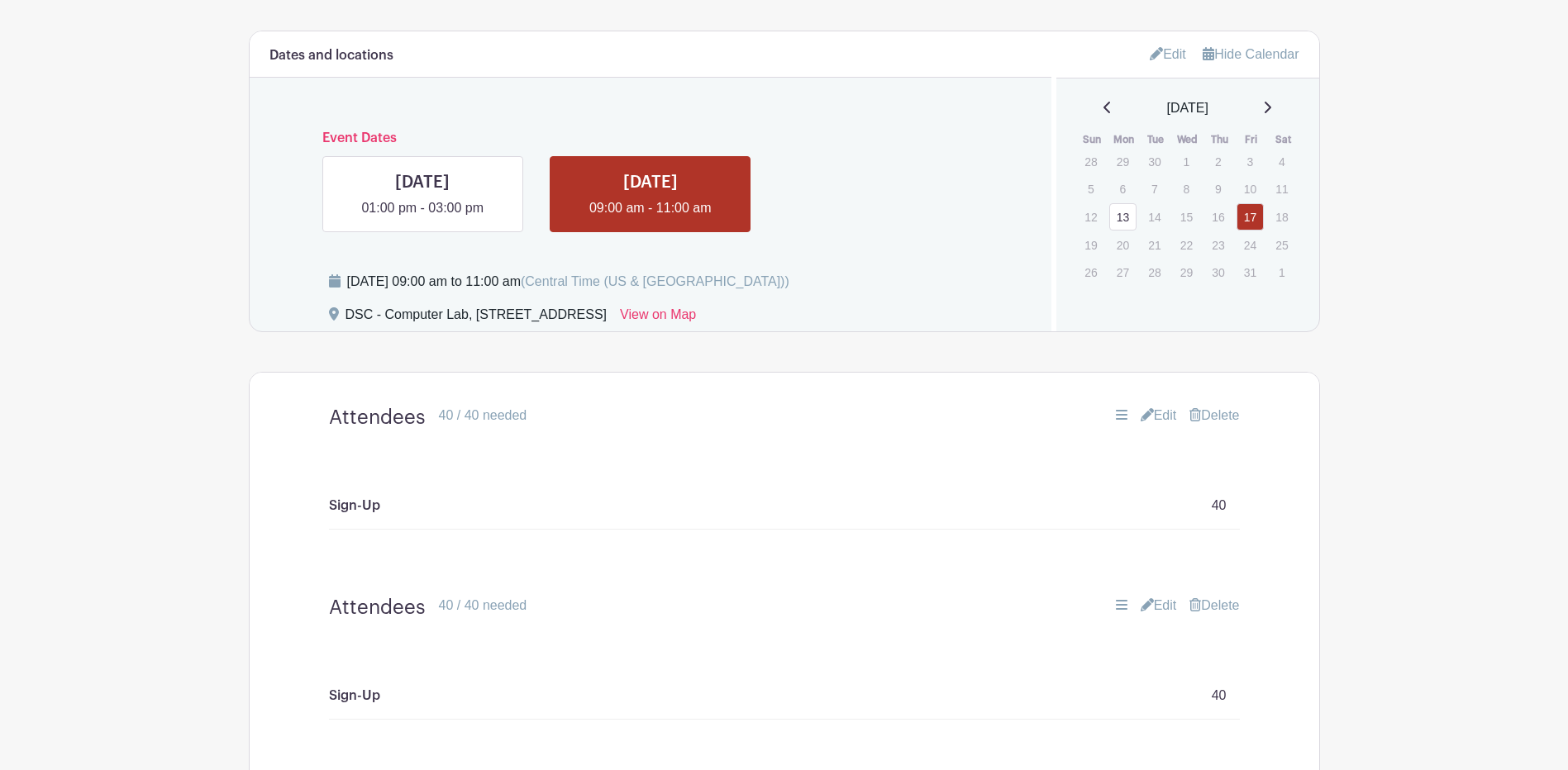
scroll to position [695, 0]
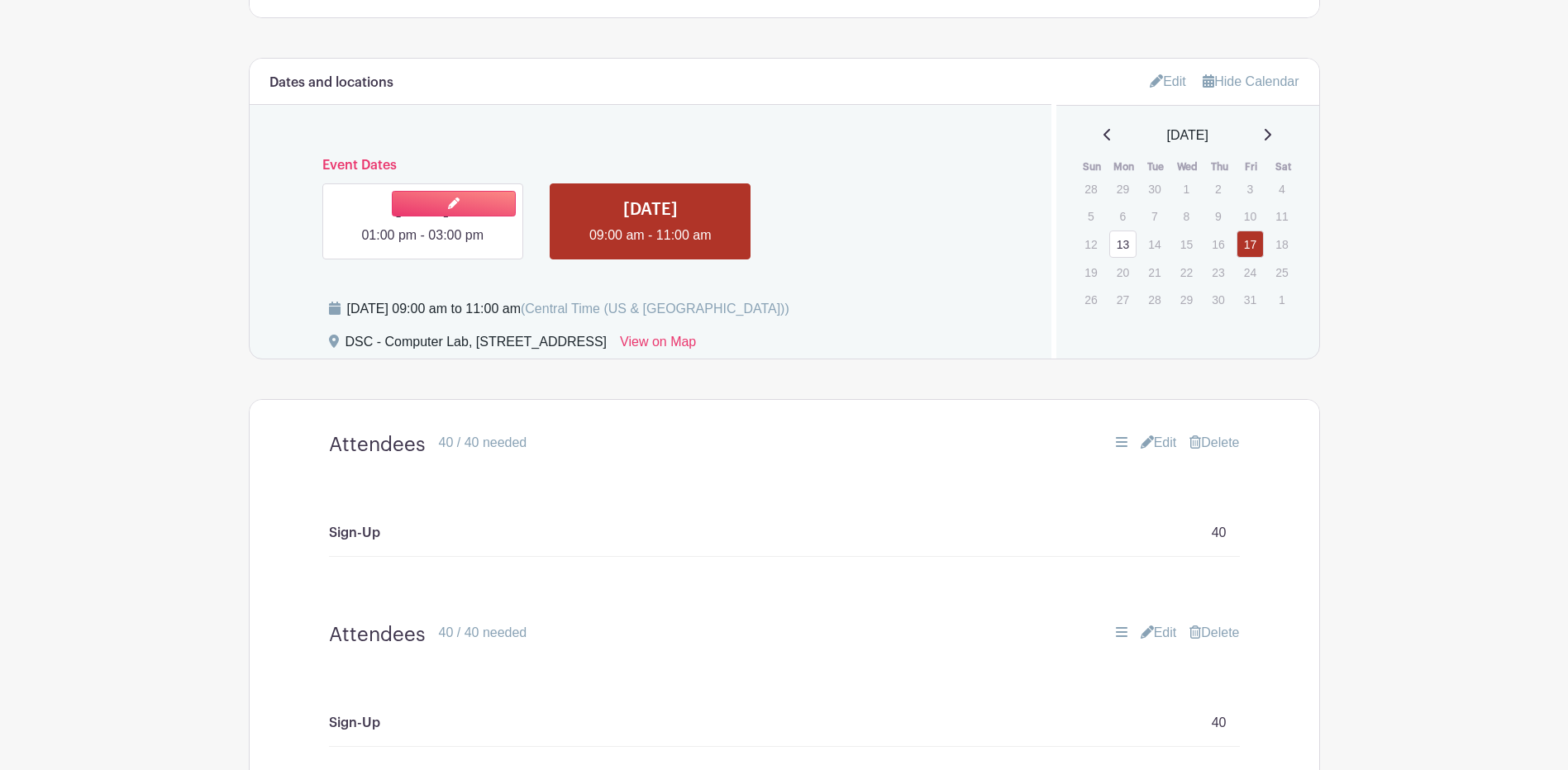
click at [422, 246] on link at bounding box center [422, 246] width 0 height 0
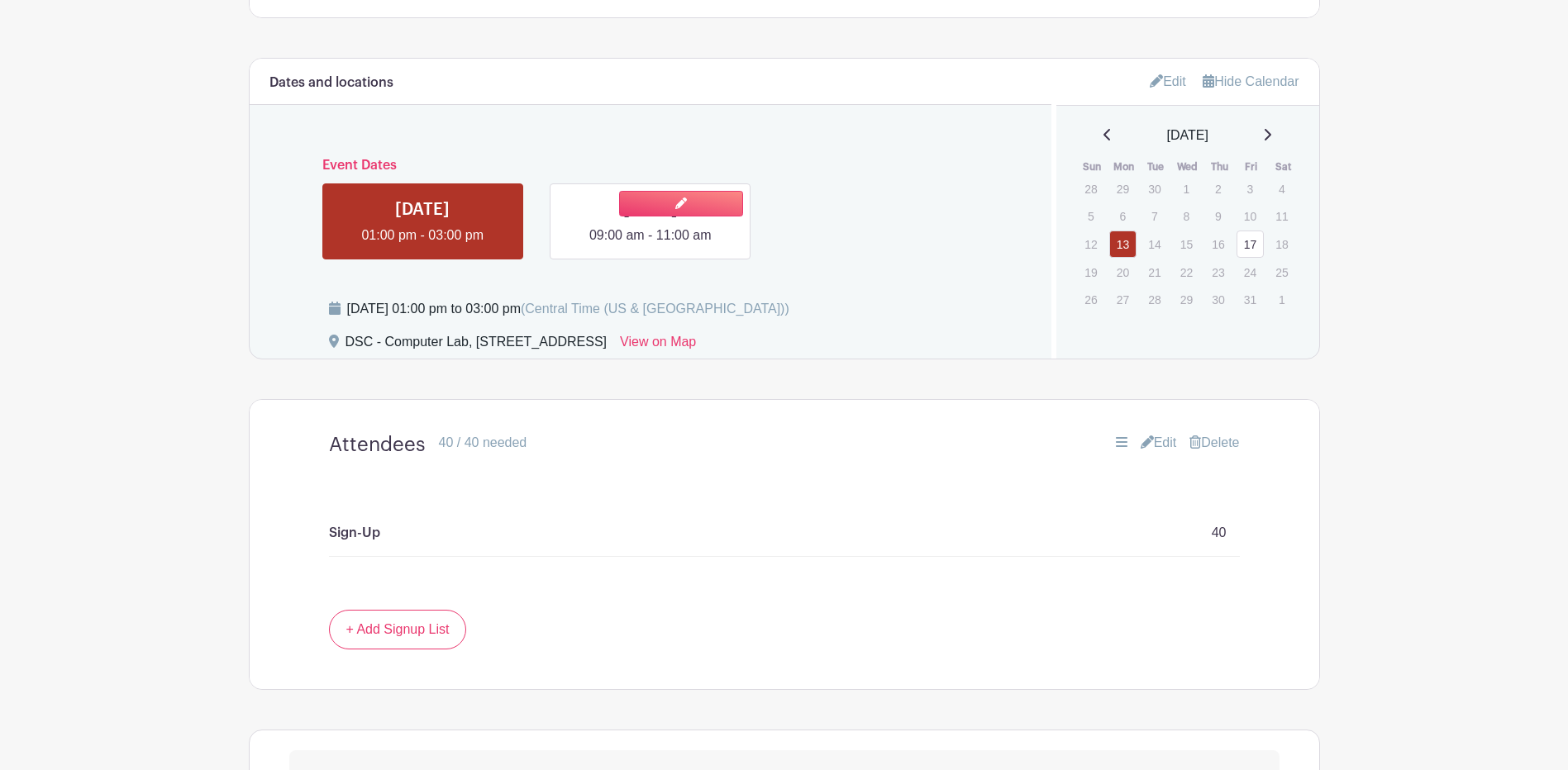
click at [650, 246] on link at bounding box center [650, 246] width 0 height 0
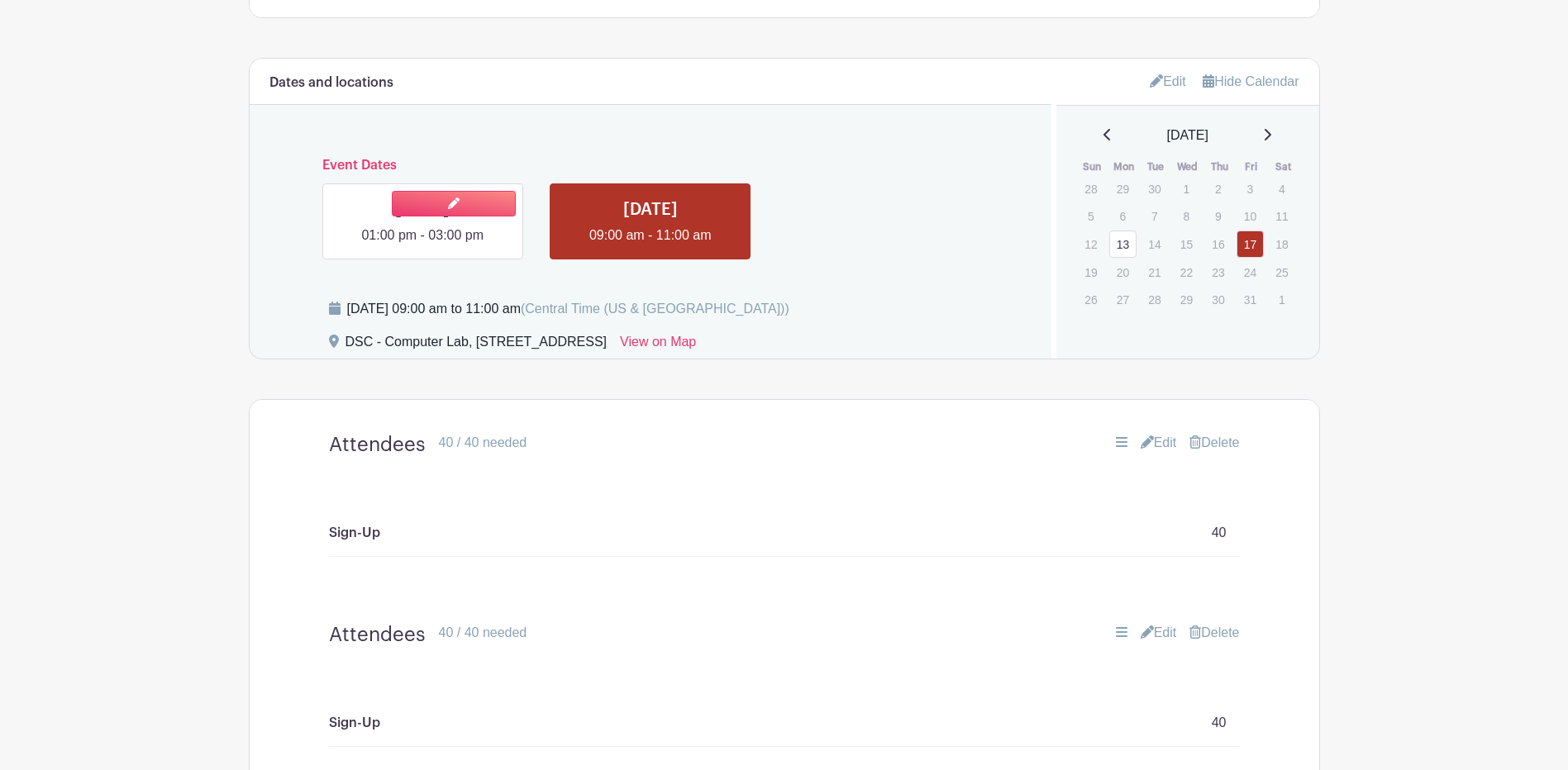
click at [422, 246] on link at bounding box center [422, 246] width 0 height 0
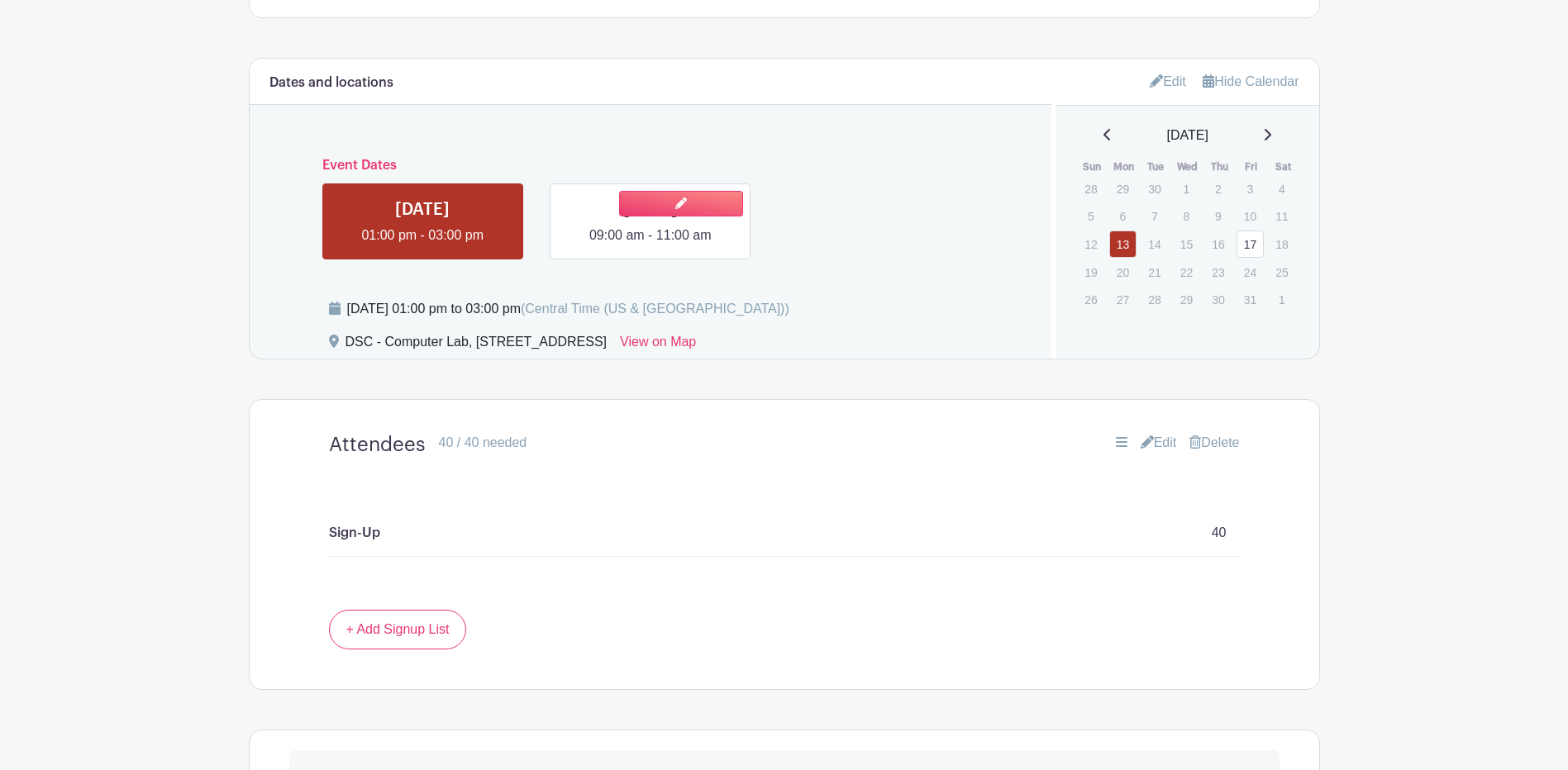
click at [650, 246] on link at bounding box center [650, 246] width 0 height 0
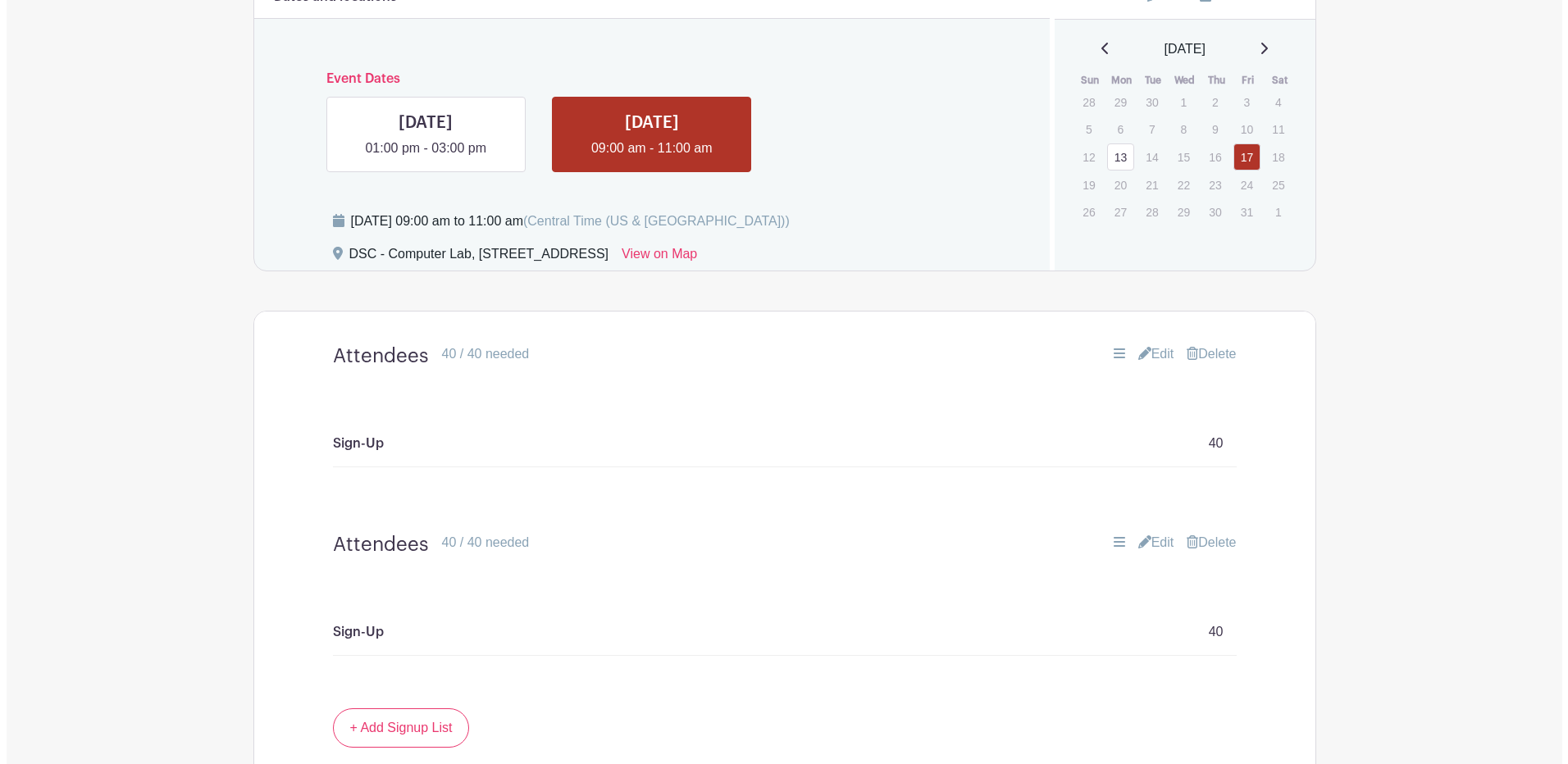
scroll to position [854, 0]
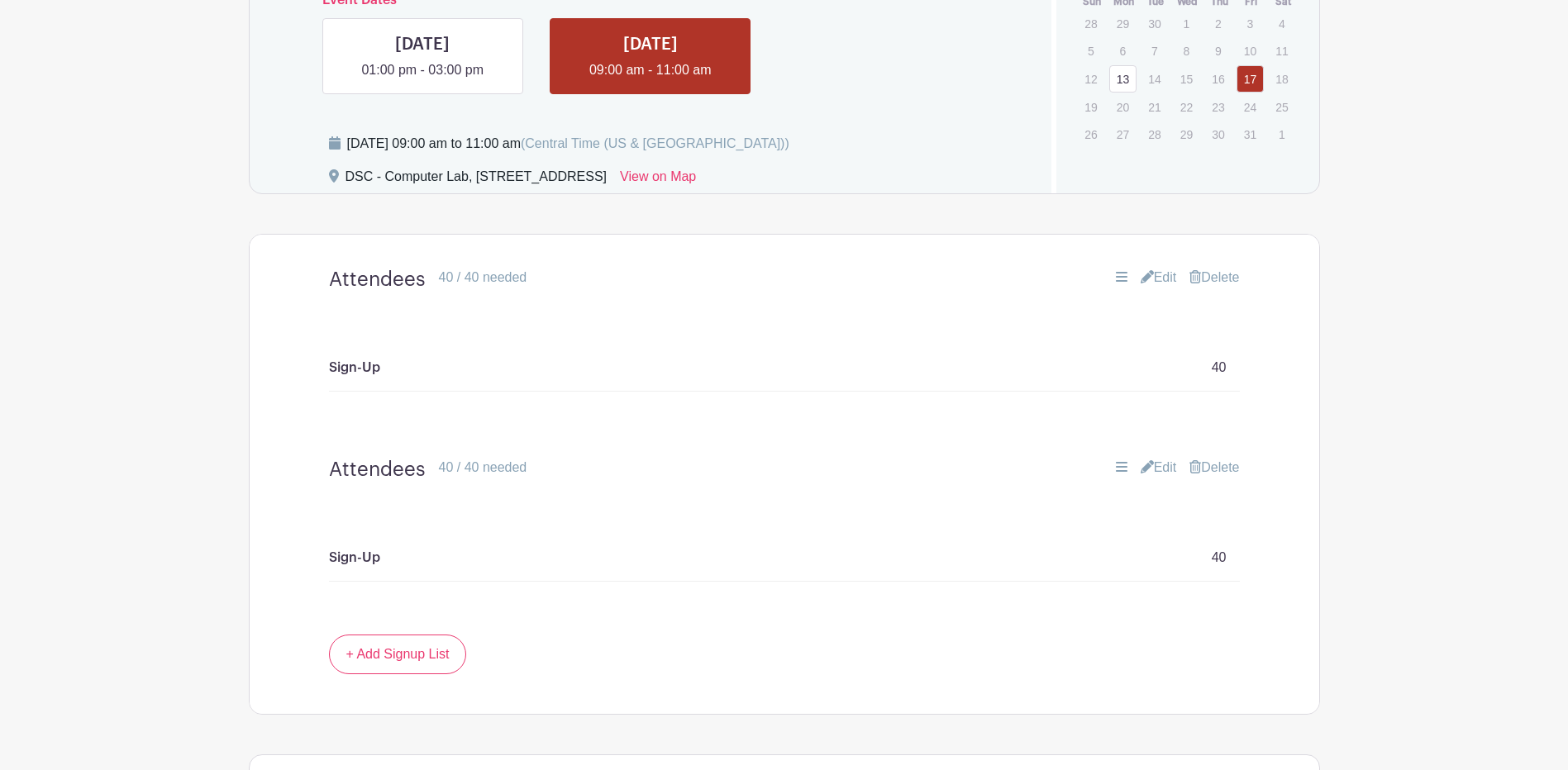
click at [1226, 464] on link "Delete" at bounding box center [1214, 468] width 49 height 20
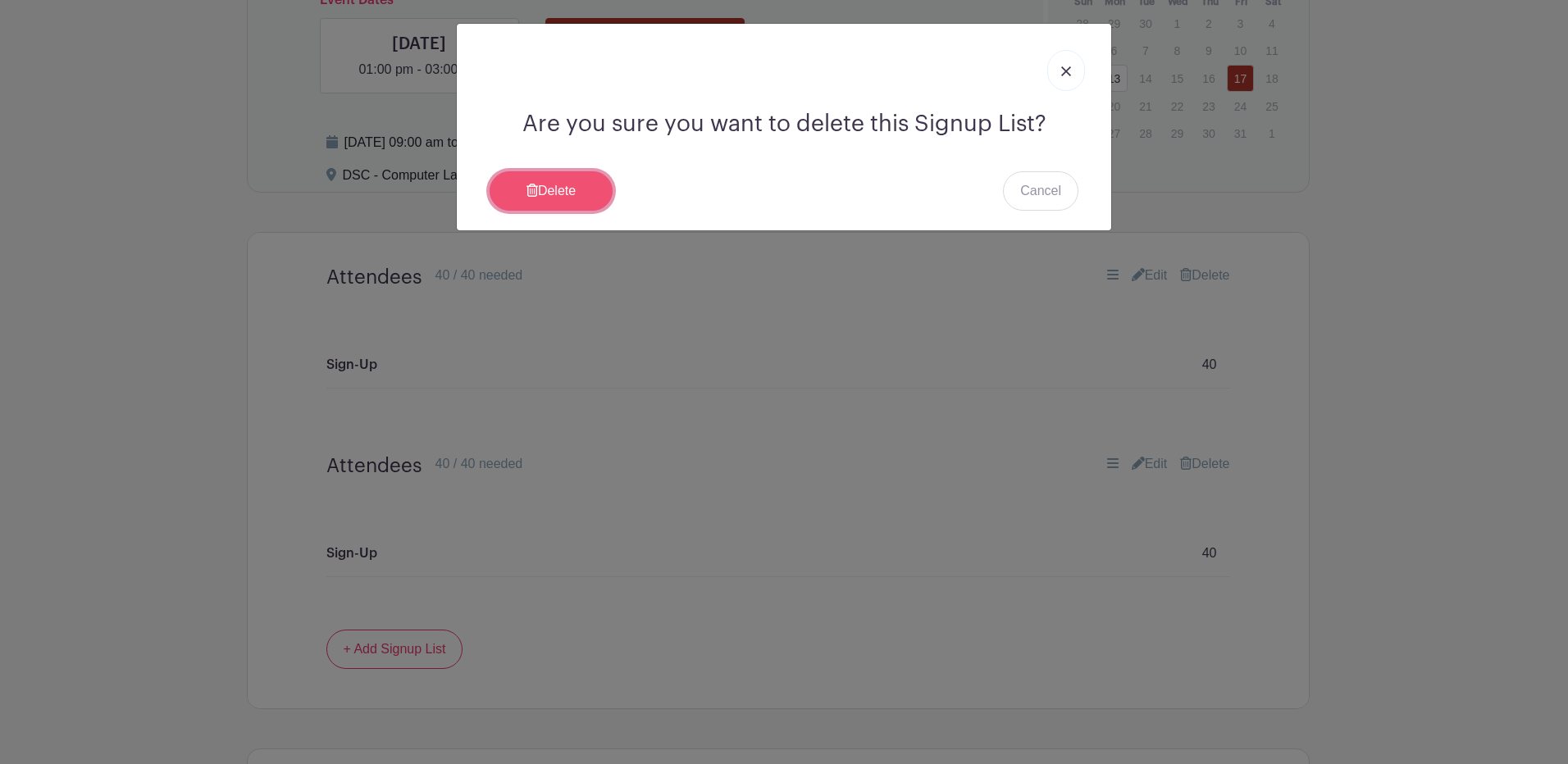
click at [538, 193] on link "Delete" at bounding box center [551, 191] width 123 height 39
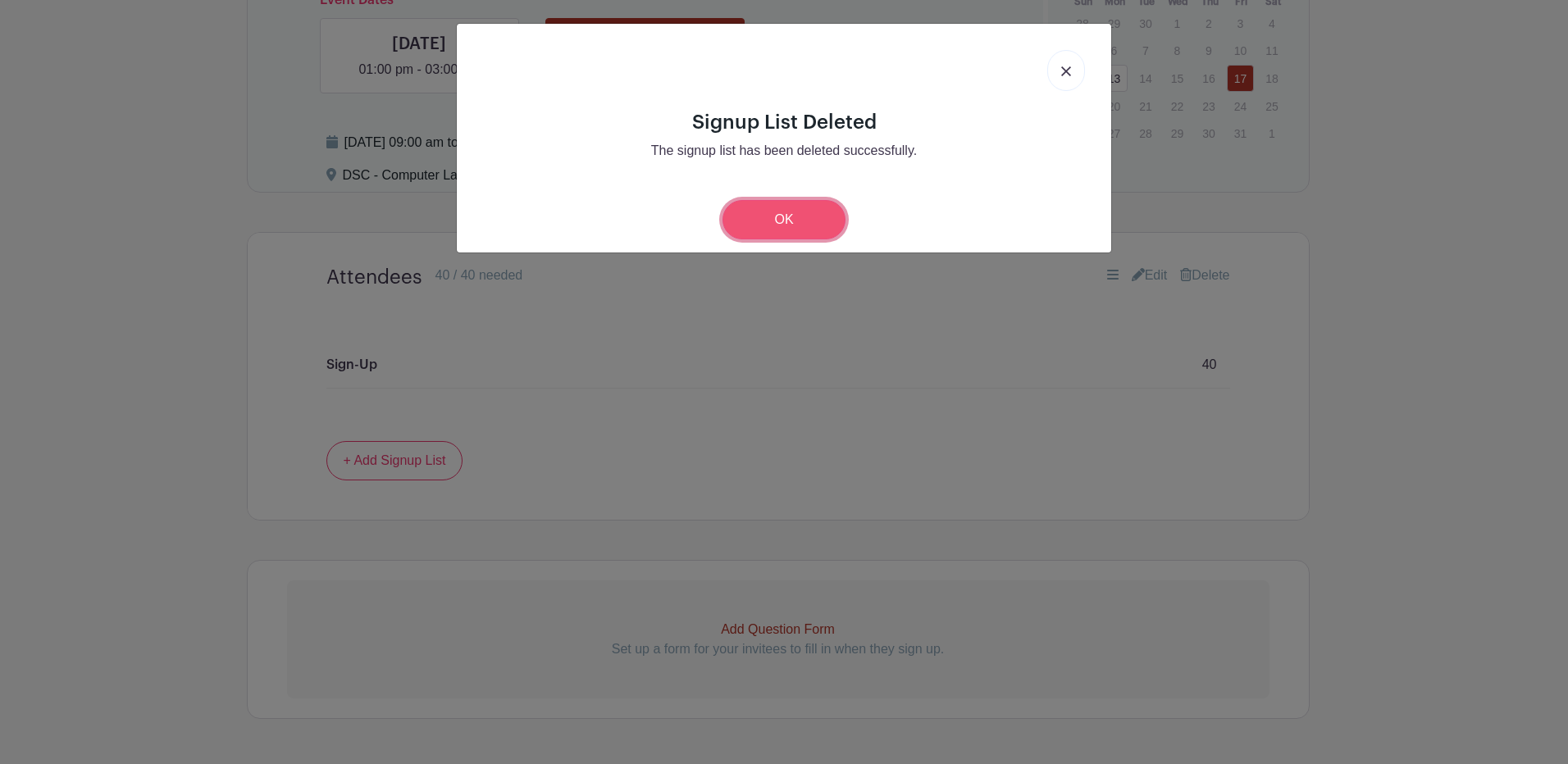
click at [800, 230] on link "OK" at bounding box center [784, 220] width 123 height 39
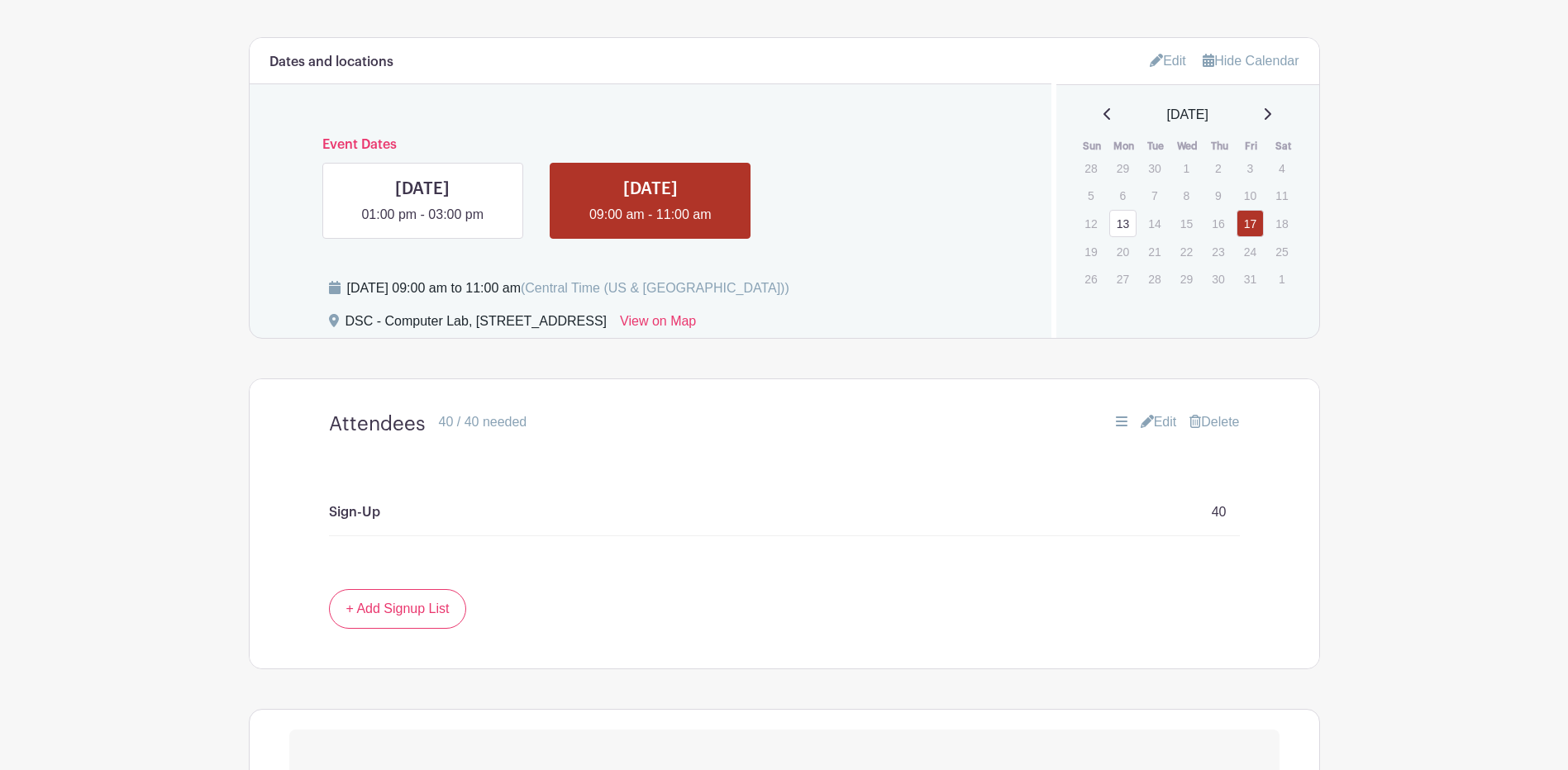
scroll to position [613, 0]
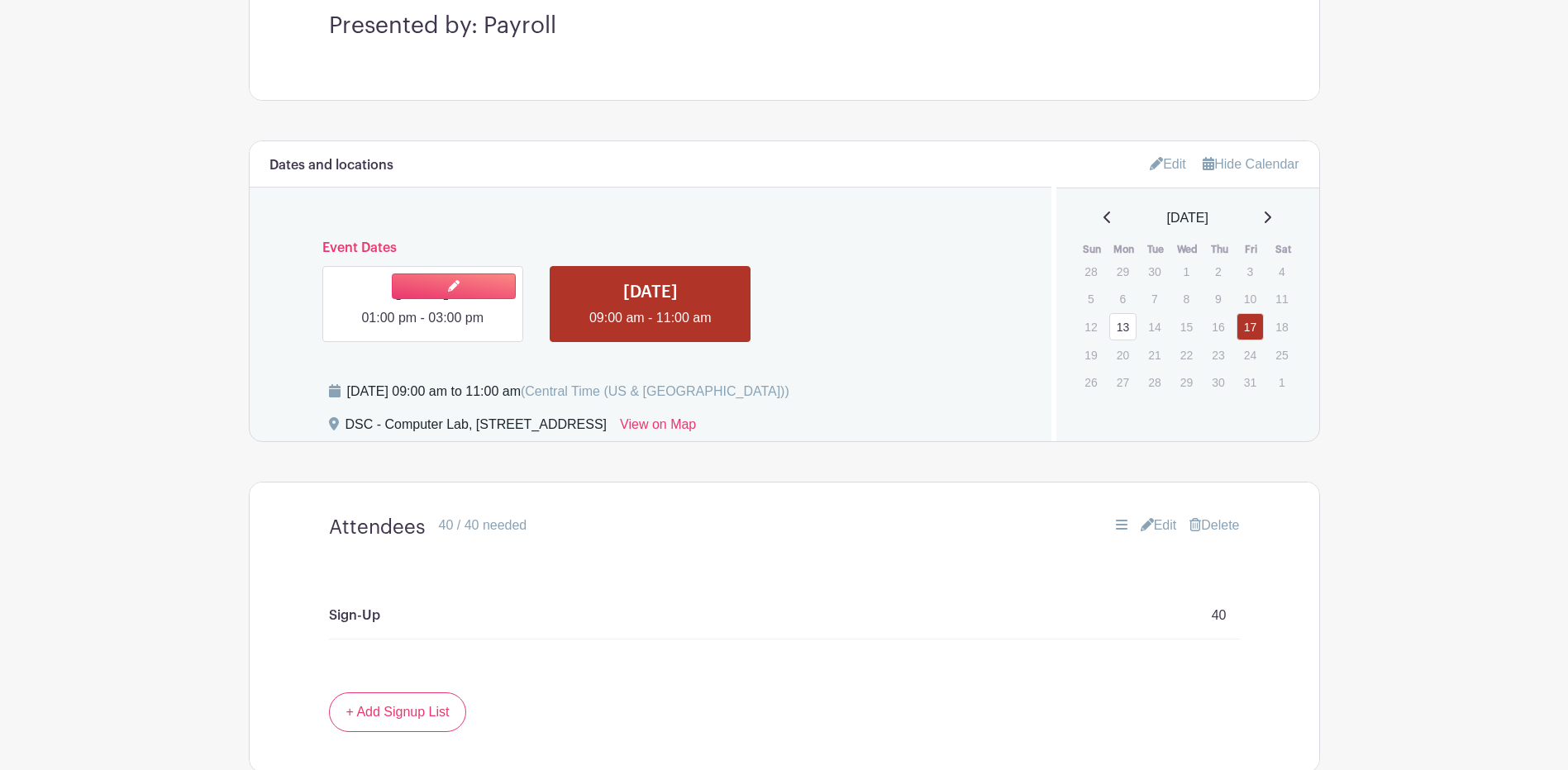
click at [422, 328] on link at bounding box center [422, 328] width 0 height 0
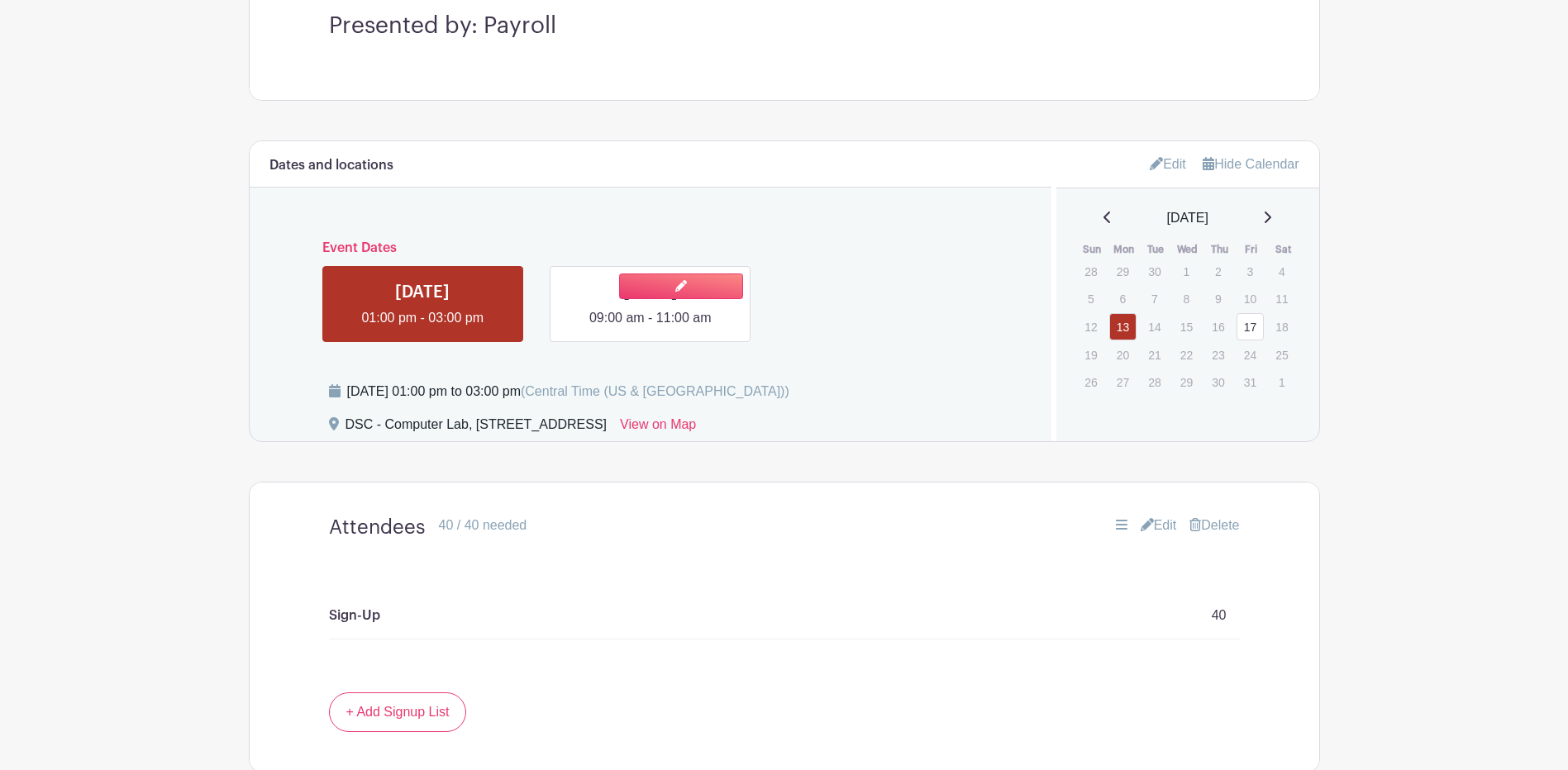
click at [650, 328] on link at bounding box center [650, 328] width 0 height 0
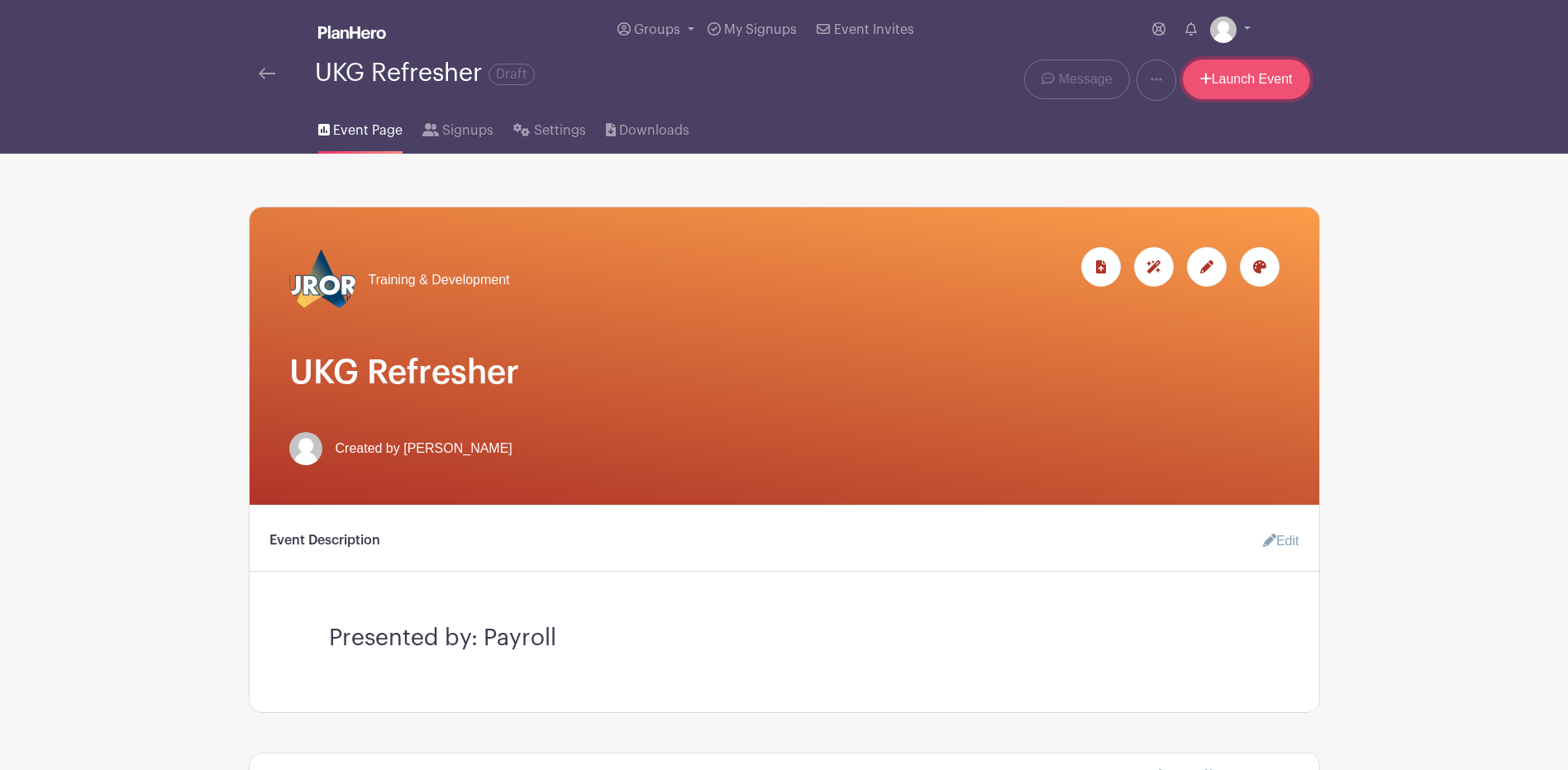
click at [1264, 81] on link "Launch Event" at bounding box center [1247, 80] width 127 height 39
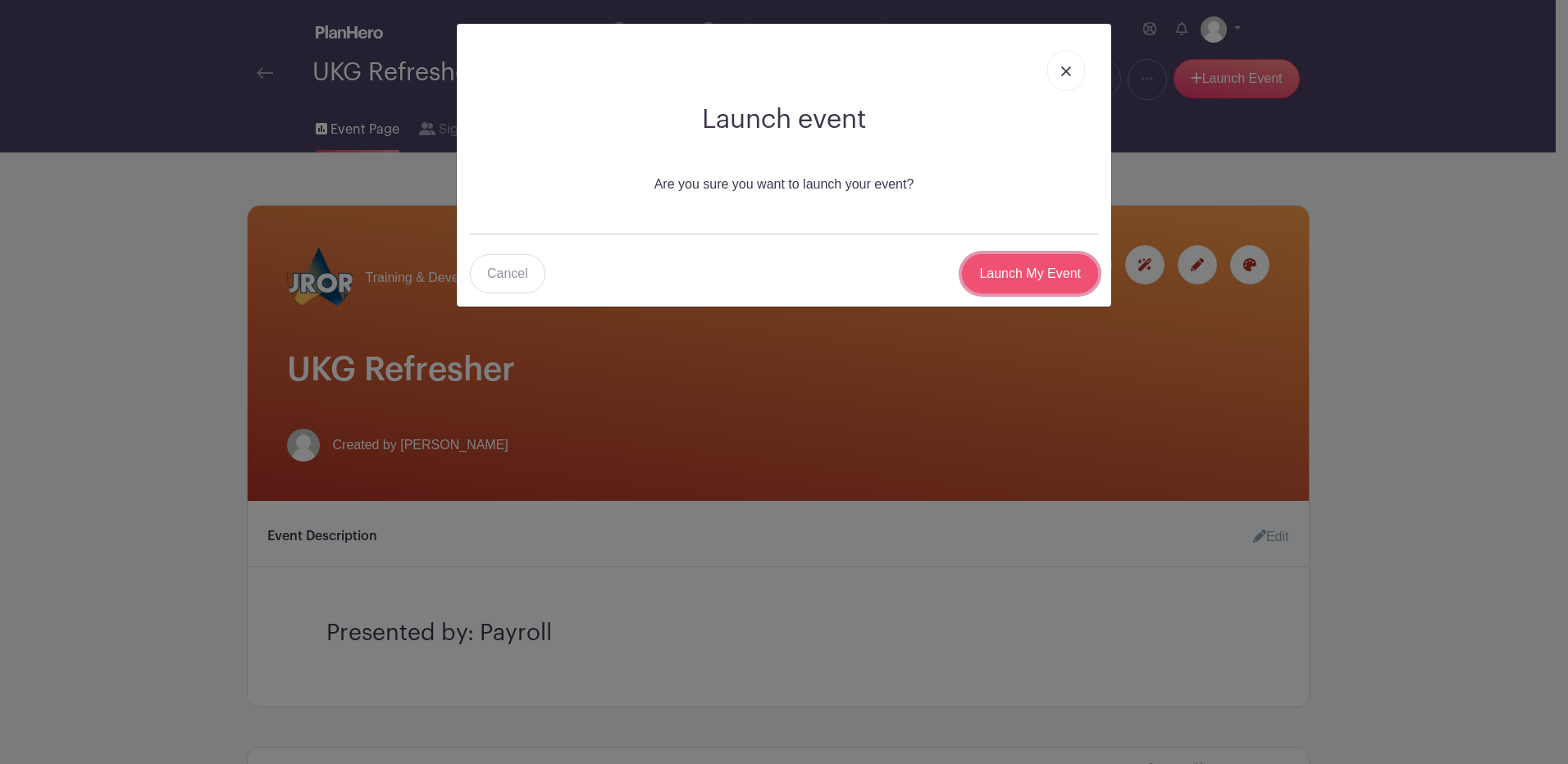
click at [1012, 272] on input "Launch My Event" at bounding box center [1029, 274] width 136 height 39
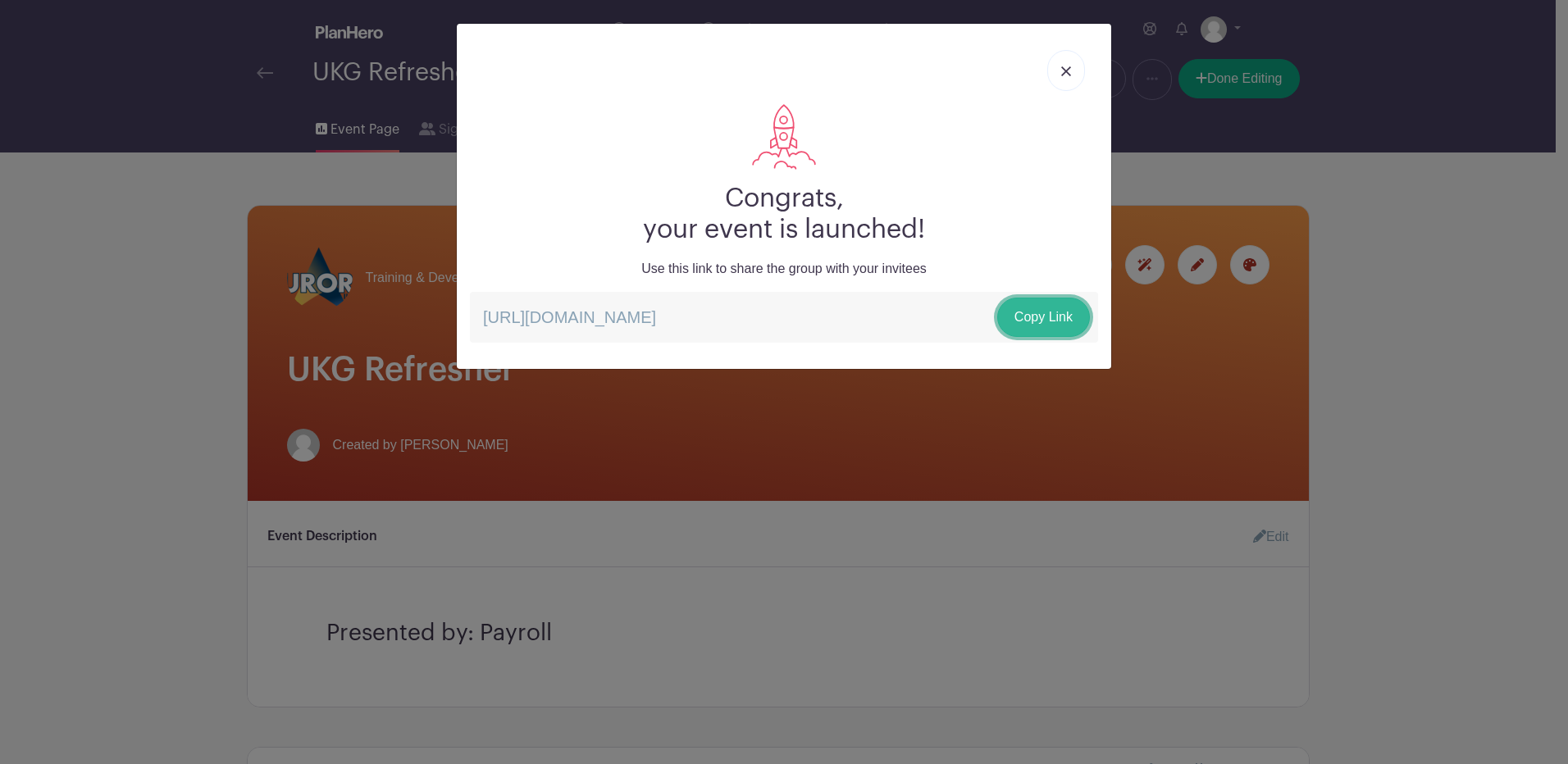
click at [1032, 314] on link "Copy Link" at bounding box center [1044, 318] width 92 height 39
click at [1042, 323] on link "Copy Link" at bounding box center [1044, 318] width 92 height 39
click at [1074, 82] on link at bounding box center [1066, 70] width 38 height 41
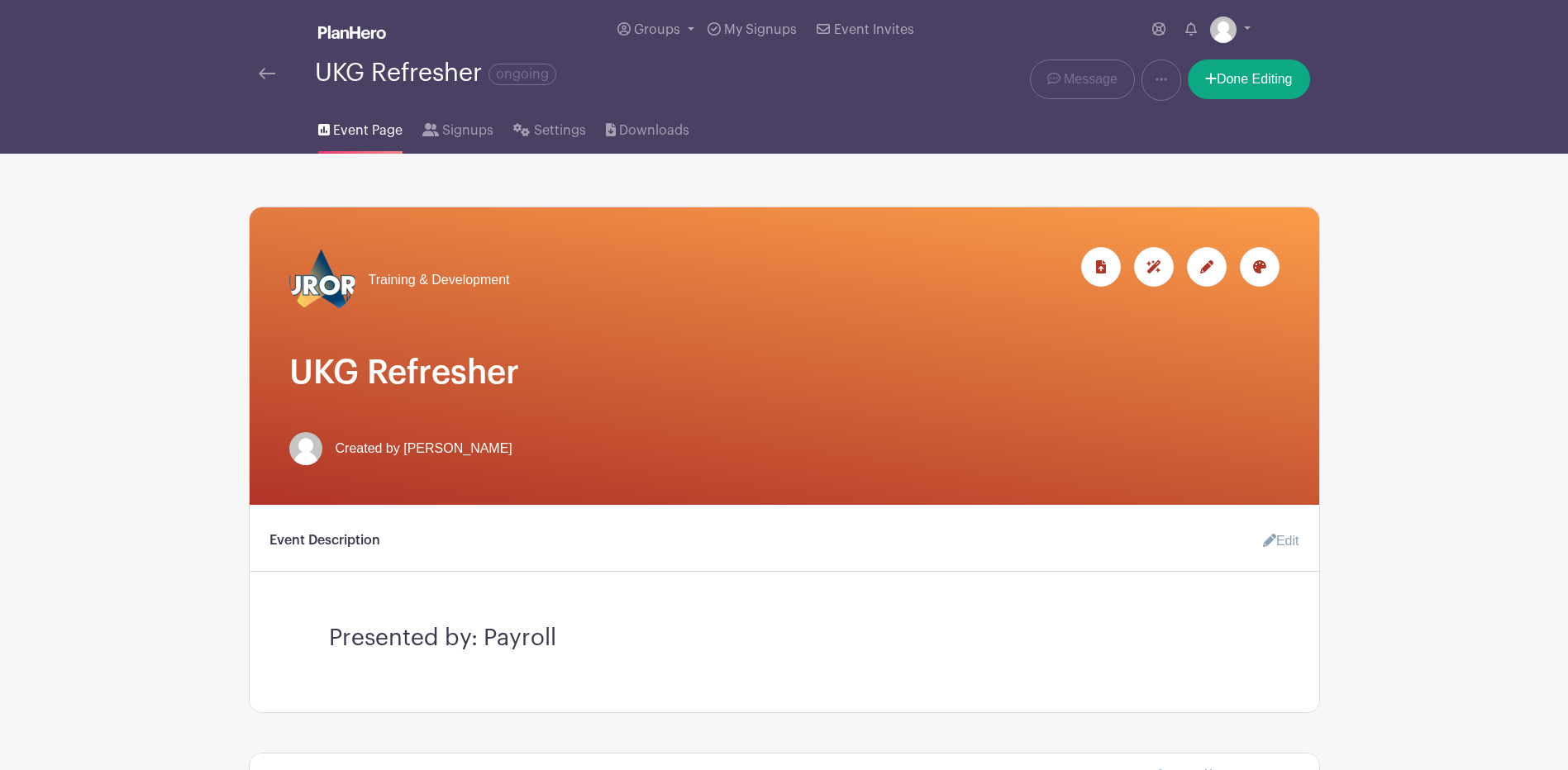
click at [365, 35] on img at bounding box center [352, 32] width 68 height 13
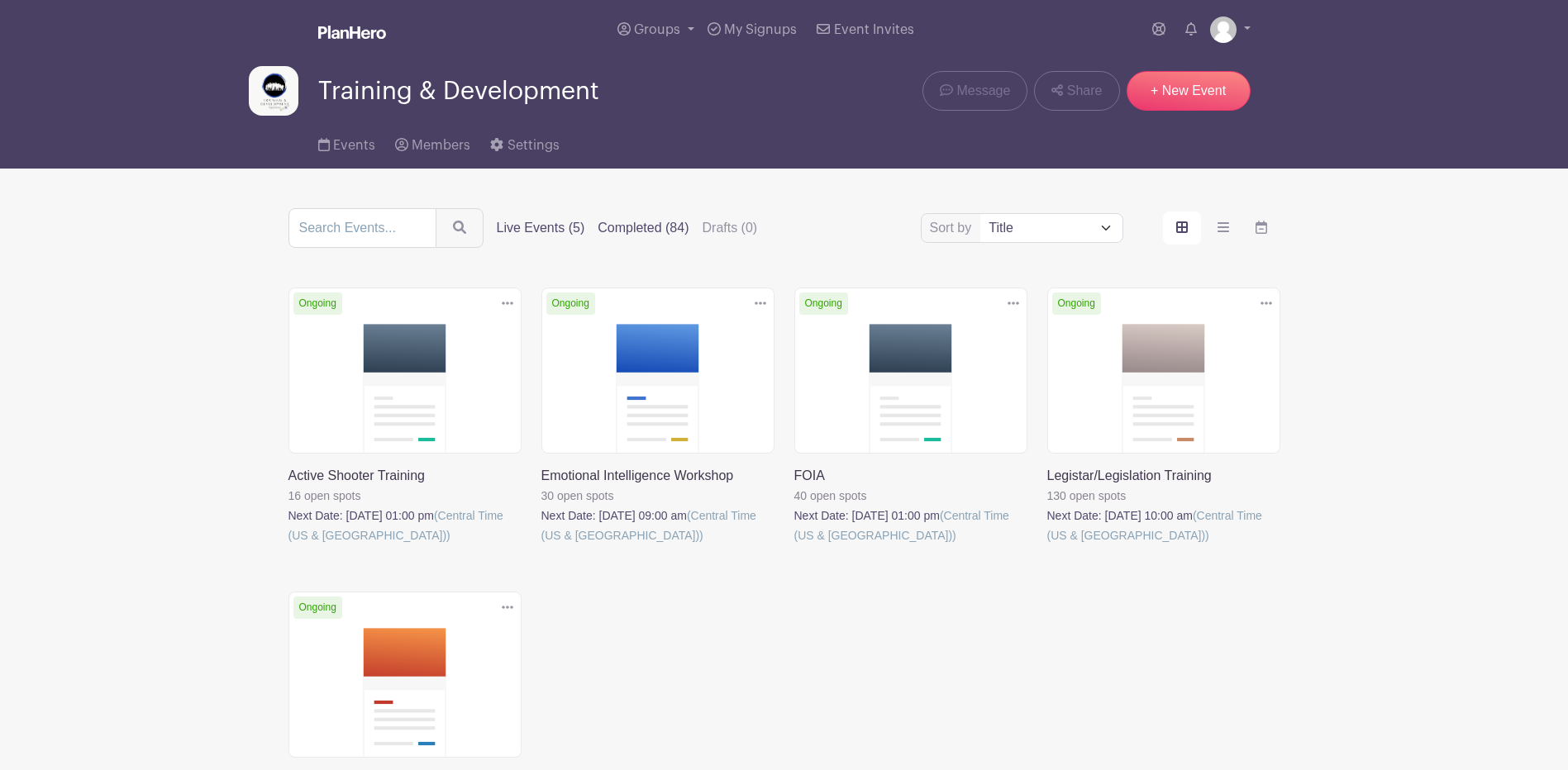
click at [658, 221] on label "Completed (84)" at bounding box center [643, 228] width 91 height 20
click at [0, 0] on input "Completed (84)" at bounding box center [0, 0] width 0 height 0
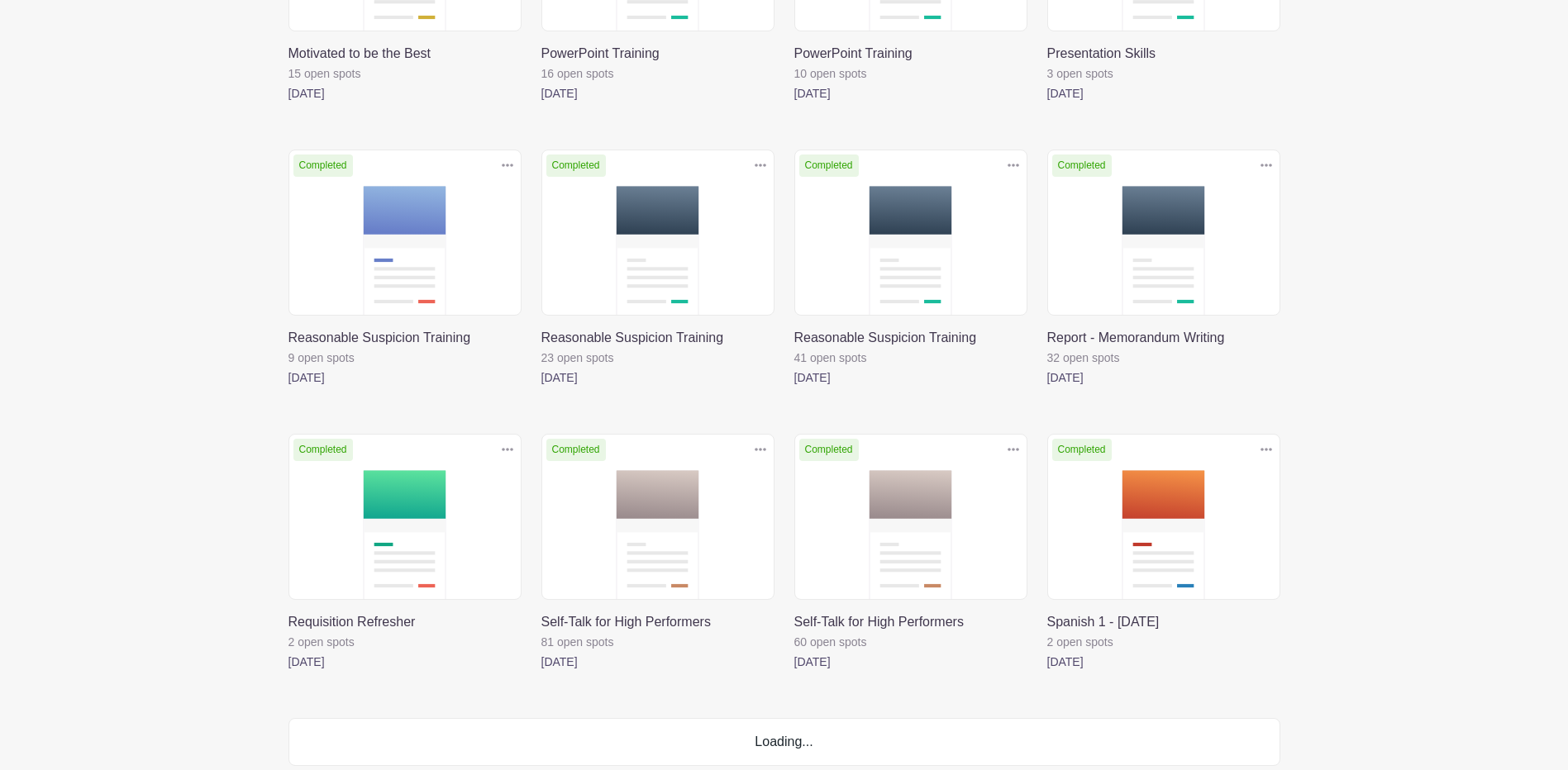
scroll to position [3956, 0]
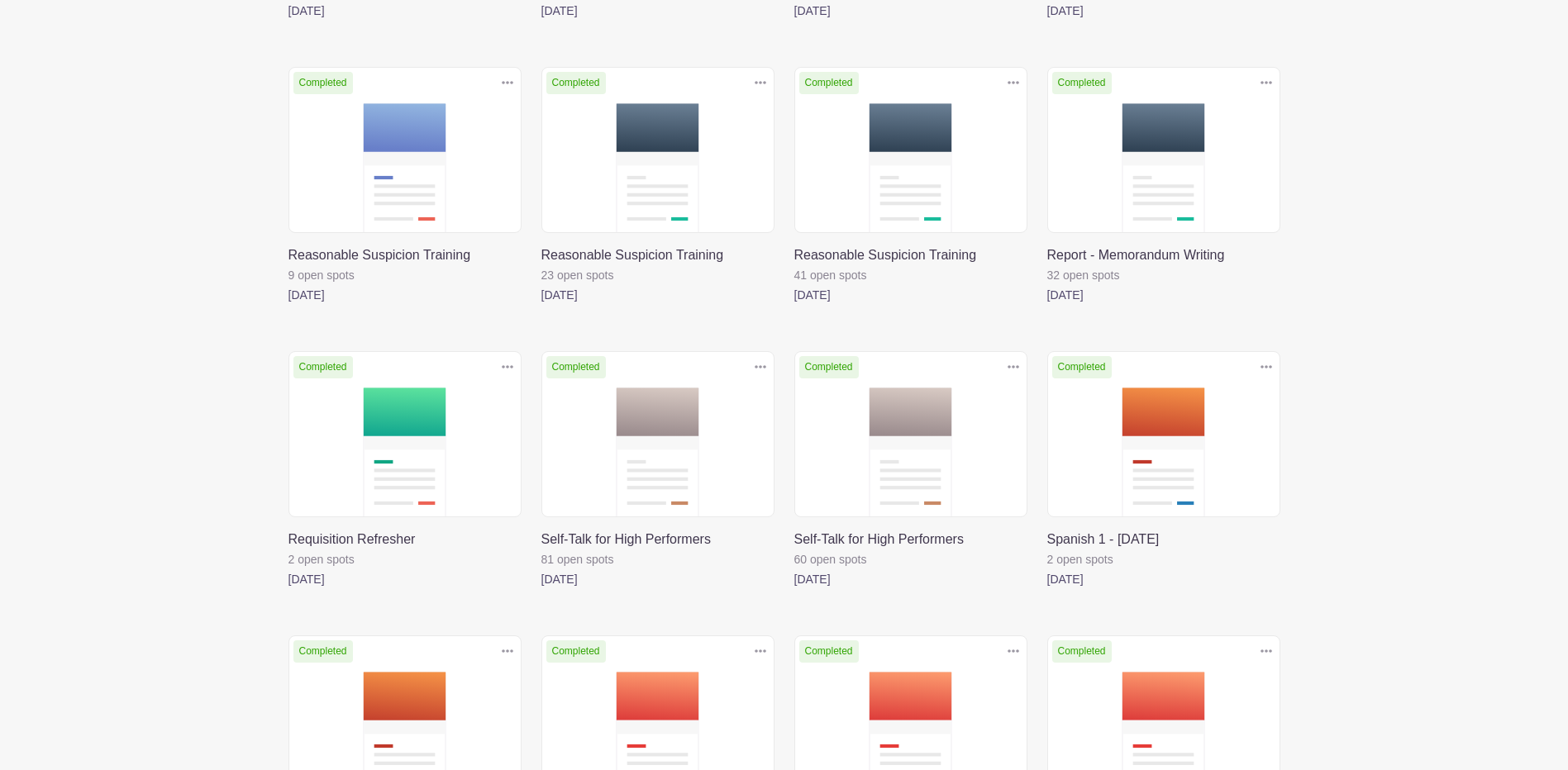
click at [794, 305] on link at bounding box center [794, 305] width 0 height 0
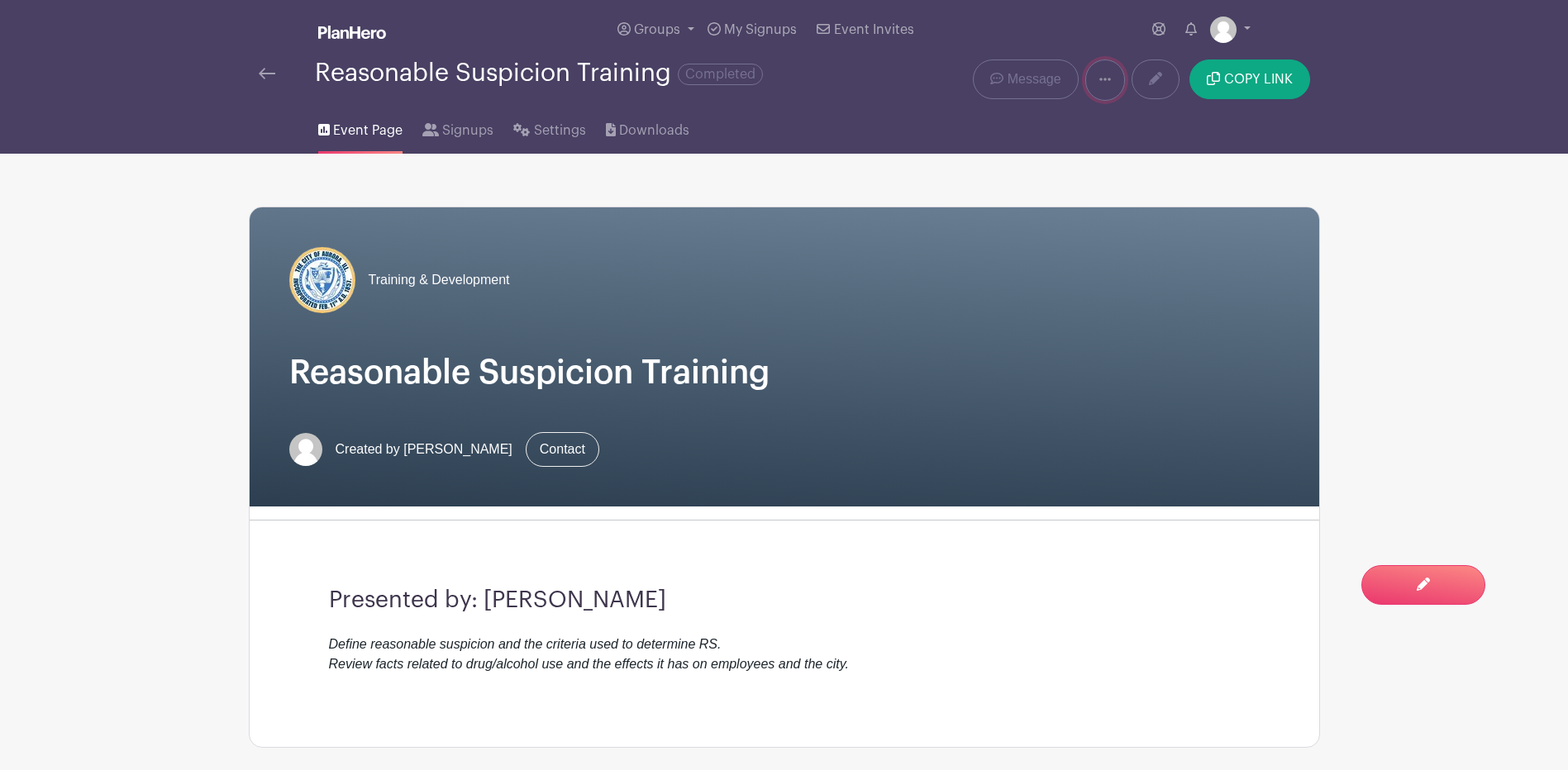
click at [1099, 88] on link at bounding box center [1106, 80] width 39 height 41
click at [1098, 123] on link "Duplicate" at bounding box center [1151, 123] width 131 height 27
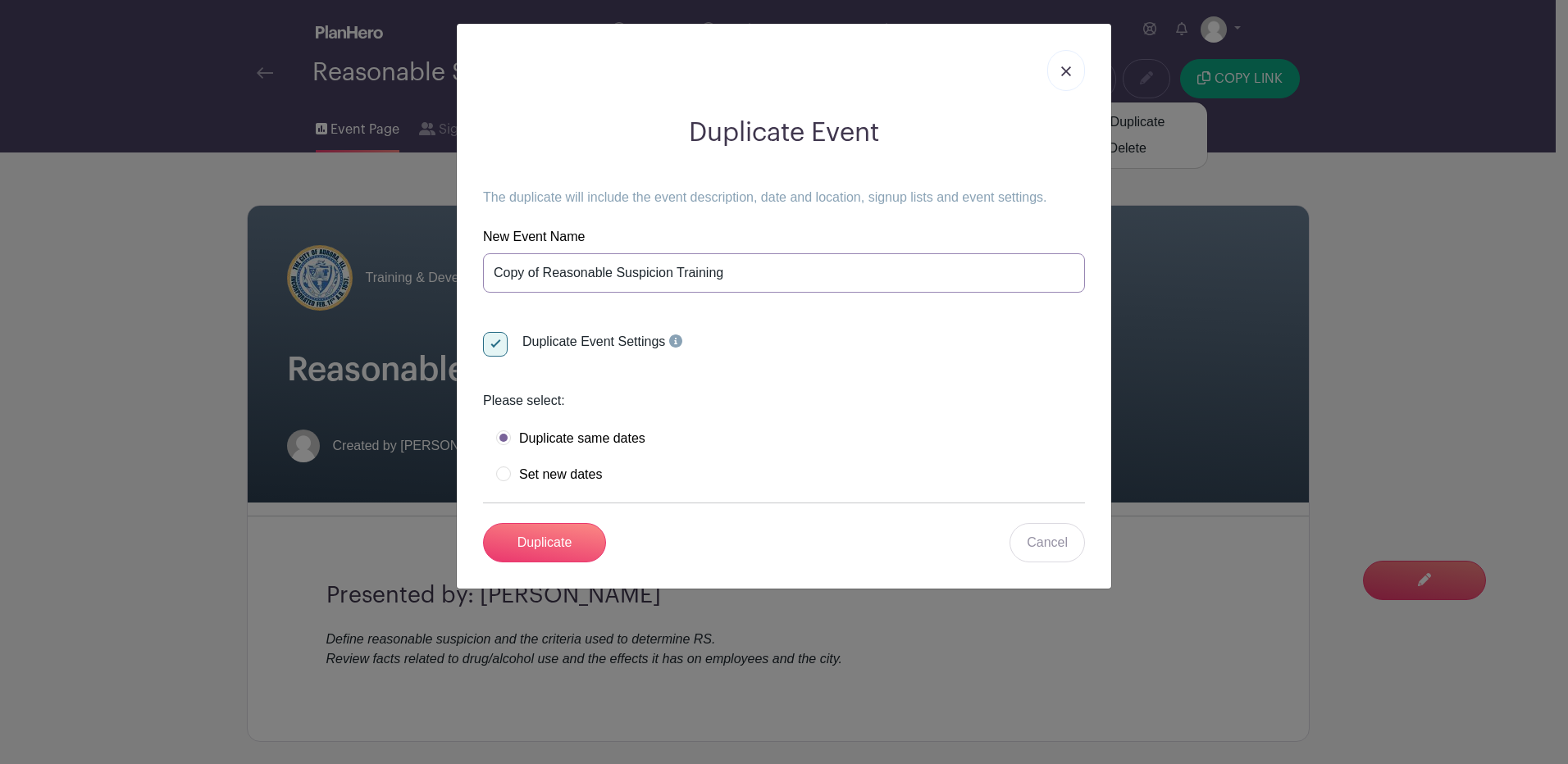
drag, startPoint x: 545, startPoint y: 273, endPoint x: 446, endPoint y: 266, distance: 99.2
click at [446, 266] on div "Duplicate Event The duplicate will include the event description, date and loca…" at bounding box center [784, 382] width 1568 height 764
type input "Reasonable Suspicion Training"
click at [505, 476] on label "Set new dates" at bounding box center [548, 475] width 106 height 16
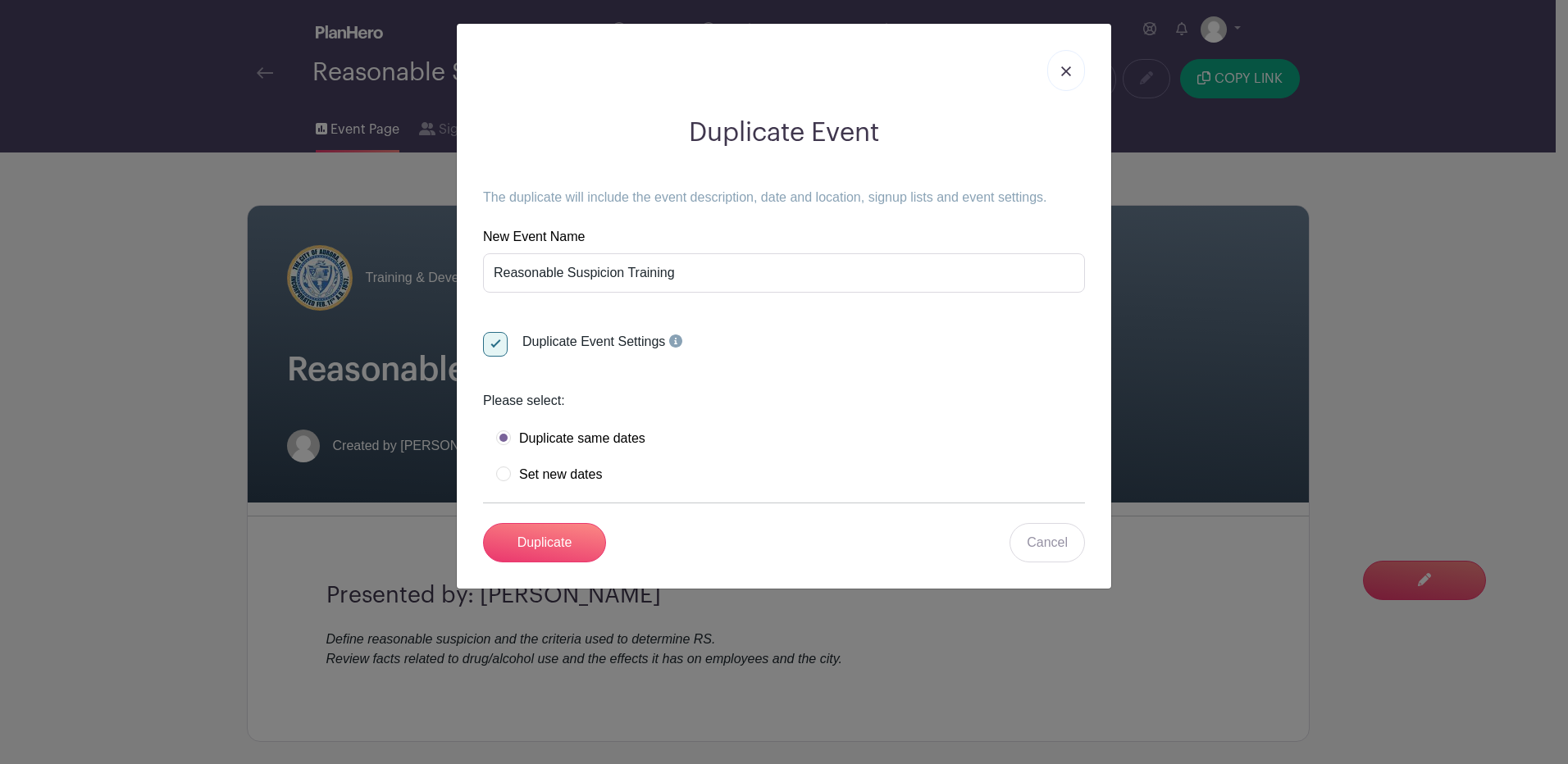
radio input "true"
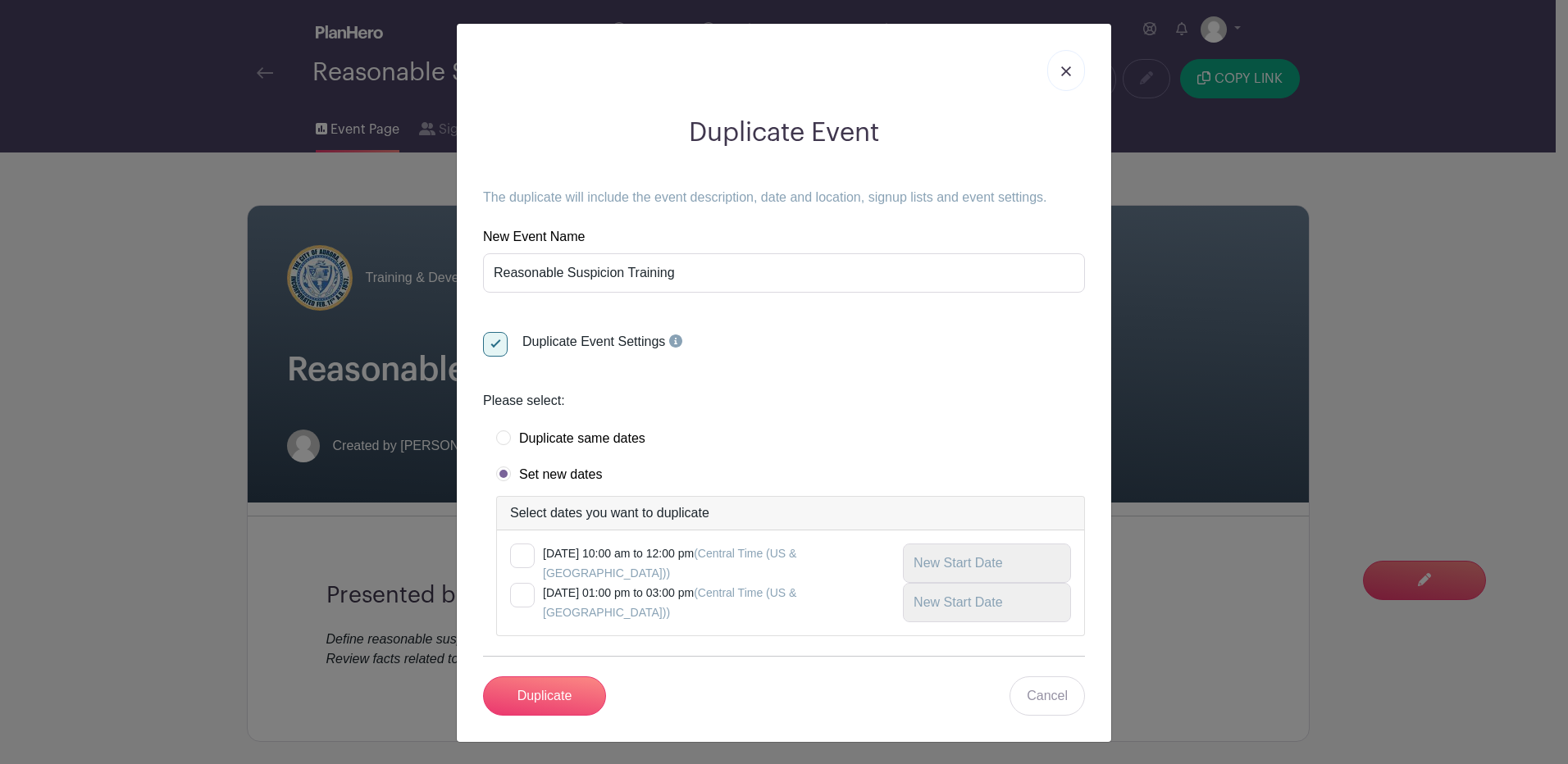
click at [543, 562] on label "Wednesday, September 24, 2025 at 10:00 am to 12:00 pm (Central Time (US & Canad…" at bounding box center [716, 563] width 347 height 39
click at [521, 555] on input "checkbox" at bounding box center [516, 549] width 11 height 11
checkbox input "true"
click at [500, 559] on div "Wednesday, September 24, 2025 at 10:00 am to 12:00 pm (Central Time (US & Canad…" at bounding box center [791, 583] width 587 height 105
click at [1004, 569] on input "text" at bounding box center [987, 563] width 168 height 39
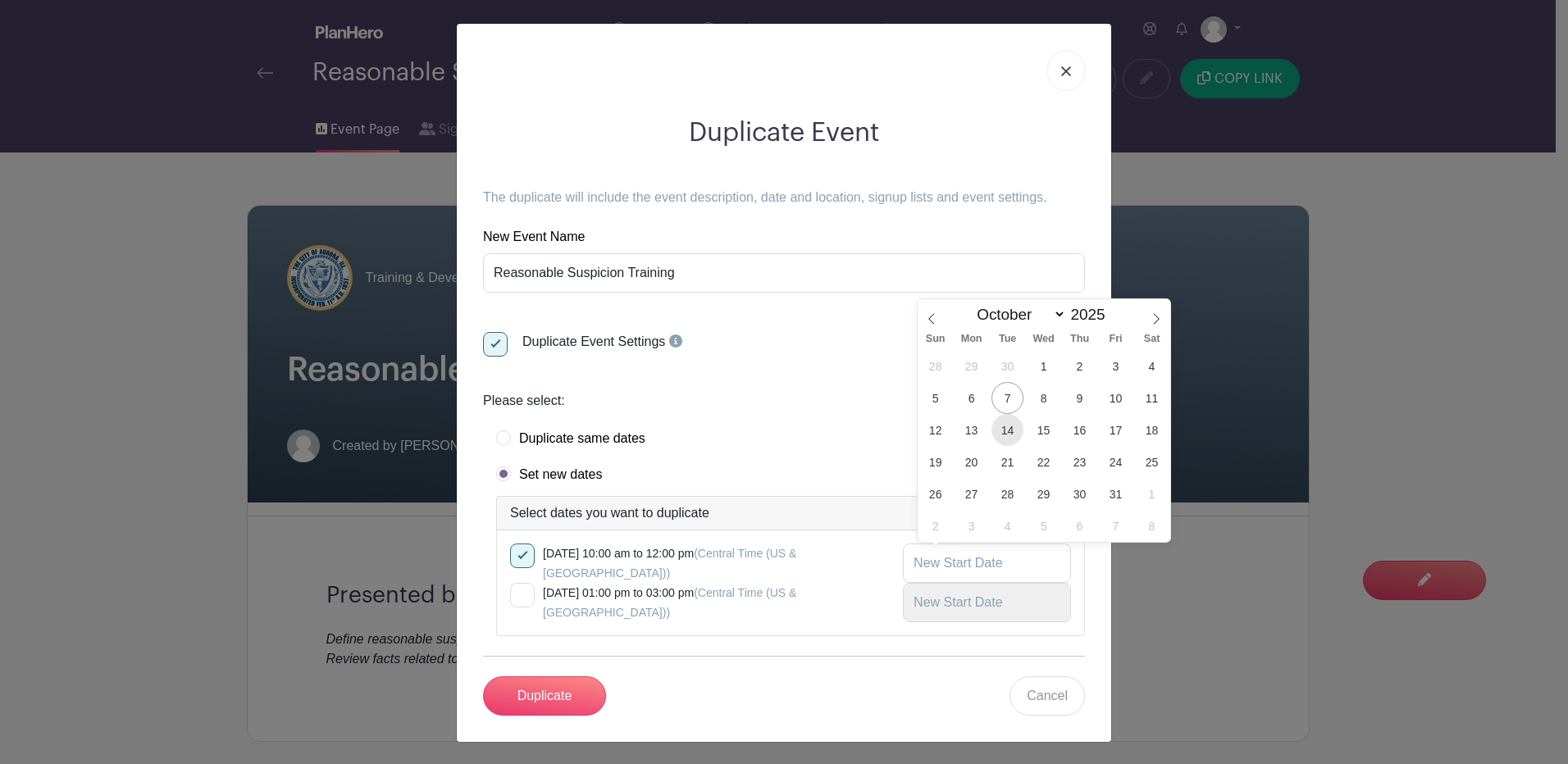
click at [1013, 429] on span "14" at bounding box center [1007, 430] width 32 height 32
type input "Oct 14 2025"
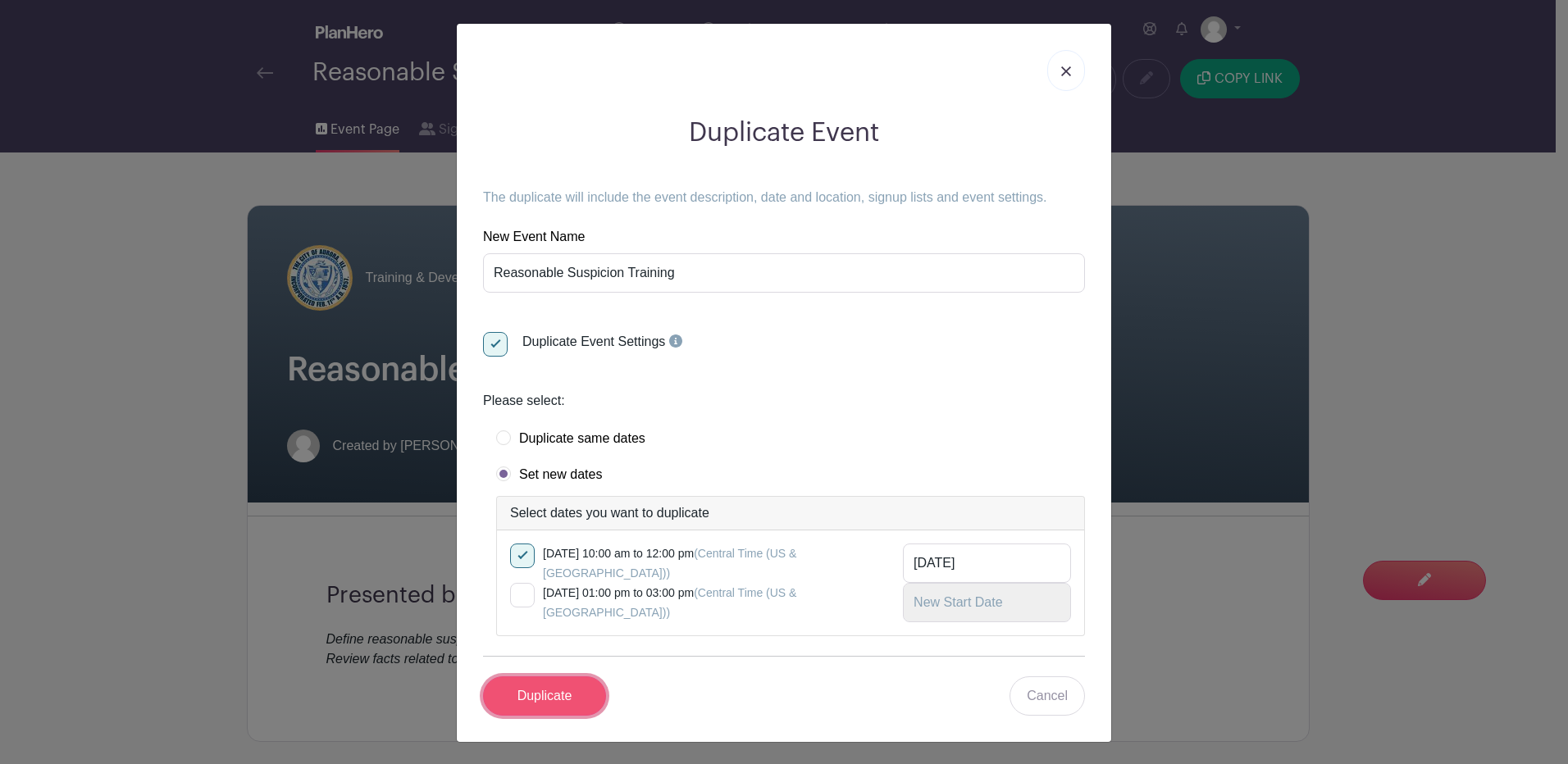
click at [546, 693] on input "Duplicate" at bounding box center [544, 697] width 123 height 39
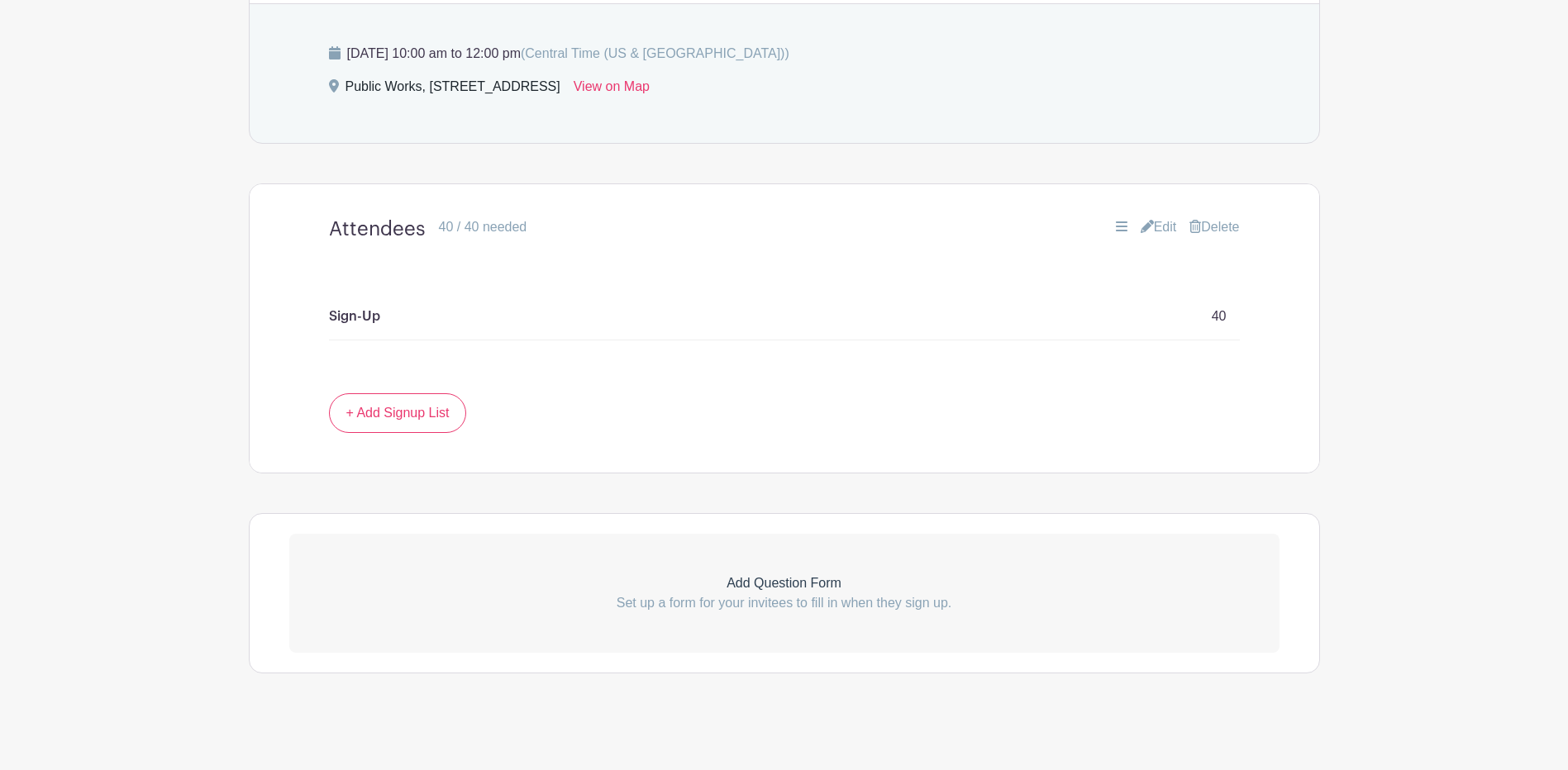
scroll to position [744, 0]
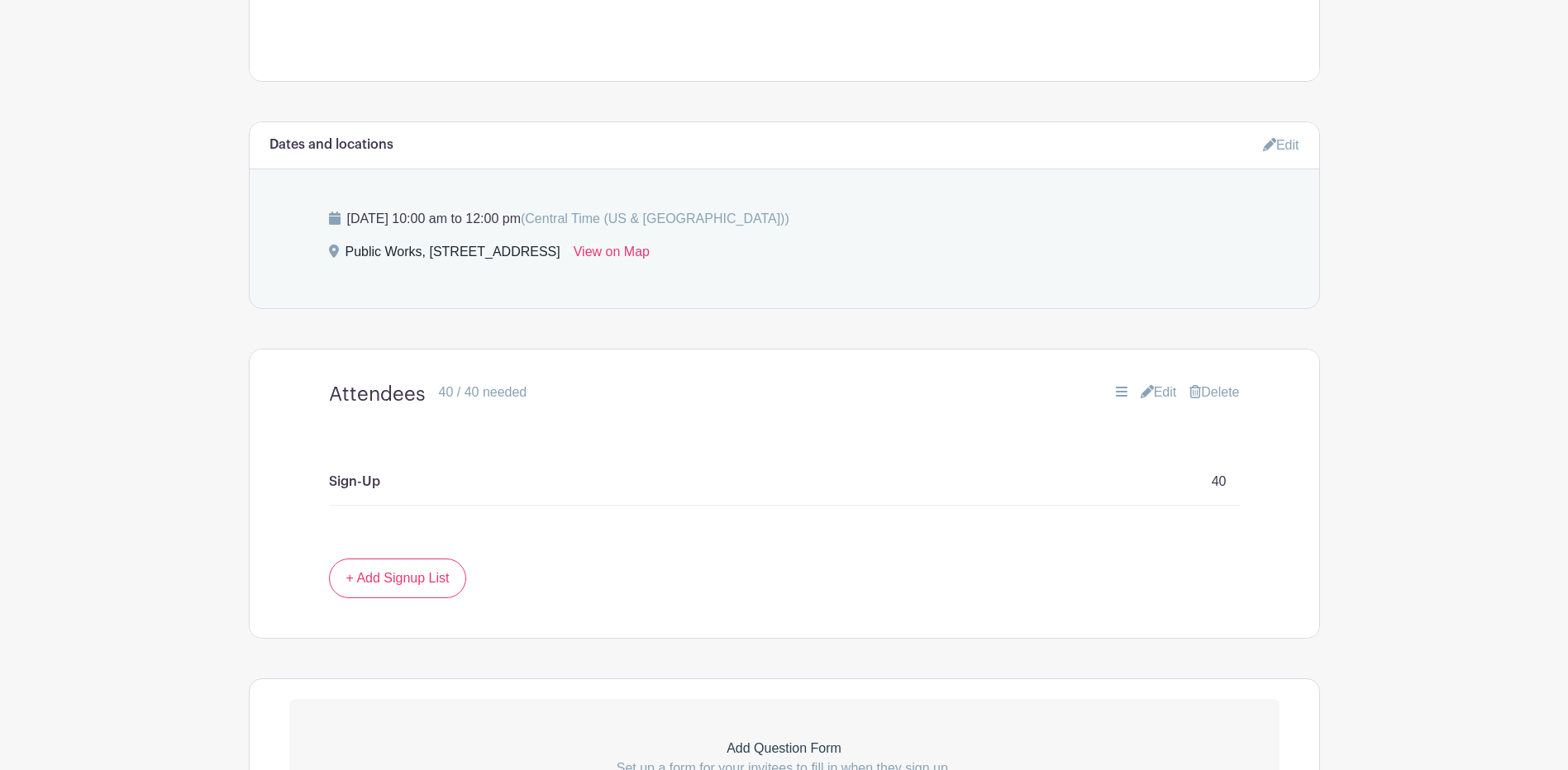
click at [1148, 385] on link "Edit" at bounding box center [1158, 393] width 37 height 20
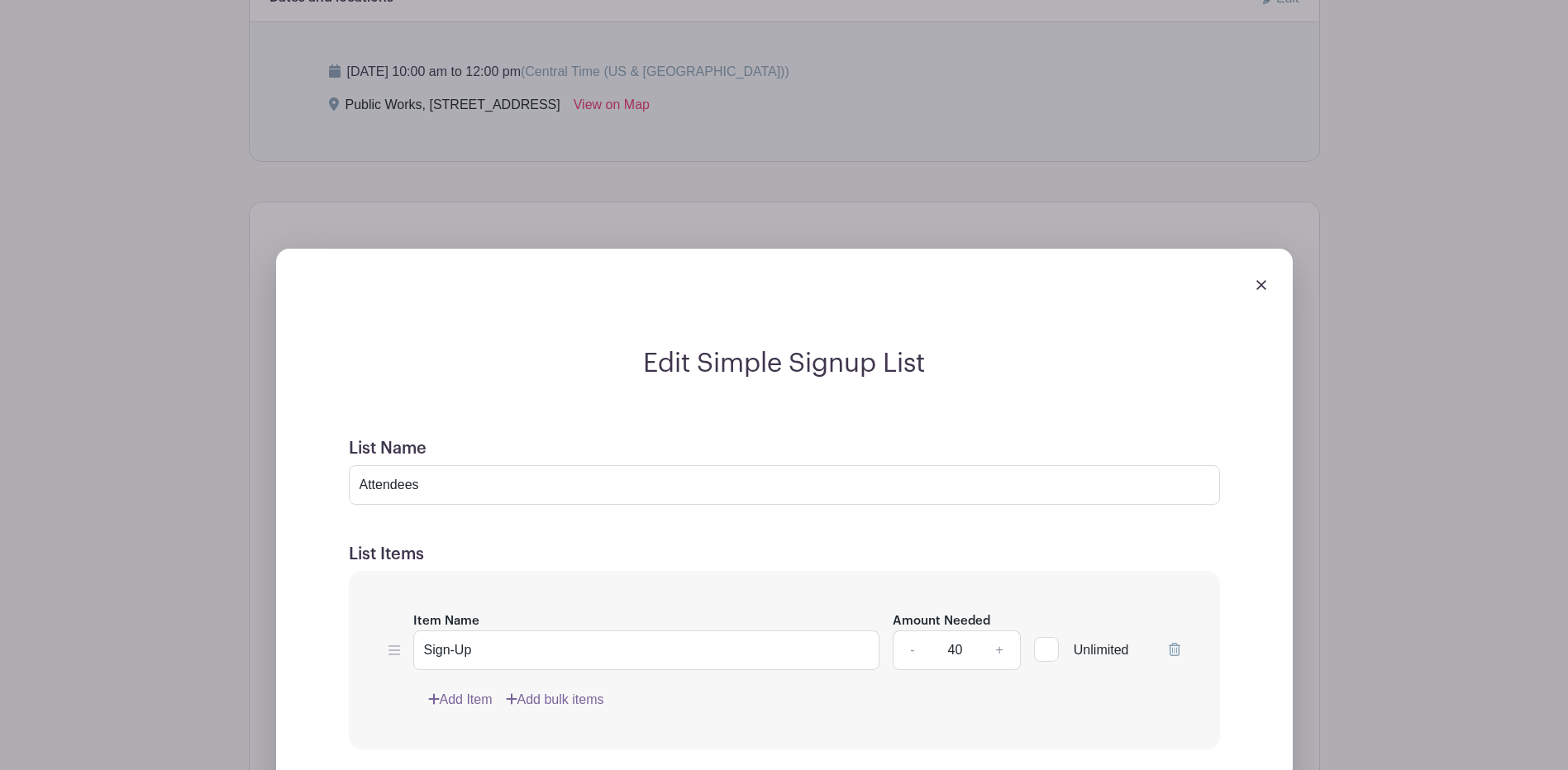
scroll to position [1075, 0]
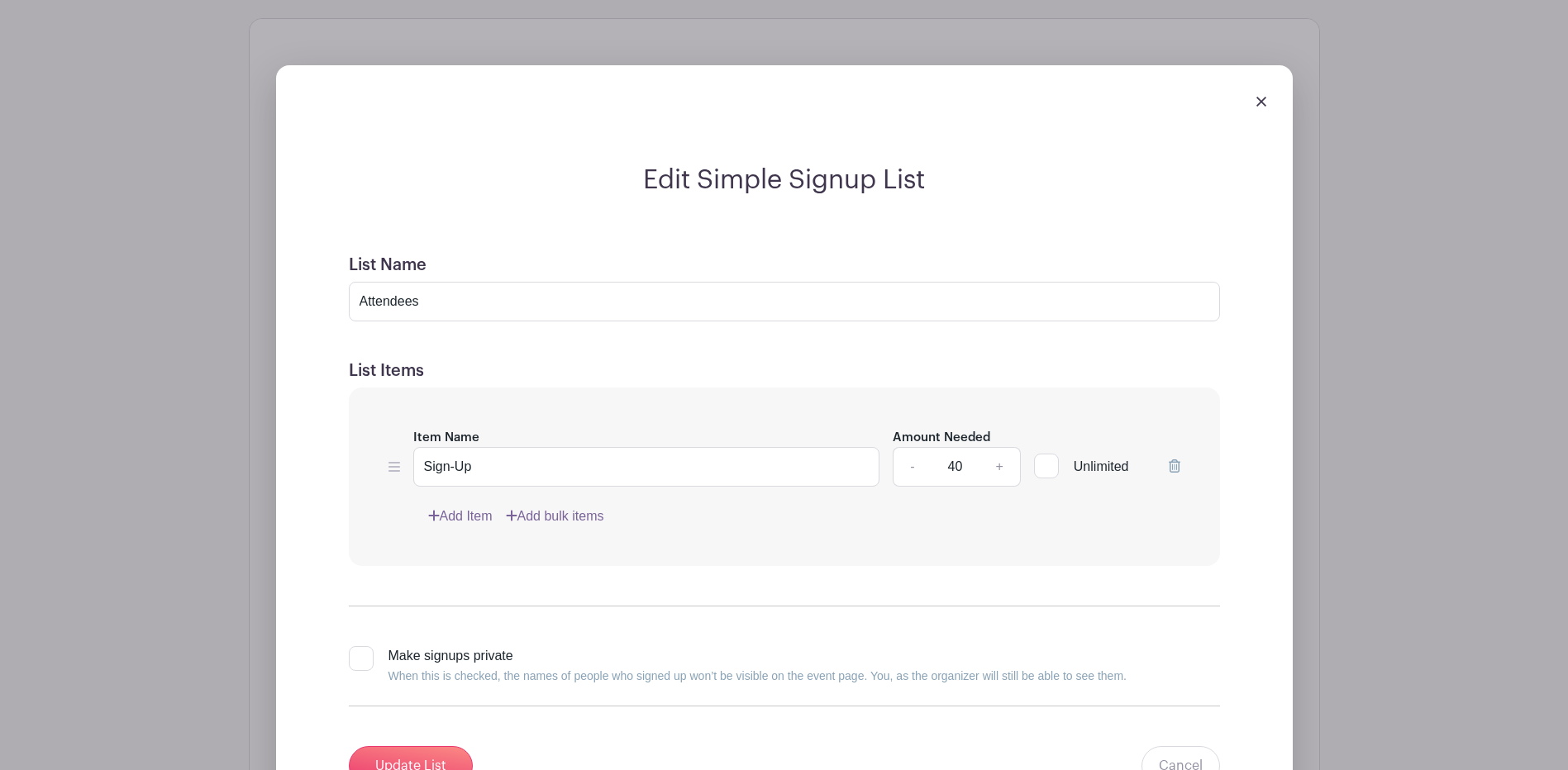
drag, startPoint x: 969, startPoint y: 465, endPoint x: 925, endPoint y: 478, distance: 45.9
click at [925, 478] on div "- 40 +" at bounding box center [956, 467] width 128 height 39
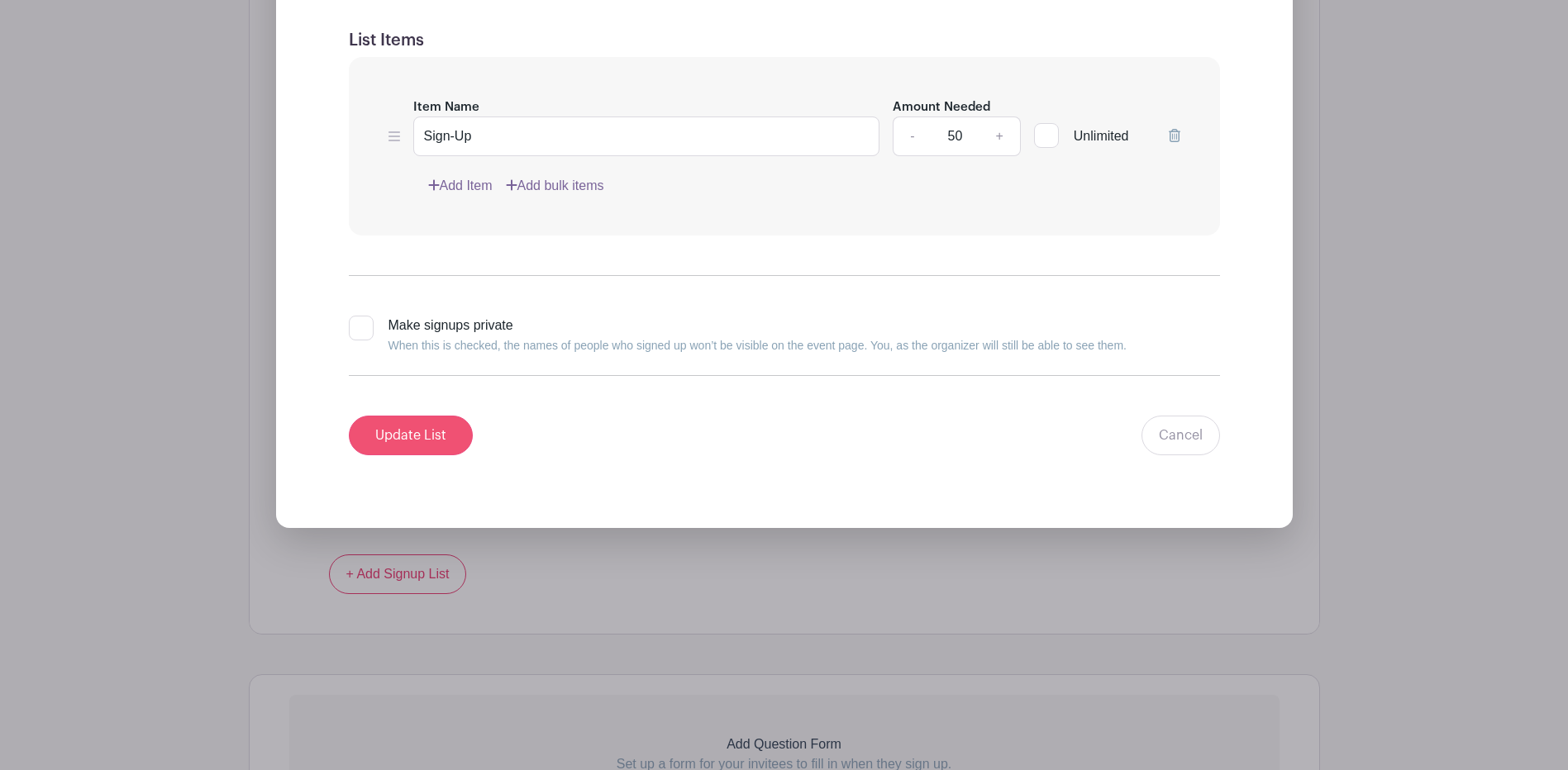
type input "50"
click at [403, 429] on input "Update List" at bounding box center [411, 436] width 124 height 39
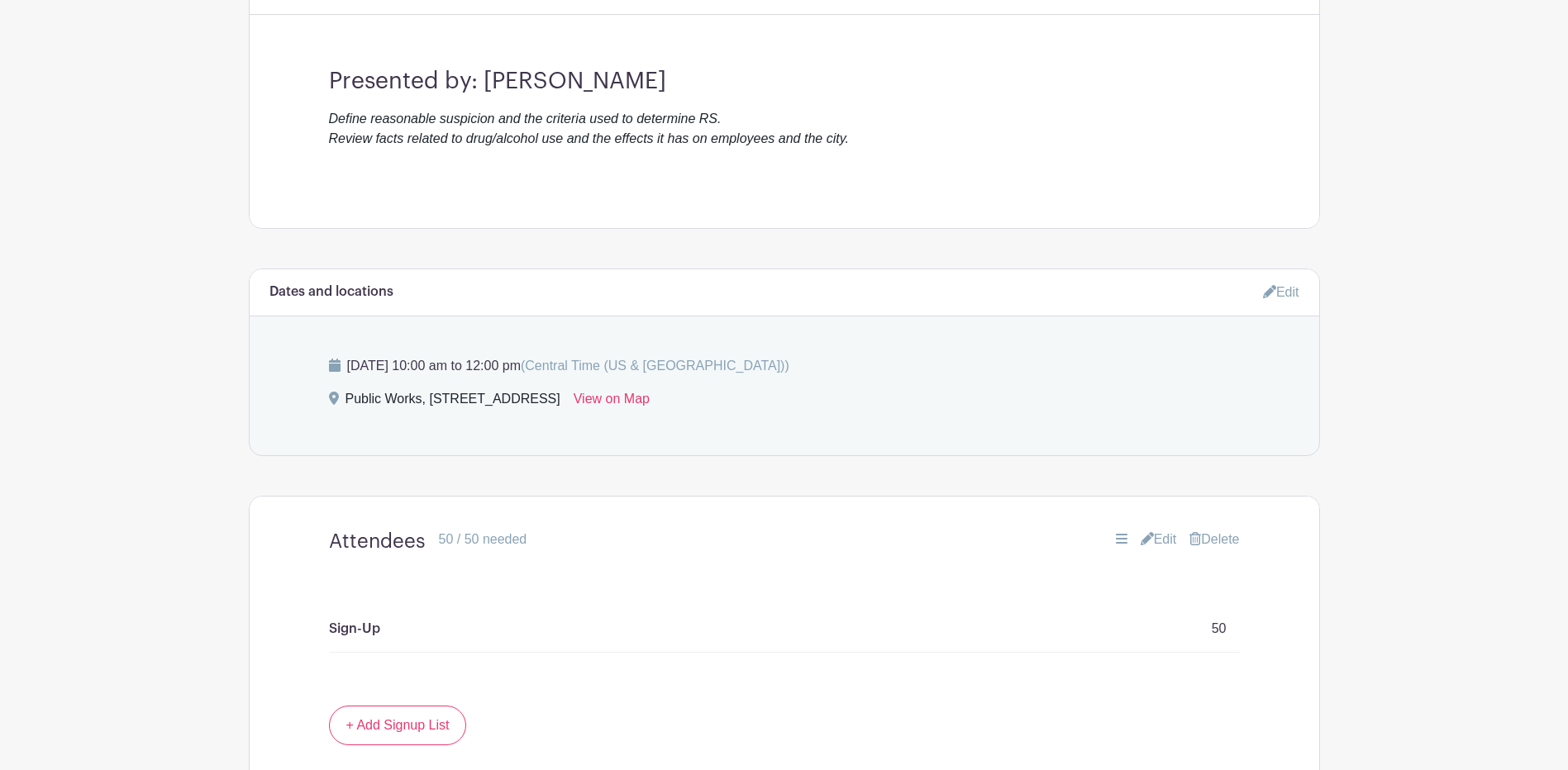
scroll to position [418, 0]
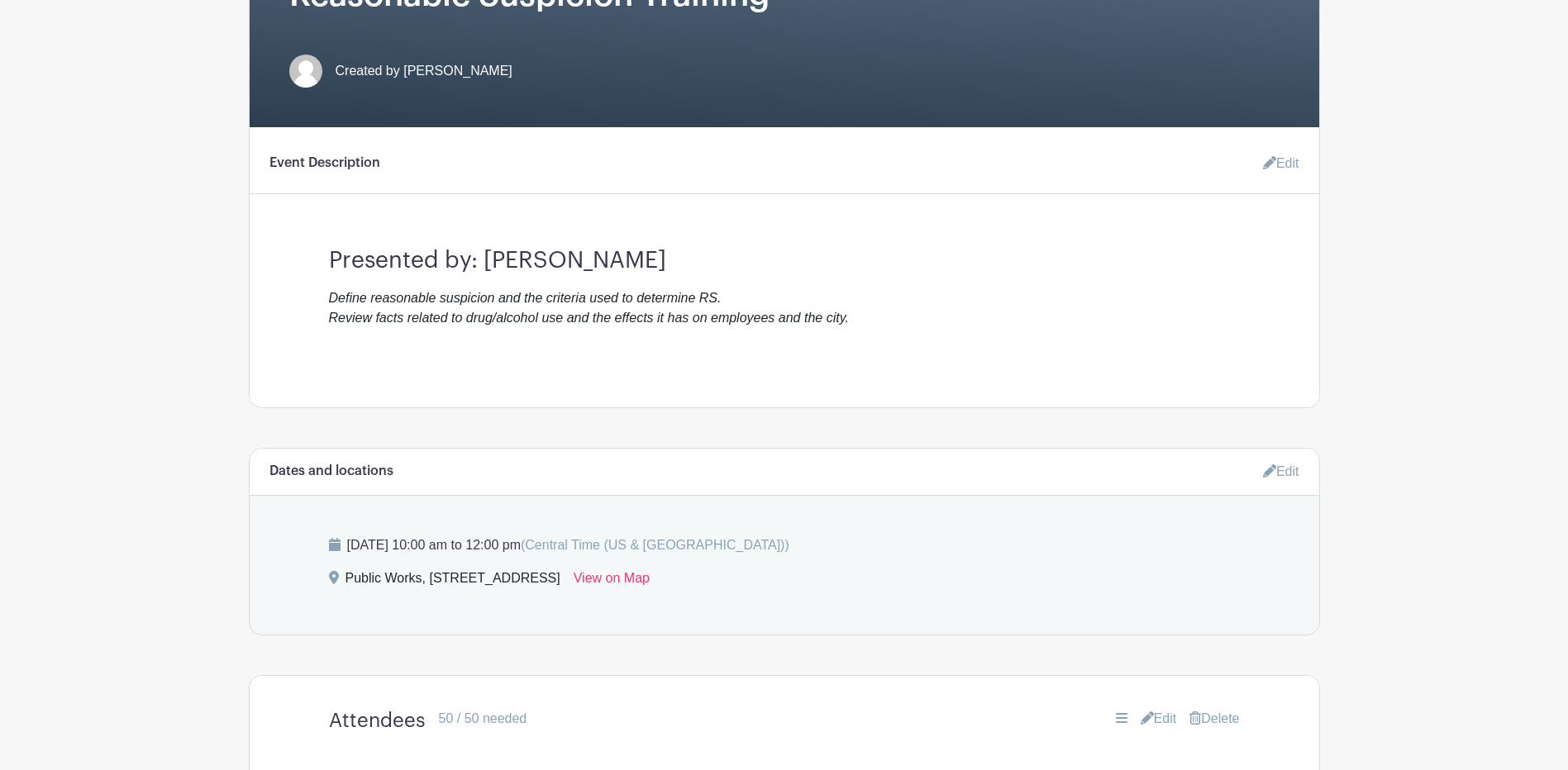
click at [1296, 477] on link "Edit" at bounding box center [1281, 471] width 37 height 28
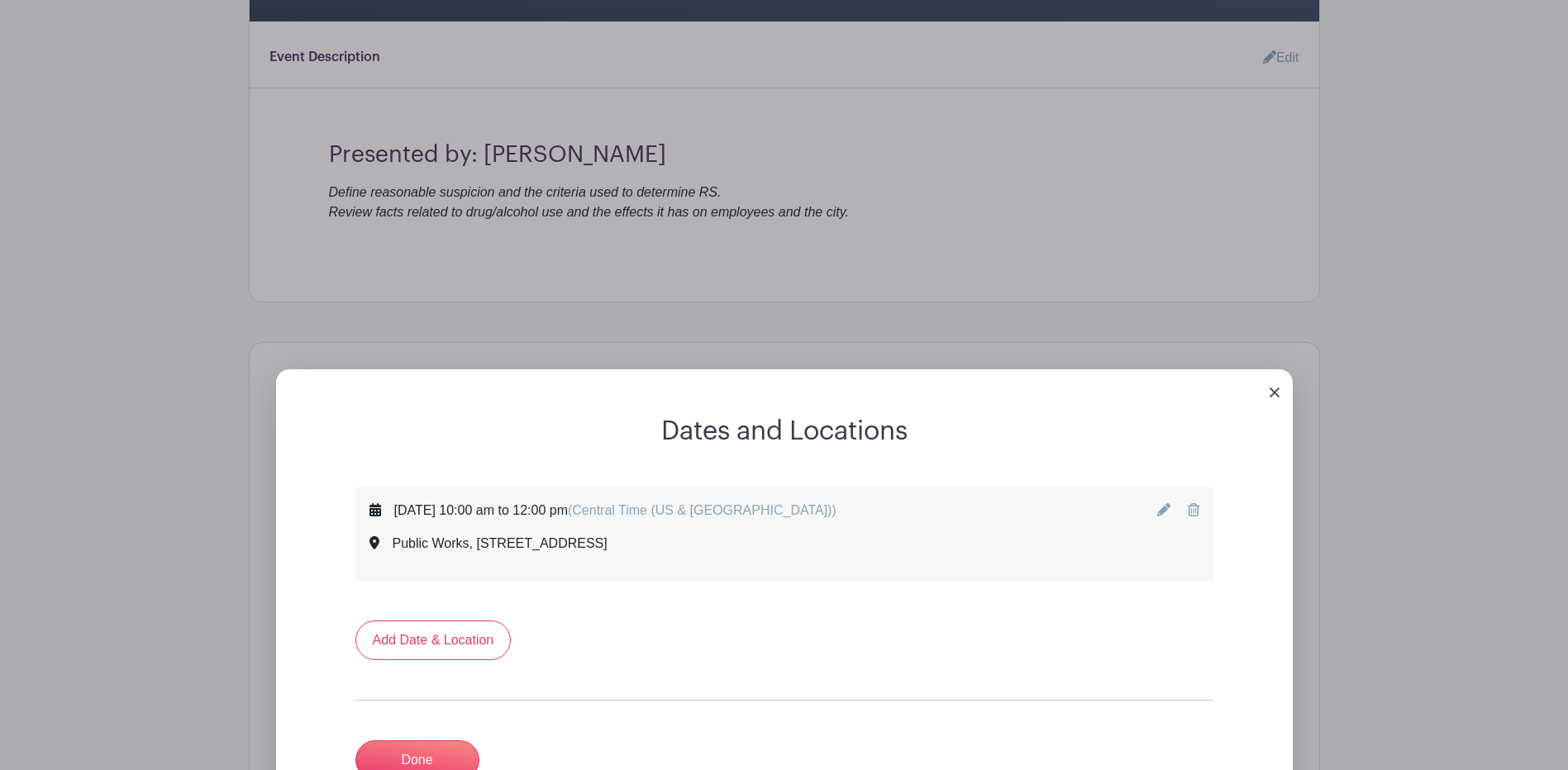
scroll to position [665, 0]
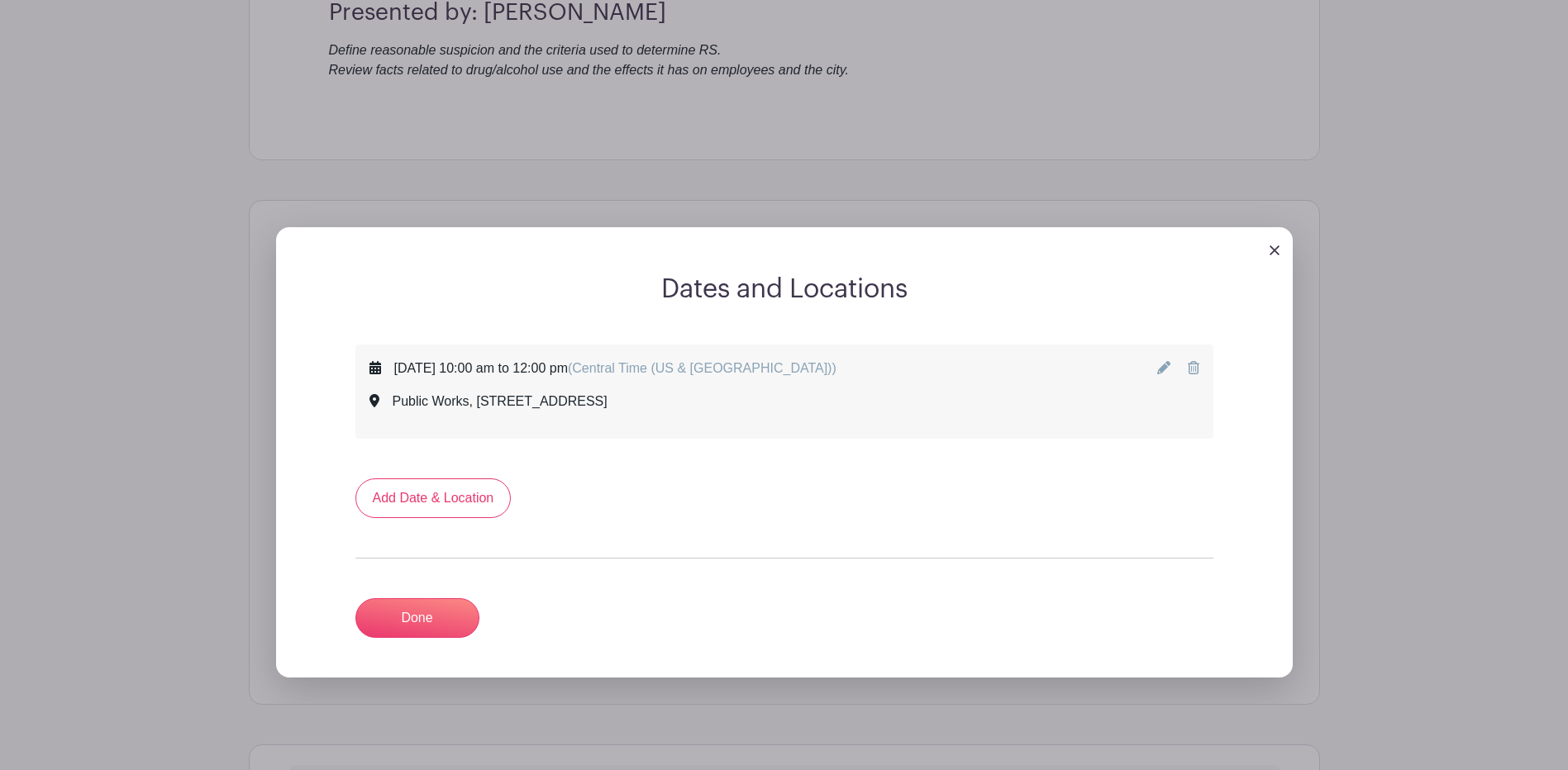
click at [1162, 370] on icon at bounding box center [1164, 368] width 13 height 13
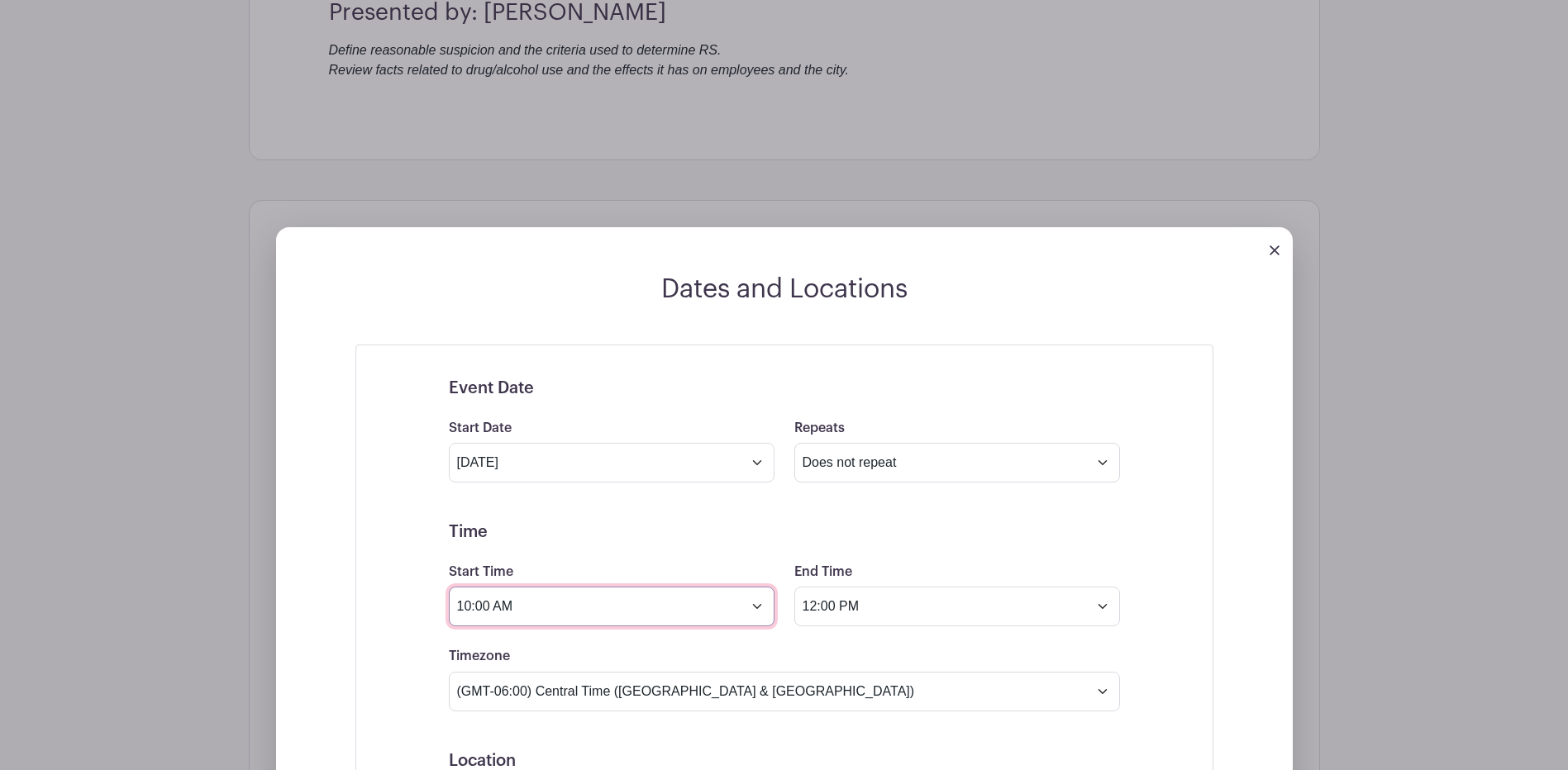
click at [470, 610] on input "10:00 AM" at bounding box center [612, 606] width 326 height 39
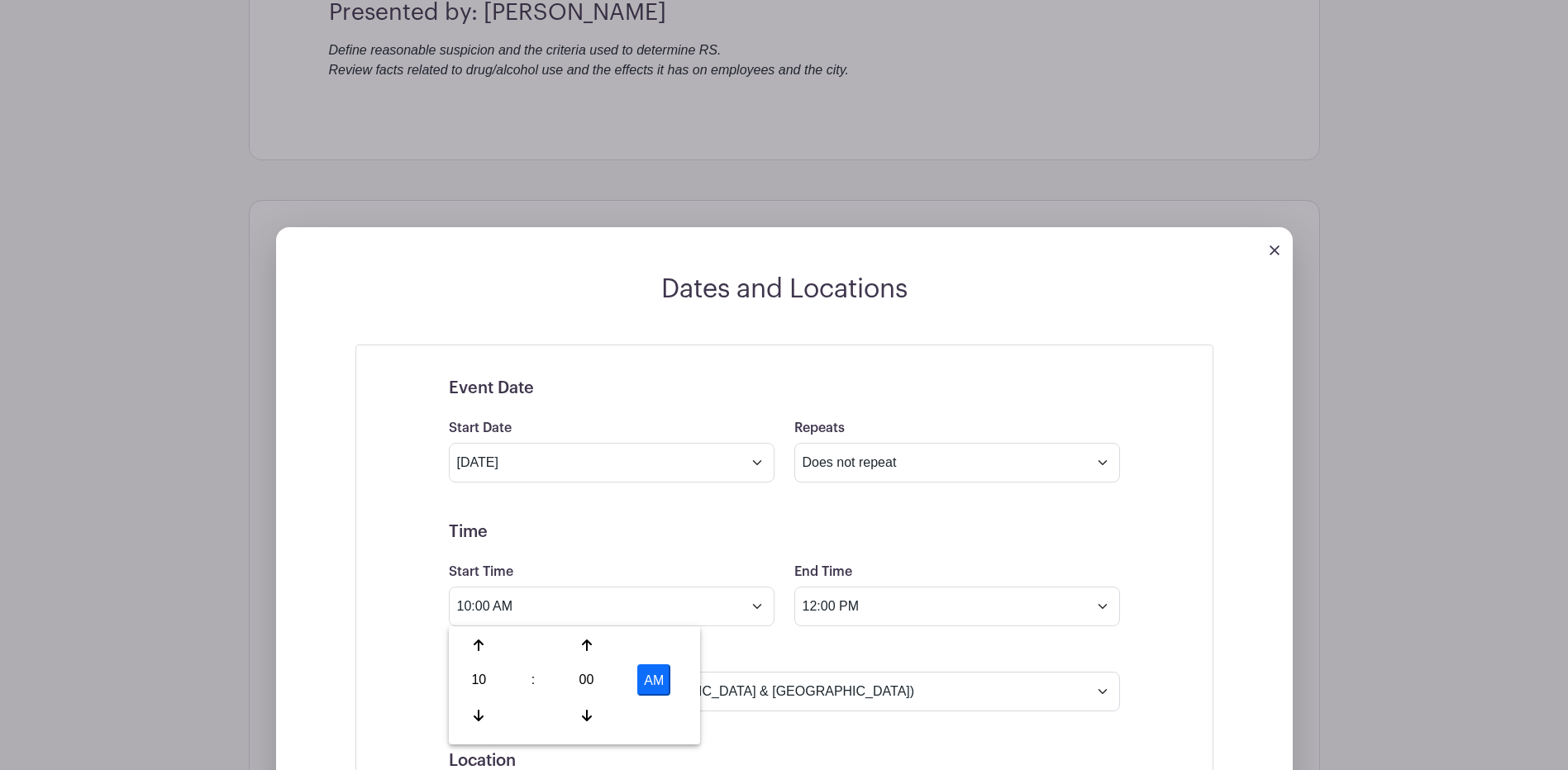
click at [487, 683] on div "10" at bounding box center [479, 680] width 54 height 31
click at [529, 641] on div "01" at bounding box center [541, 645] width 55 height 31
click at [592, 678] on div "00" at bounding box center [587, 680] width 54 height 31
click at [476, 642] on div "00" at bounding box center [480, 645] width 55 height 31
click at [648, 678] on button "AM" at bounding box center [654, 680] width 33 height 31
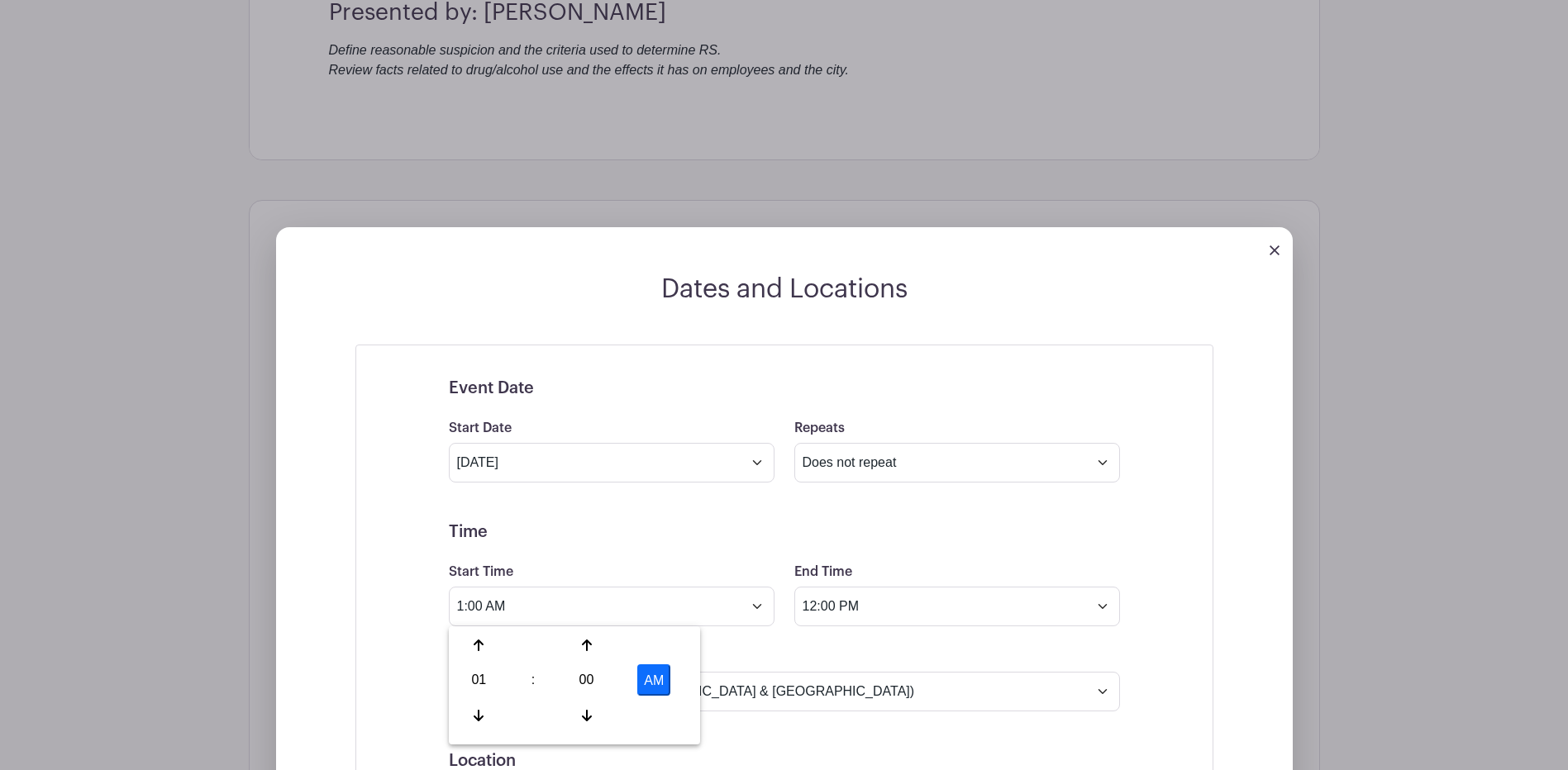
type input "1:00 PM"
click at [819, 614] on input "12:00 PM" at bounding box center [957, 606] width 326 height 39
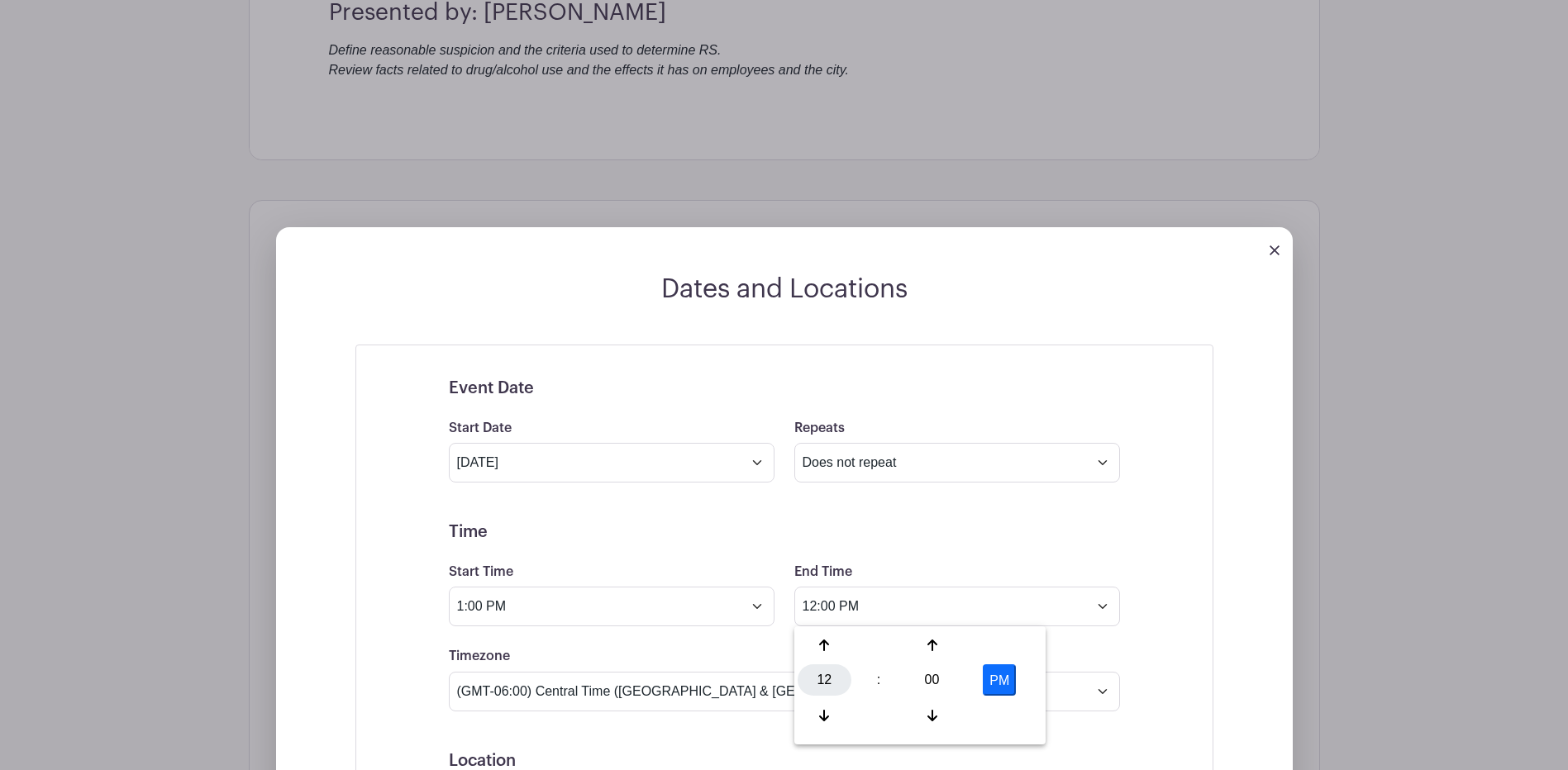
click at [814, 676] on div "12" at bounding box center [825, 680] width 54 height 31
click at [1008, 643] on div "03" at bounding box center [1009, 645] width 55 height 31
type input "3:00 PM"
click at [1129, 598] on div "End Time 3:00 PM" at bounding box center [957, 594] width 345 height 64
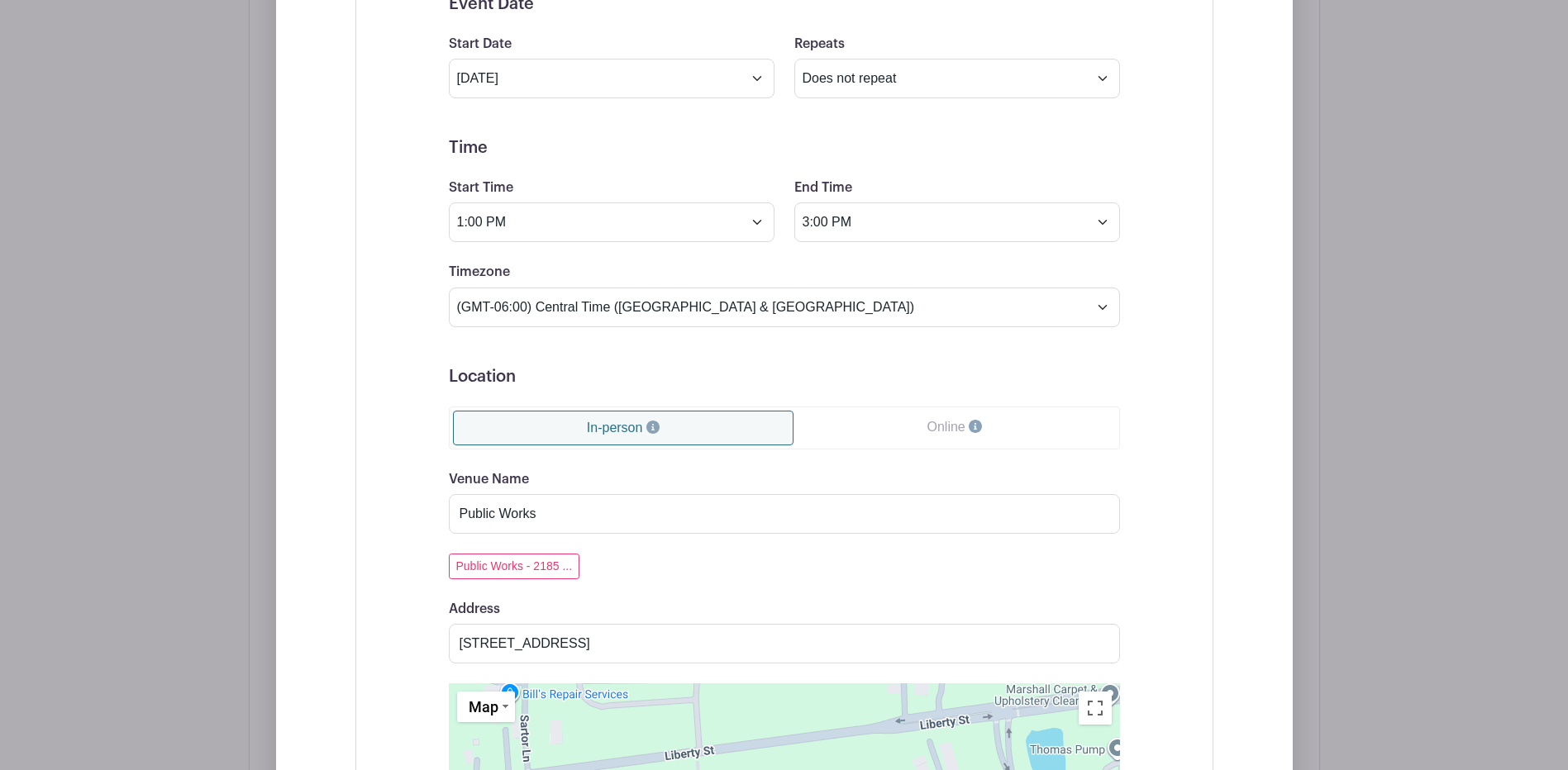
scroll to position [1079, 0]
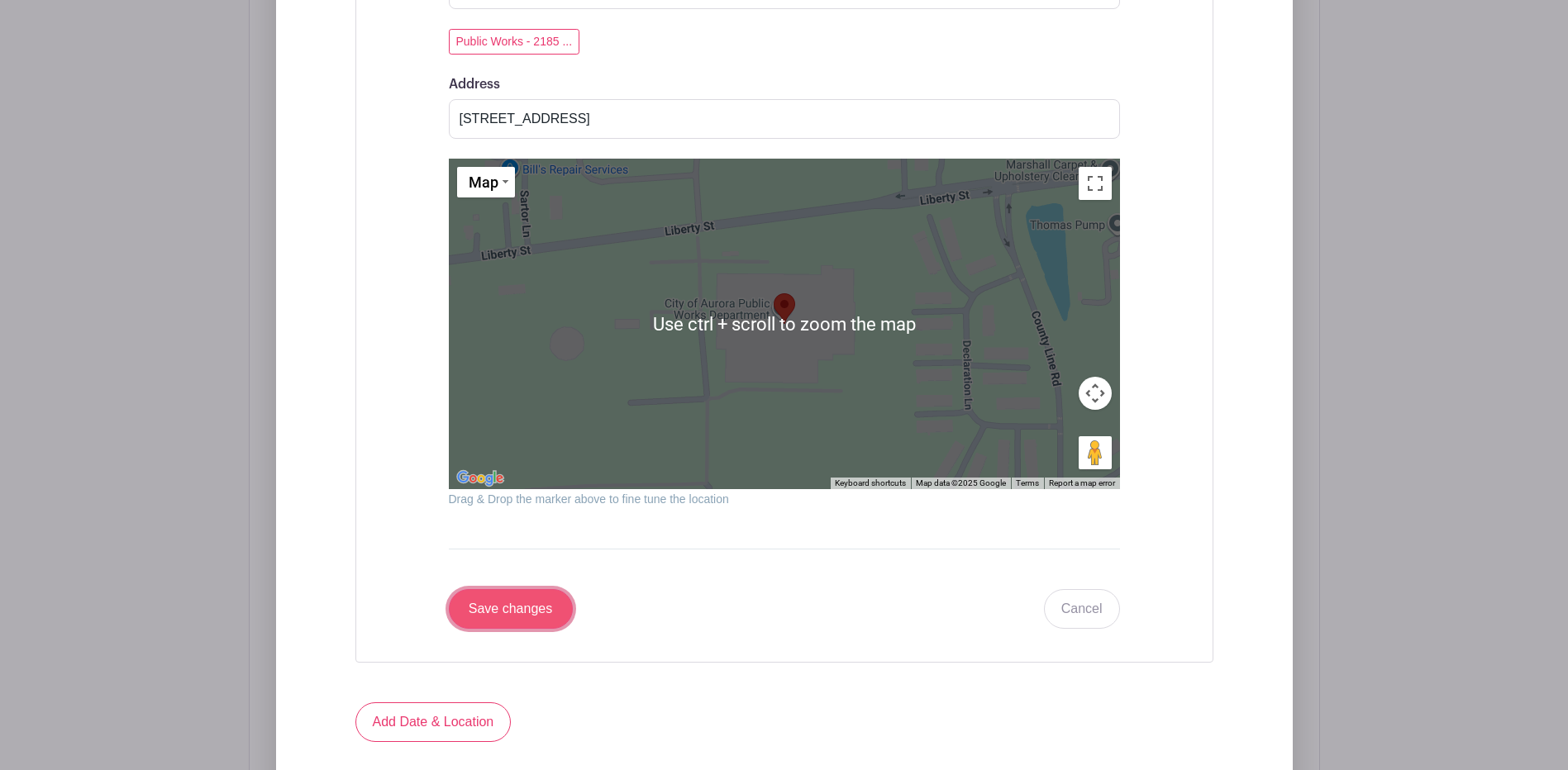
click at [528, 627] on input "Save changes" at bounding box center [511, 609] width 124 height 39
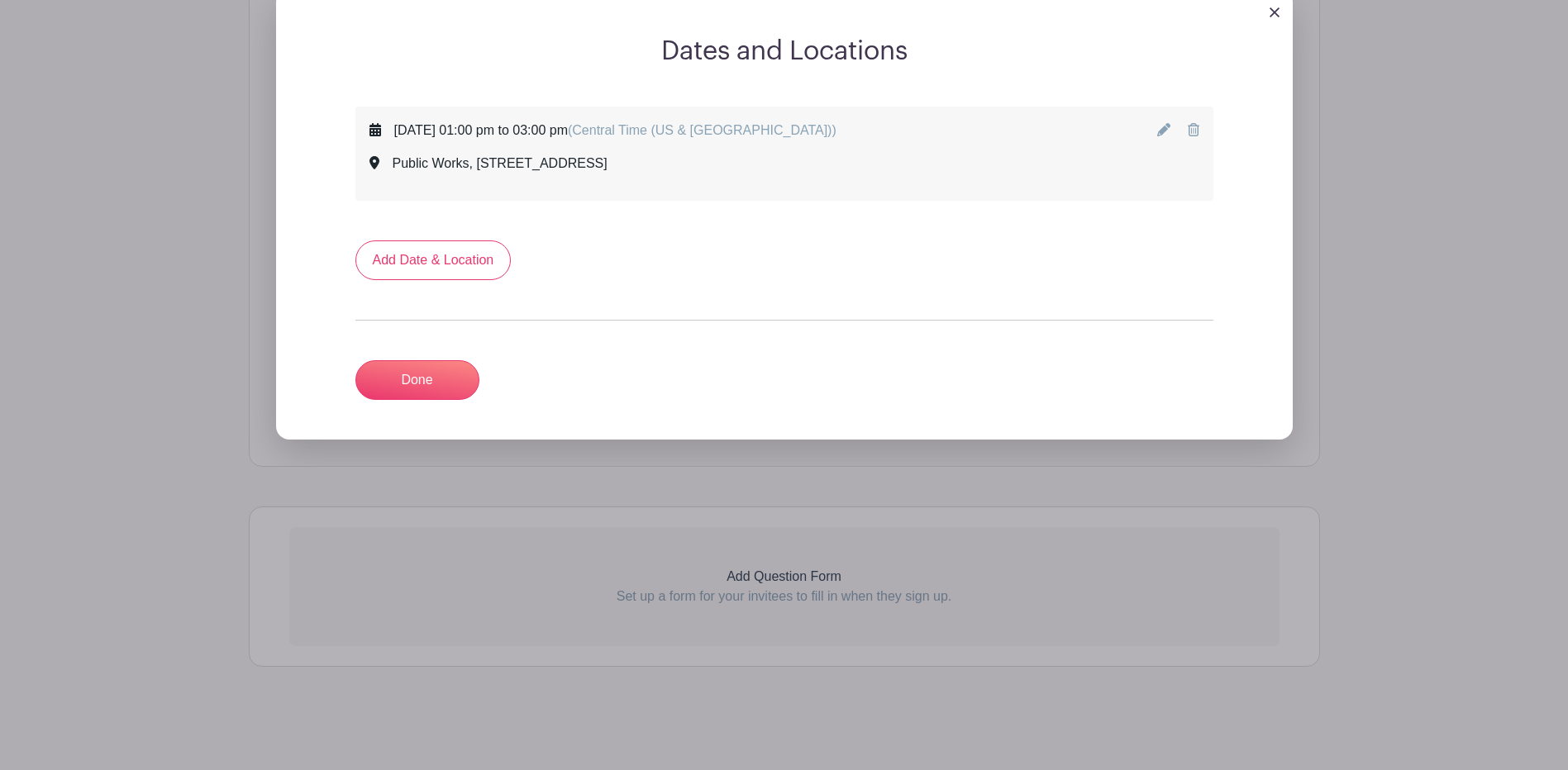
scroll to position [903, 0]
click at [410, 375] on link "Done" at bounding box center [417, 380] width 124 height 39
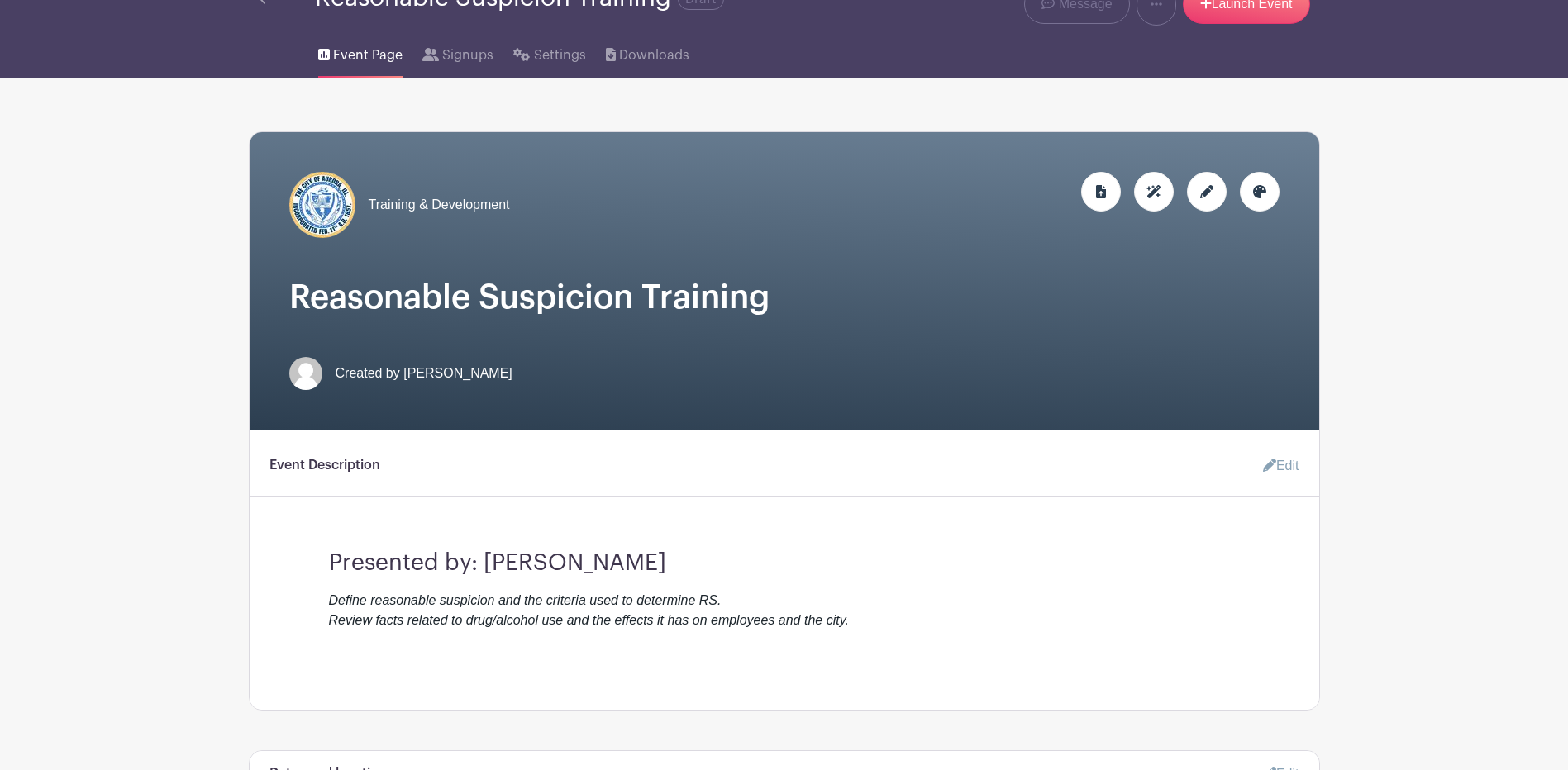
scroll to position [89, 0]
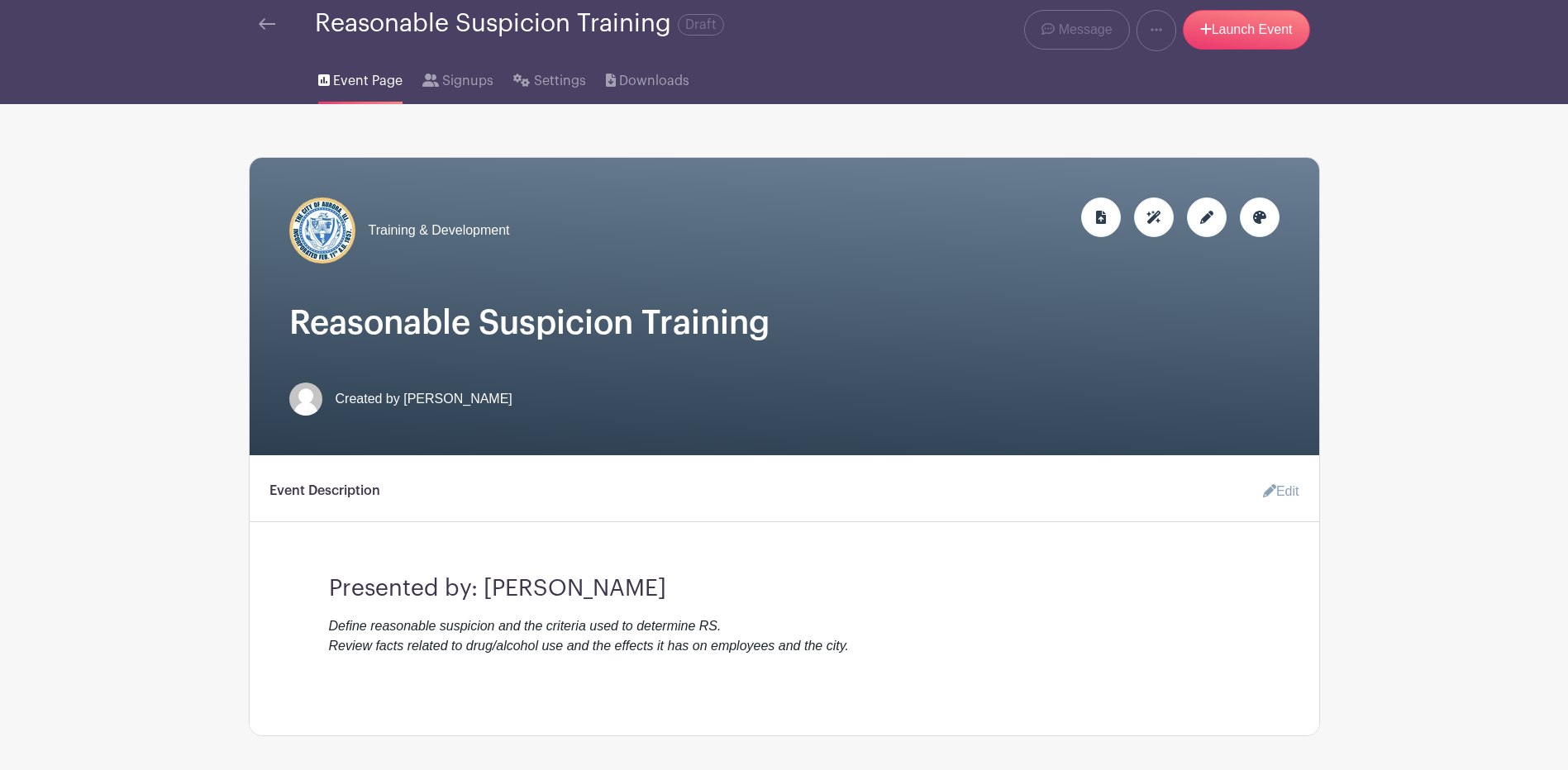
click at [1220, 216] on div at bounding box center [1207, 217] width 39 height 39
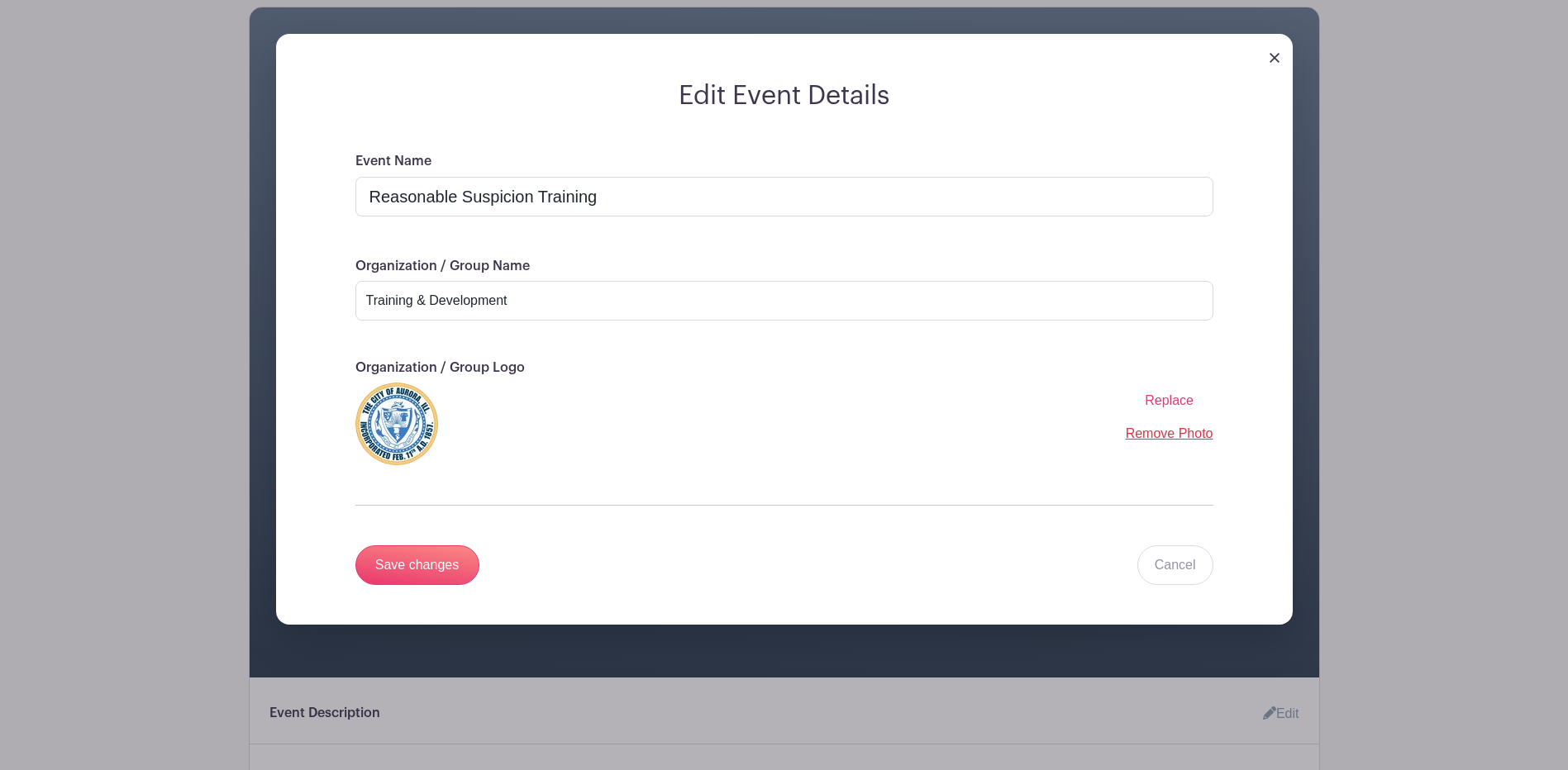
scroll to position [255, 0]
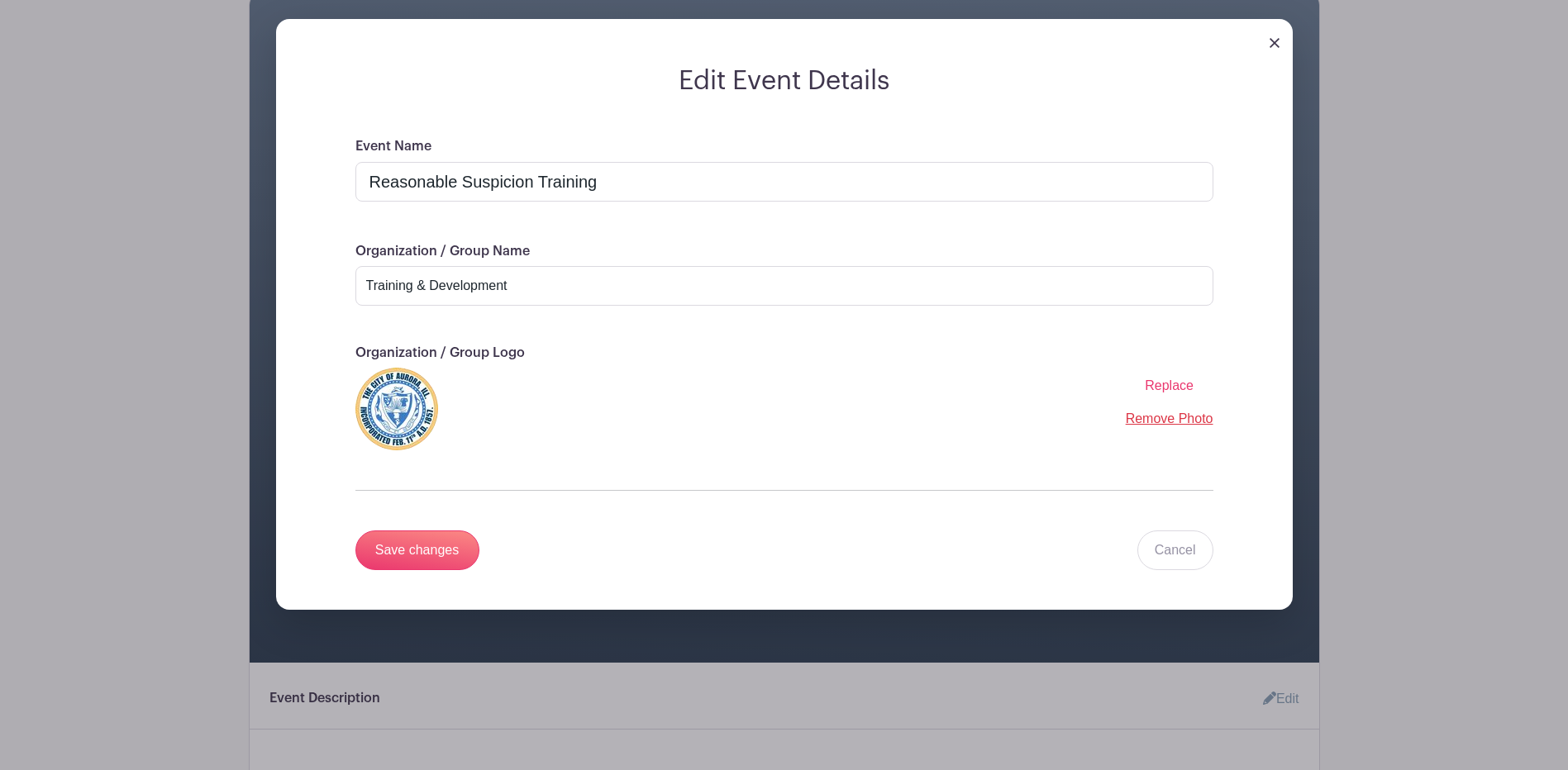
click at [1175, 383] on span "Replace" at bounding box center [1169, 385] width 49 height 14
click at [0, 0] on input "Replace" at bounding box center [0, 0] width 0 height 0
click at [453, 542] on input "Save changes" at bounding box center [417, 550] width 124 height 39
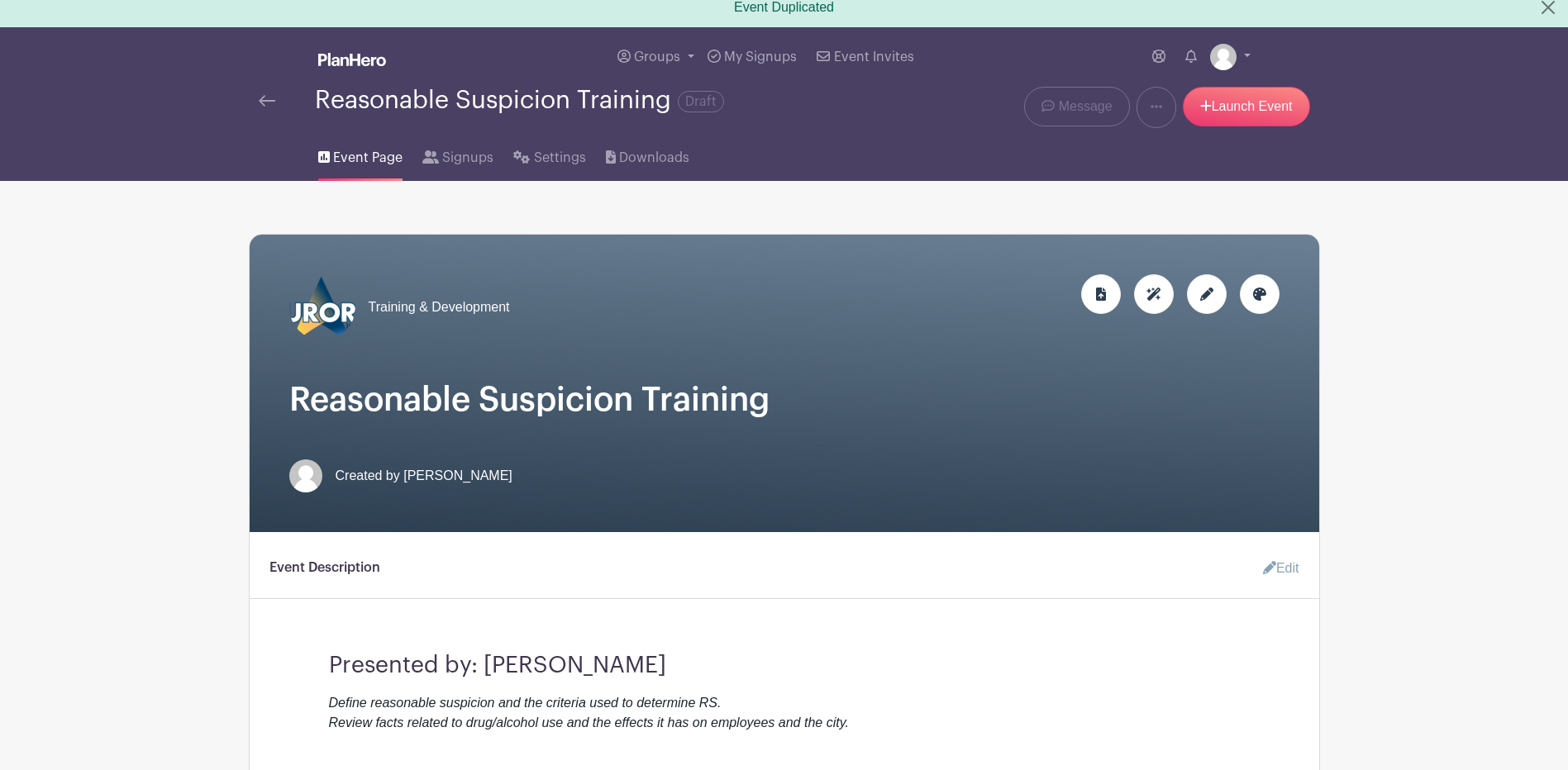
scroll to position [0, 0]
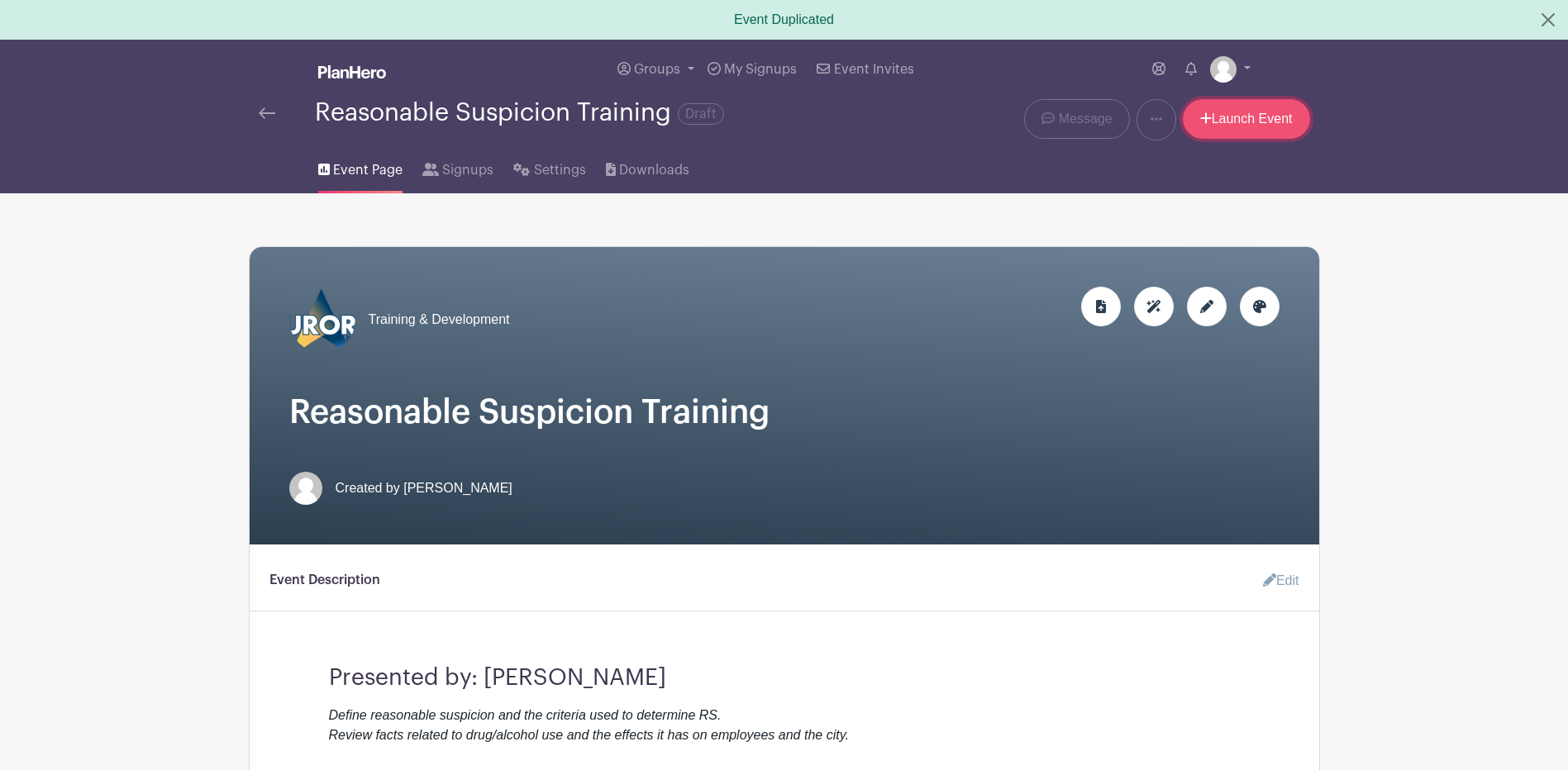
click at [1217, 128] on link "Launch Event" at bounding box center [1247, 119] width 127 height 39
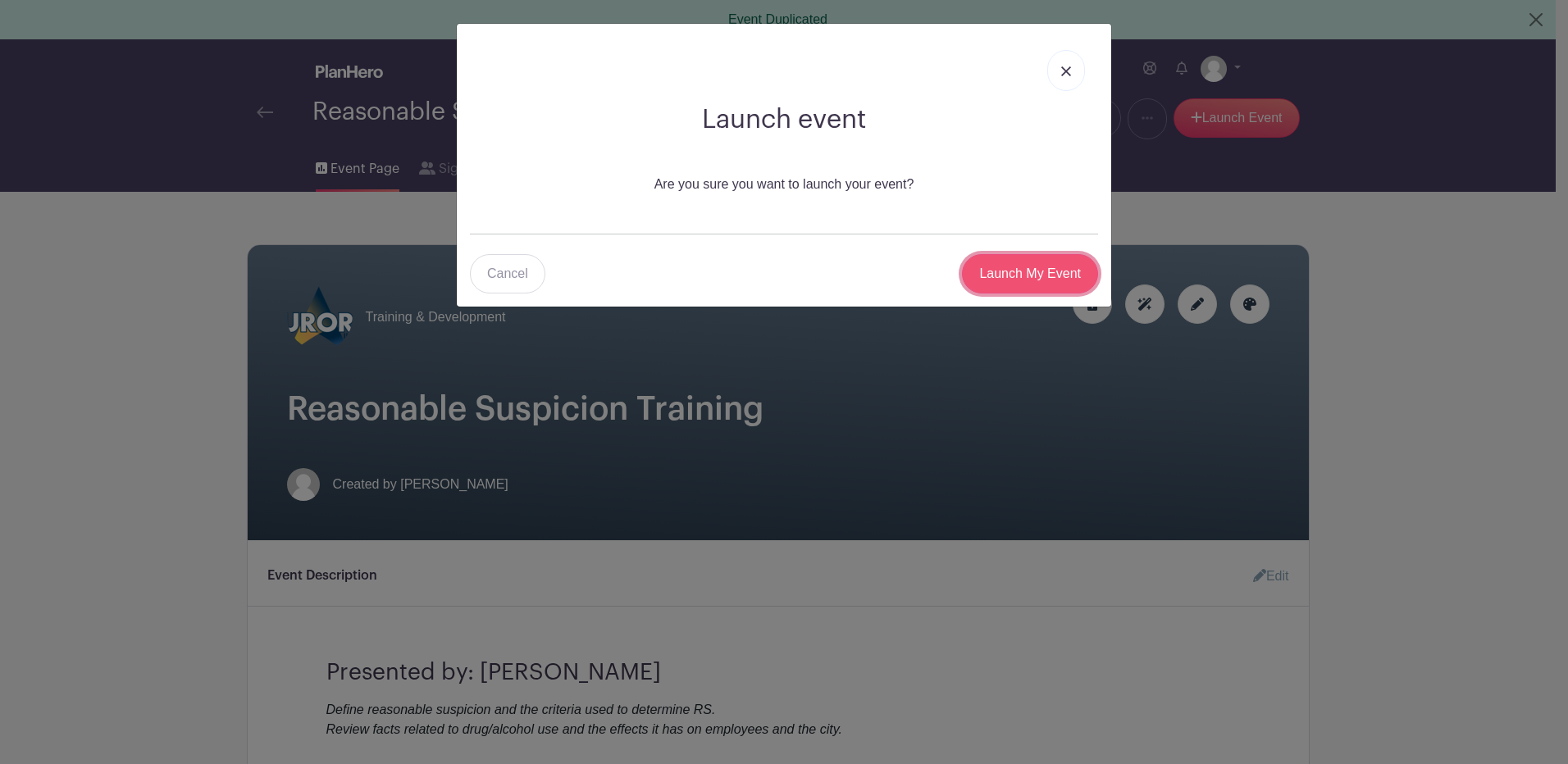
click at [1001, 270] on input "Launch My Event" at bounding box center [1029, 274] width 136 height 39
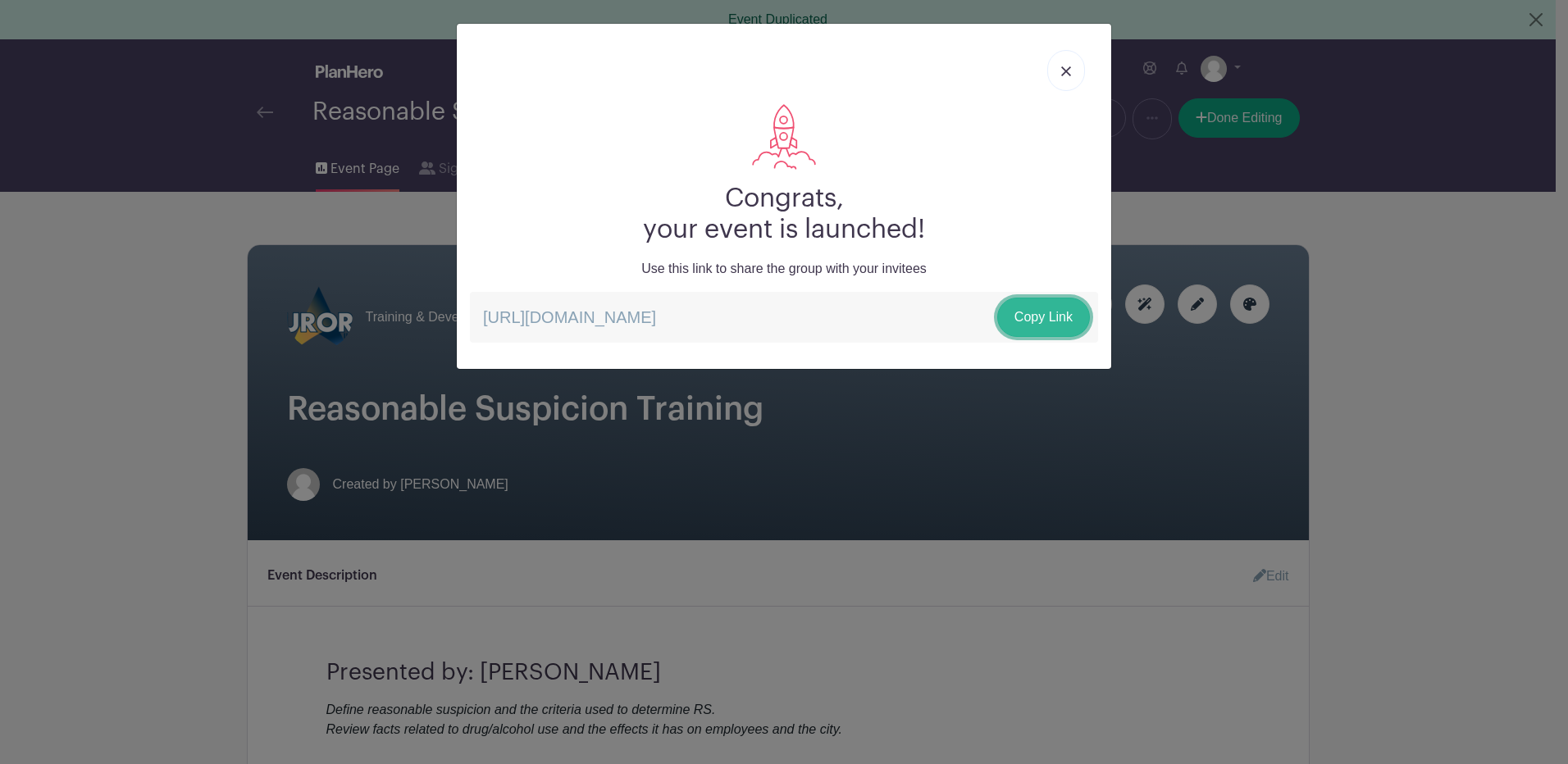
click at [1014, 322] on link "Copy Link" at bounding box center [1044, 318] width 92 height 39
click at [1033, 303] on link "Copy Link" at bounding box center [1044, 318] width 92 height 39
click at [1068, 67] on img at bounding box center [1066, 71] width 10 height 10
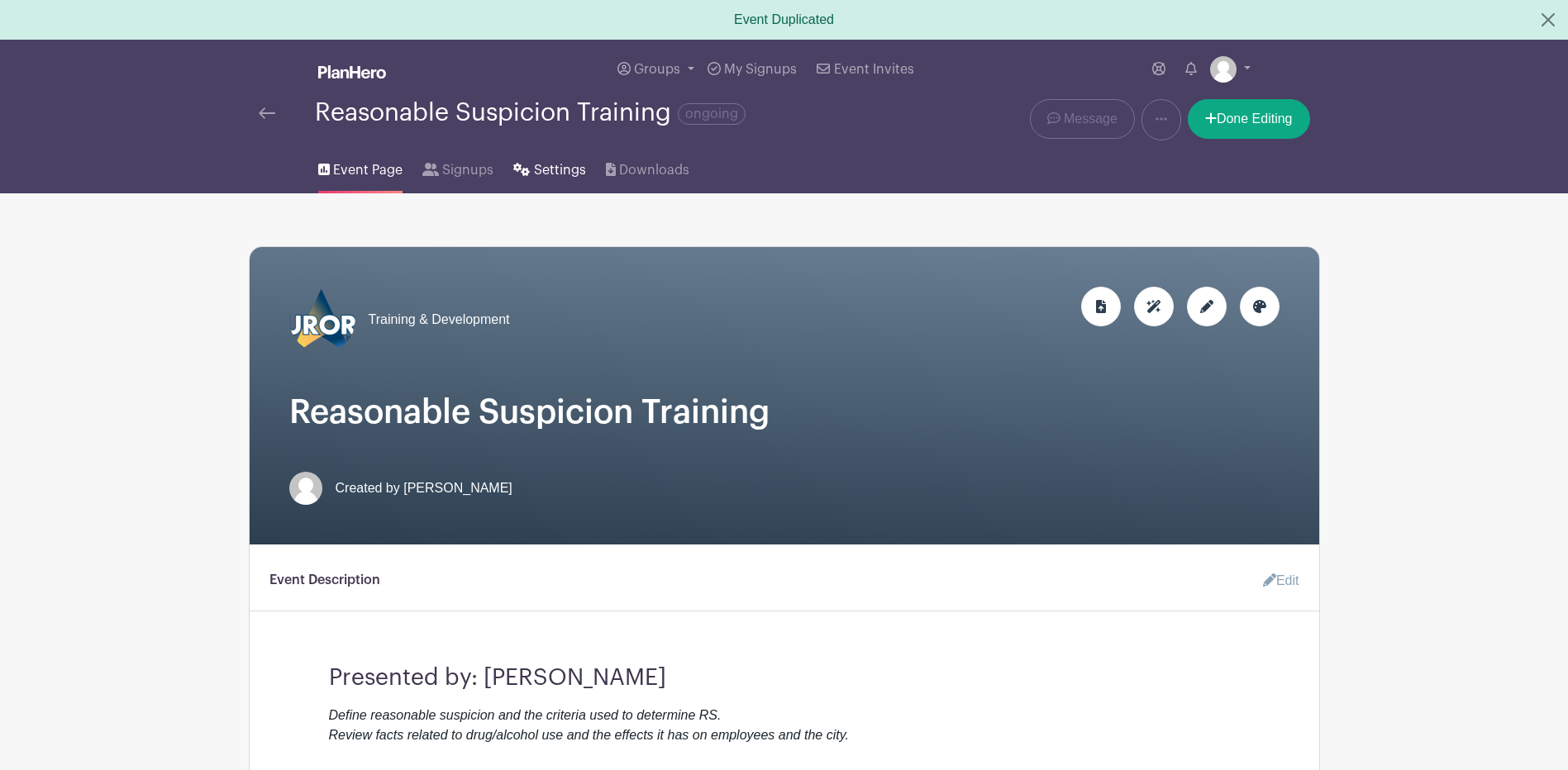
click at [523, 161] on link "Settings" at bounding box center [549, 166] width 72 height 53
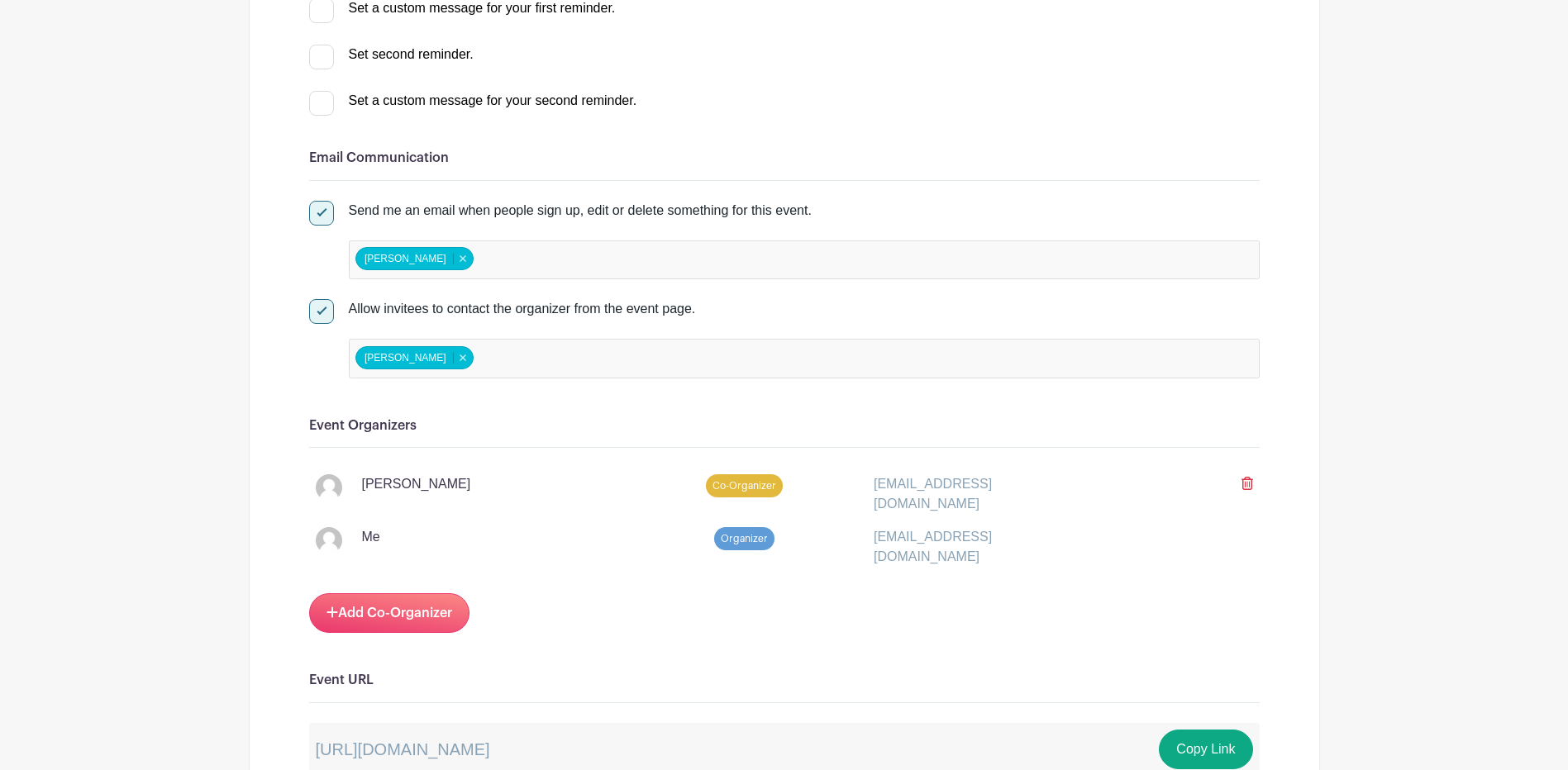
scroll to position [661, 0]
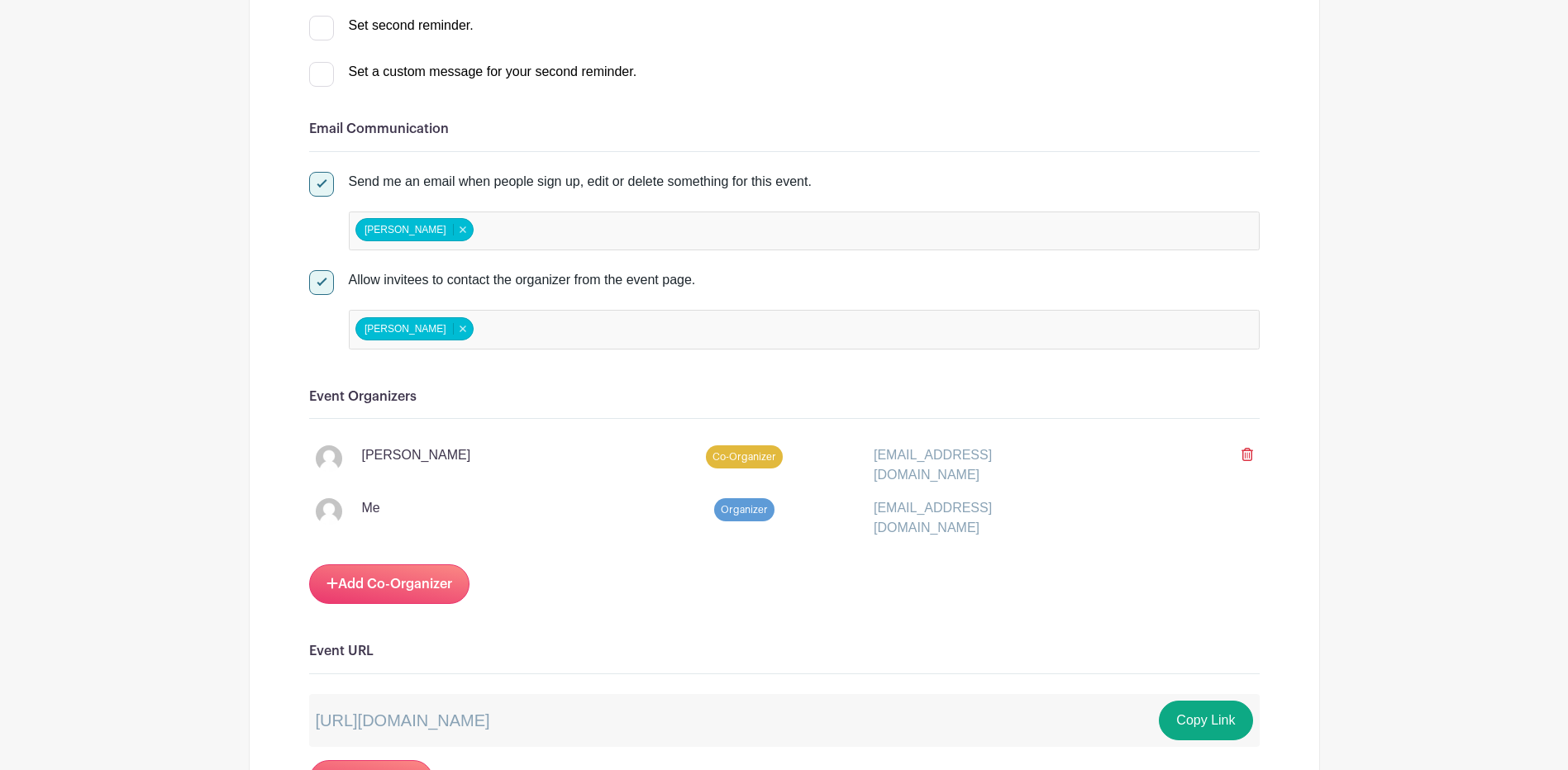
click at [1244, 452] on icon at bounding box center [1247, 454] width 12 height 13
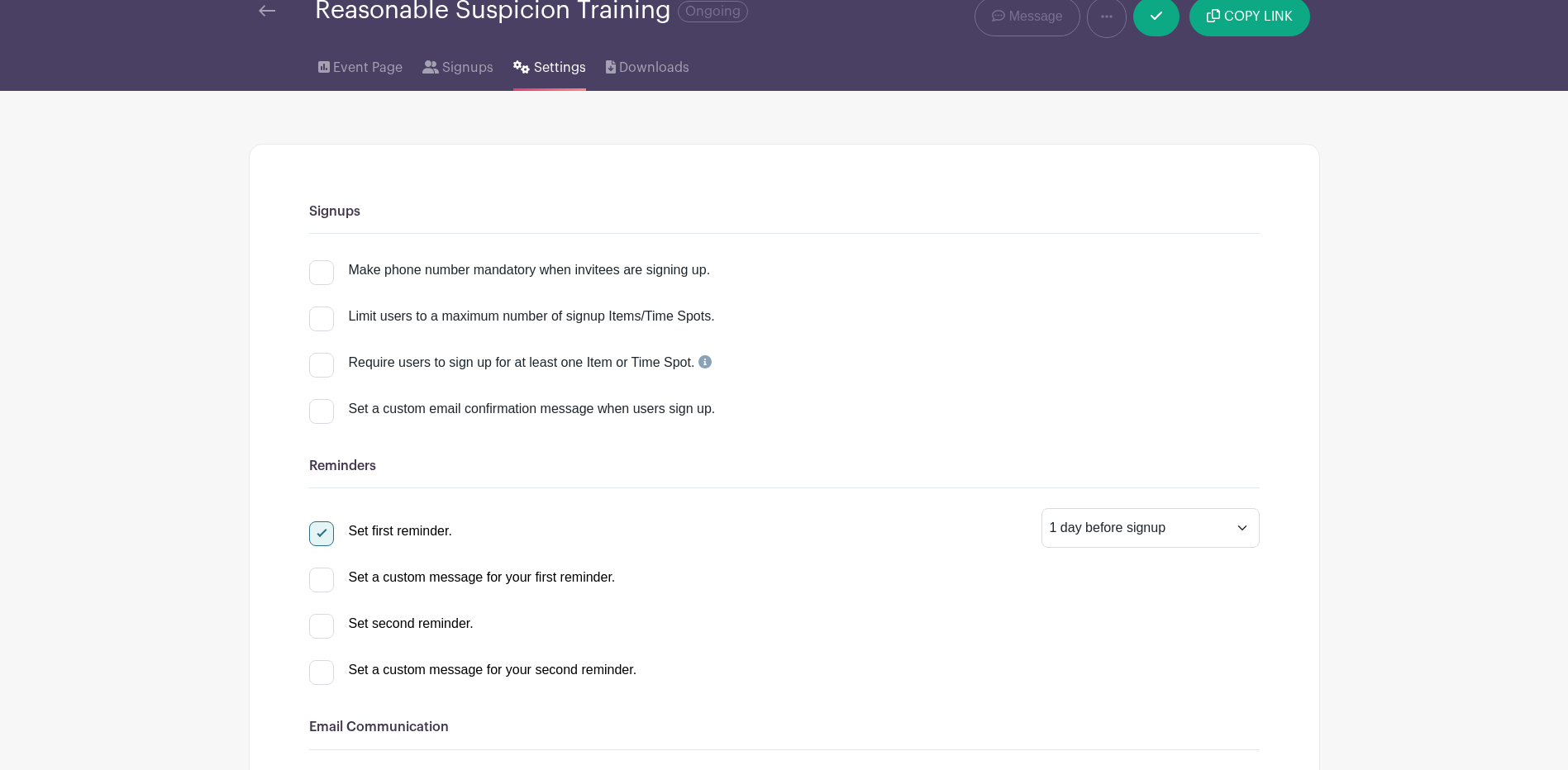
scroll to position [0, 0]
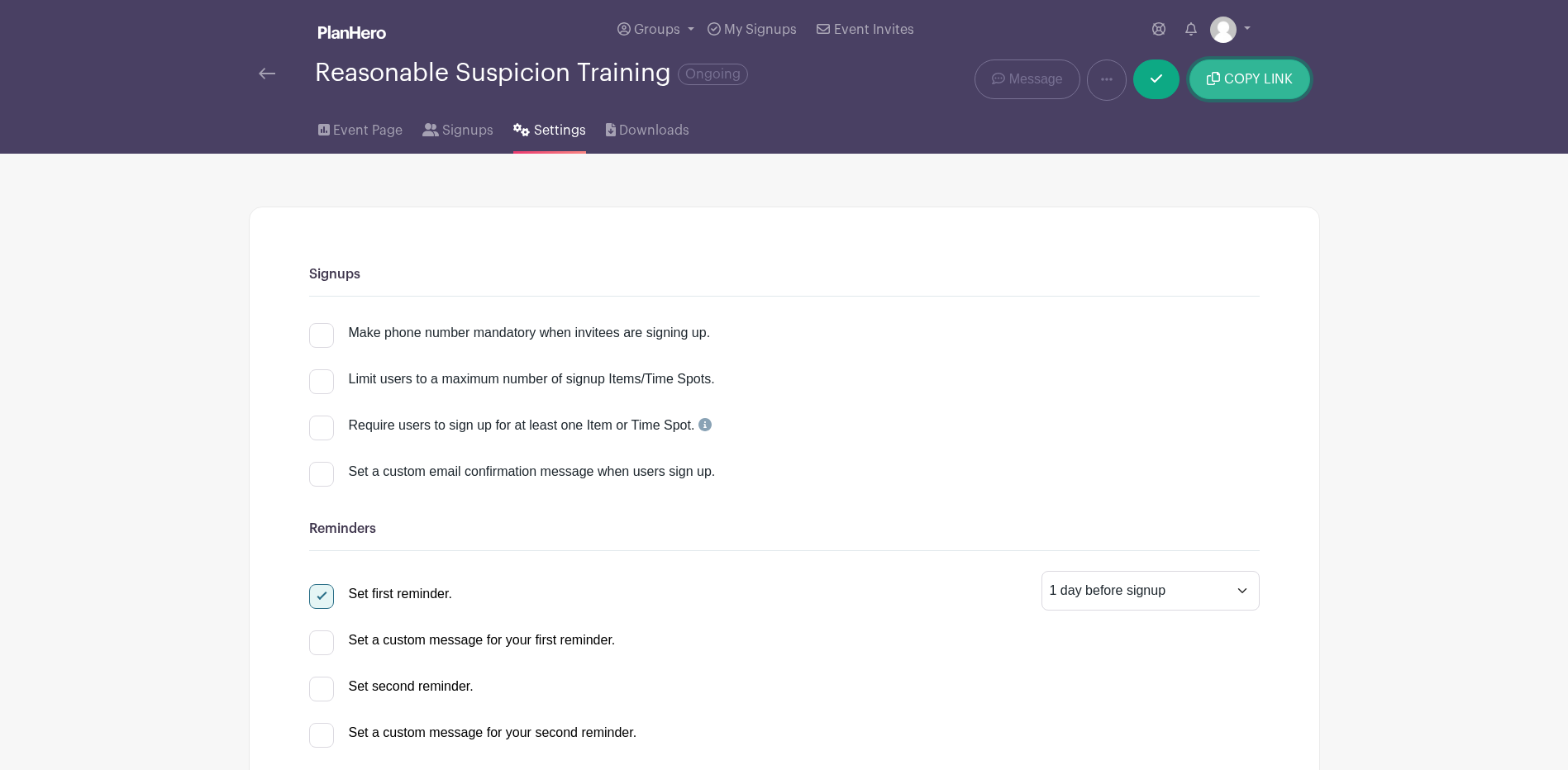
click at [1277, 76] on span "COPY LINK" at bounding box center [1259, 79] width 69 height 13
